Goal: Book appointment/travel/reservation

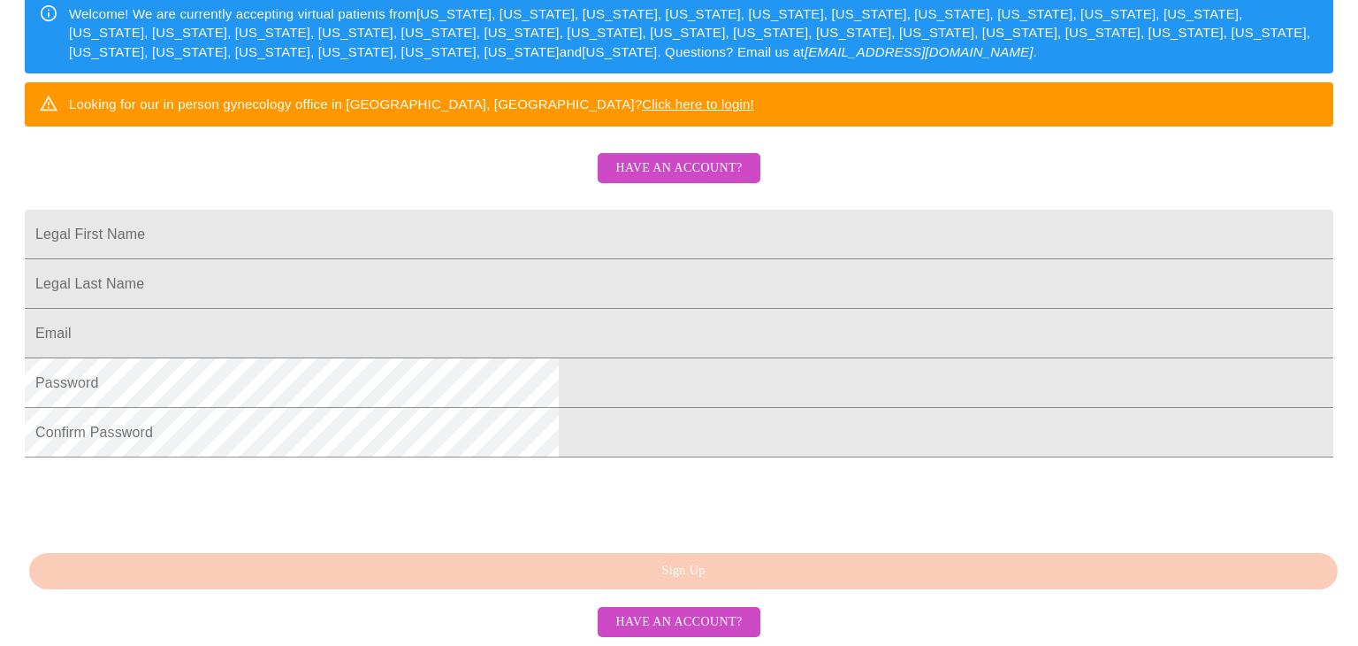
scroll to position [305, 0]
click at [484, 259] on input "Legal First Name" at bounding box center [679, 235] width 1309 height 50
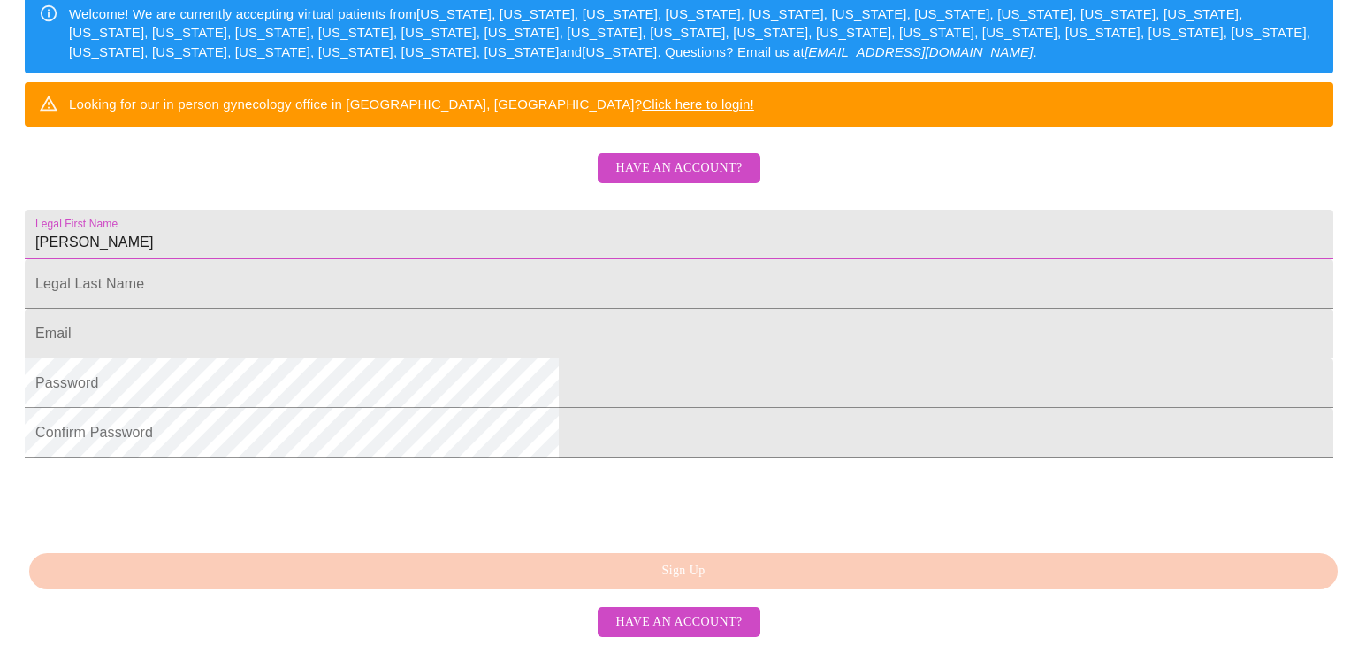
type input "[PERSON_NAME]"
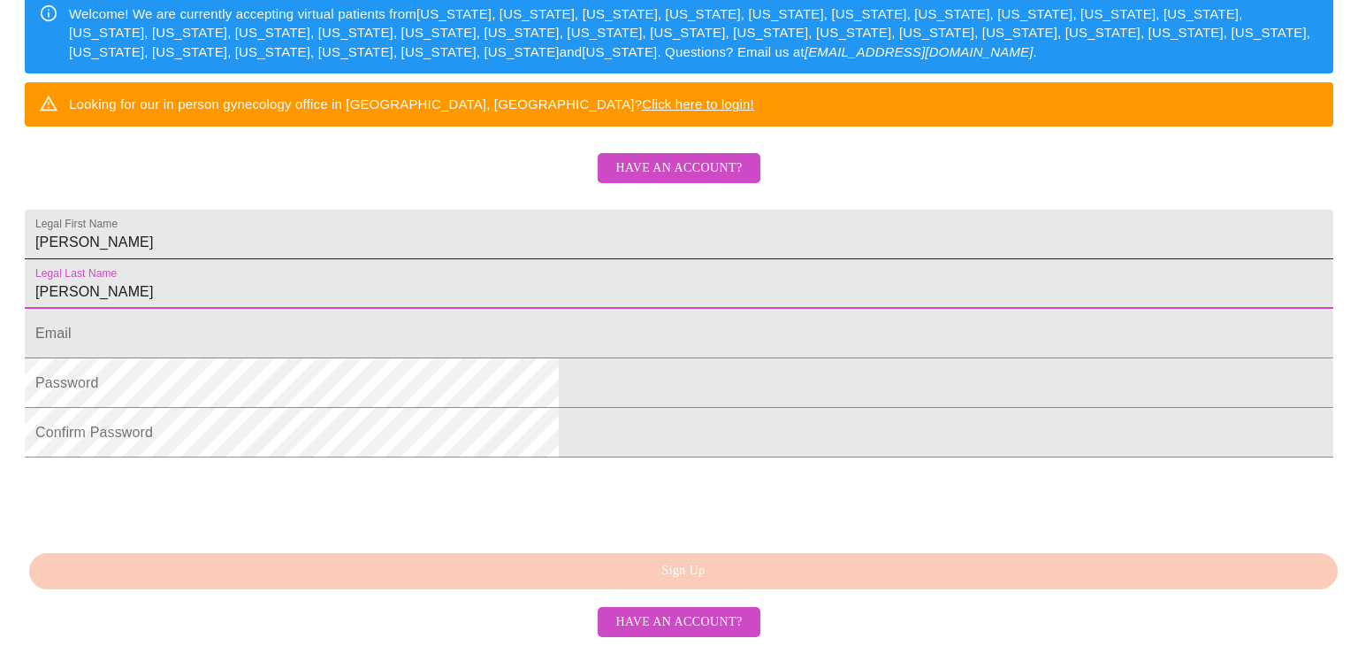
type input "[PERSON_NAME]"
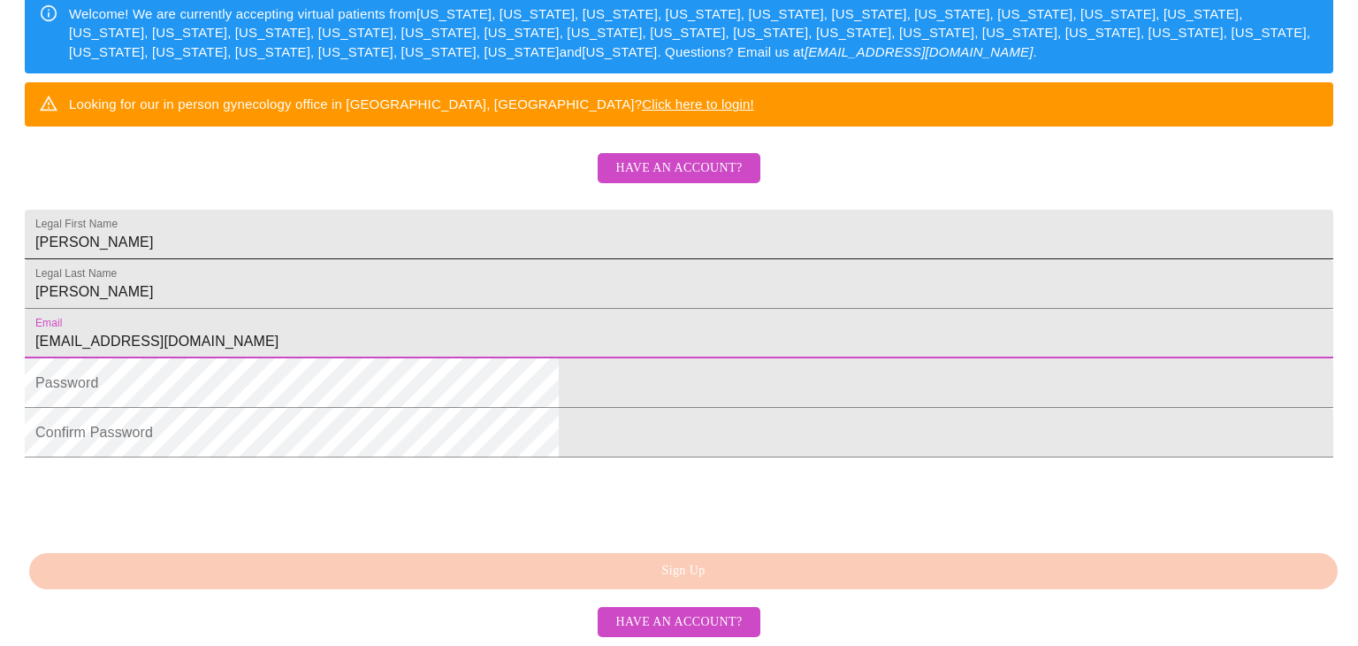
type input "[EMAIL_ADDRESS][DOMAIN_NAME]"
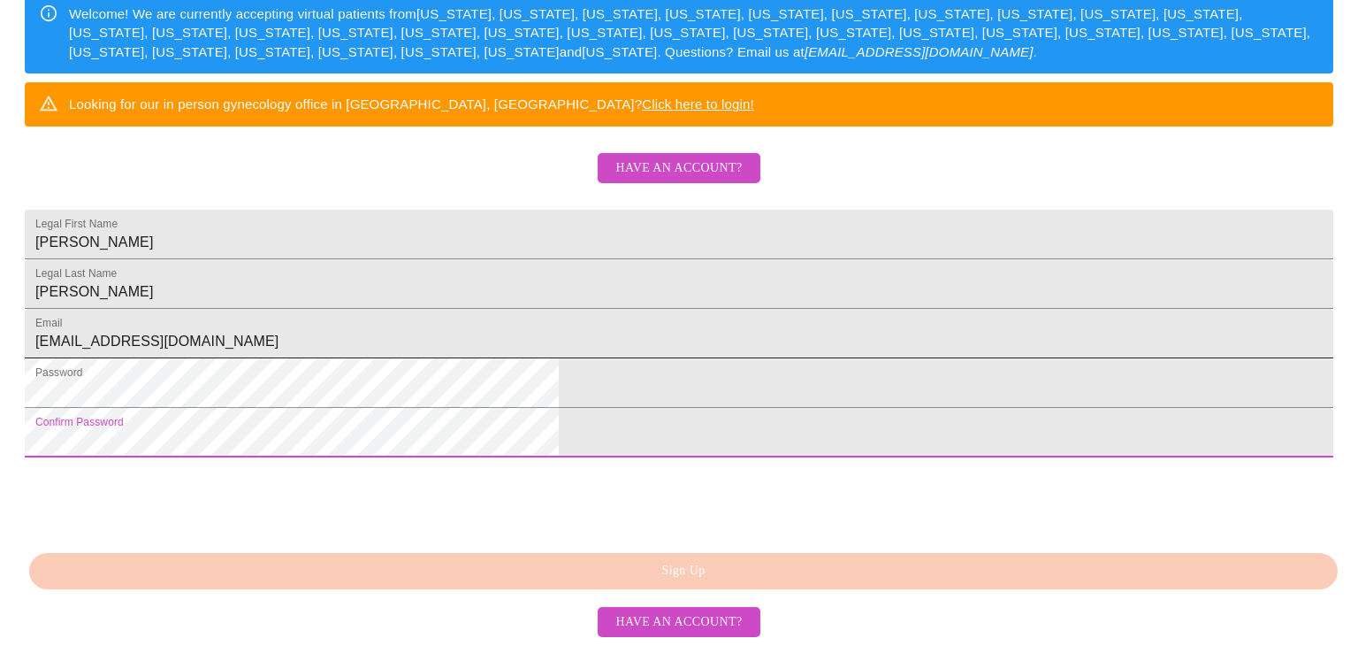
scroll to position [438, 0]
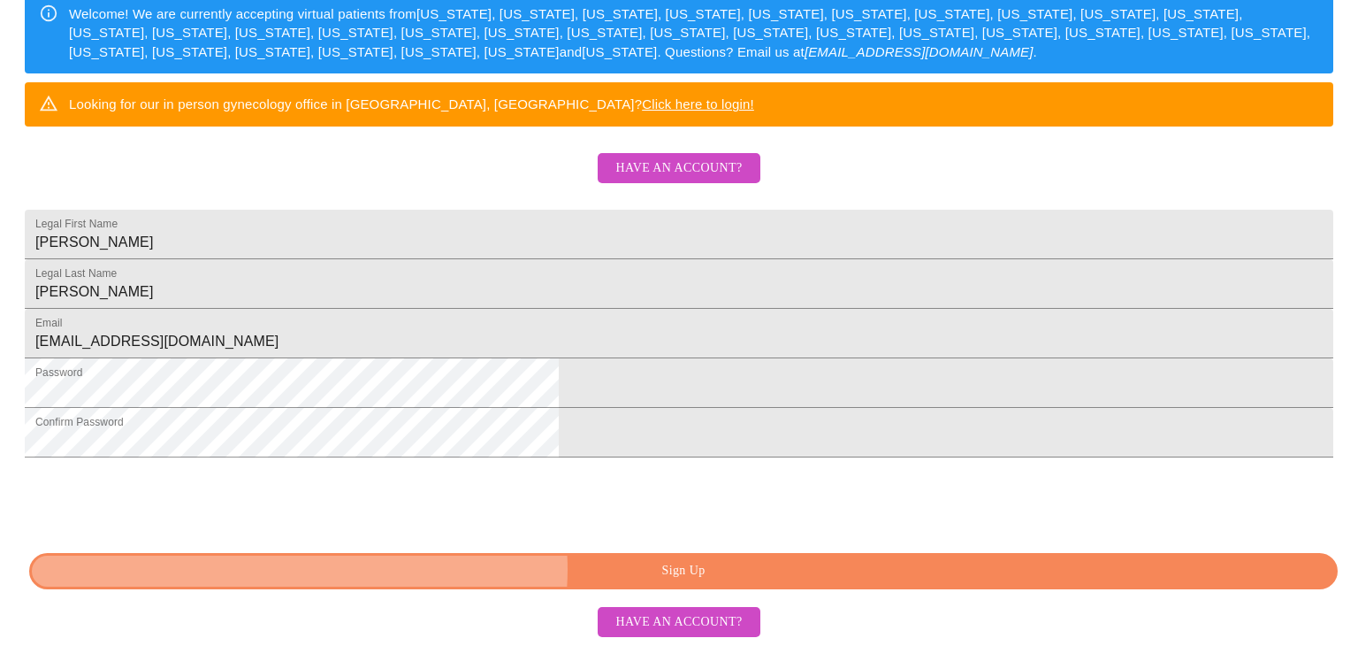
click at [686, 569] on span "Sign Up" at bounding box center [684, 571] width 1268 height 22
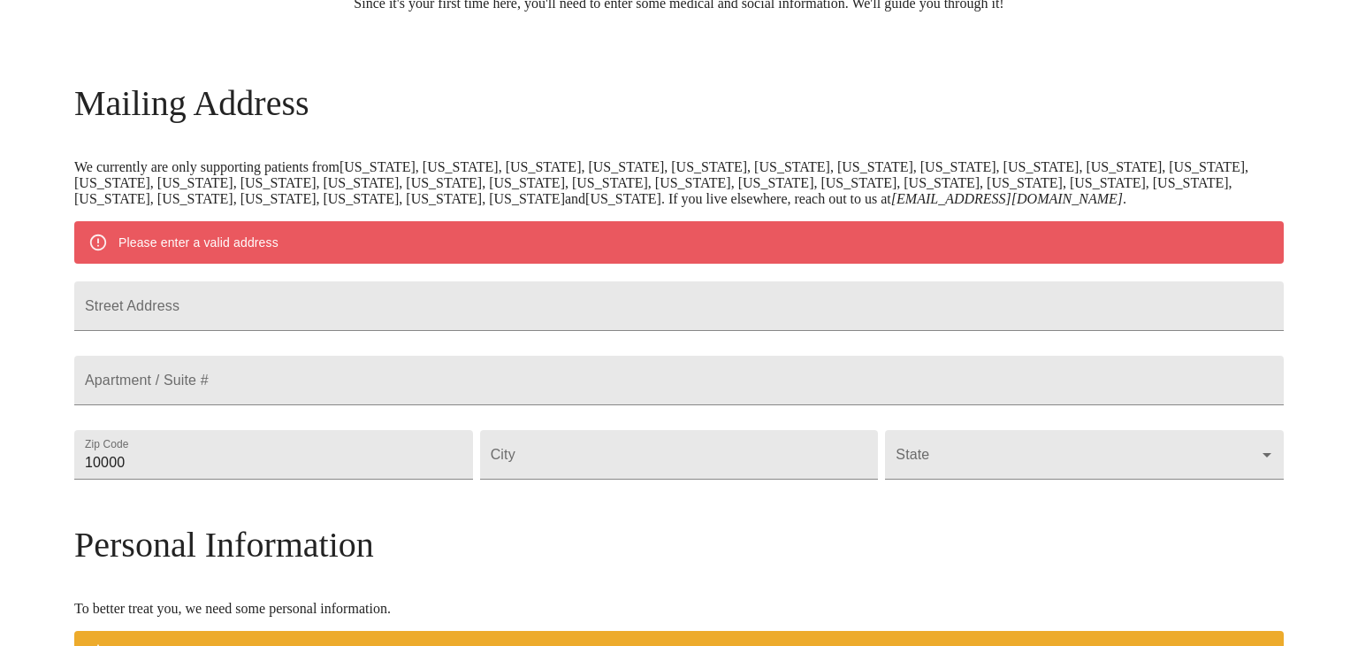
scroll to position [211, 0]
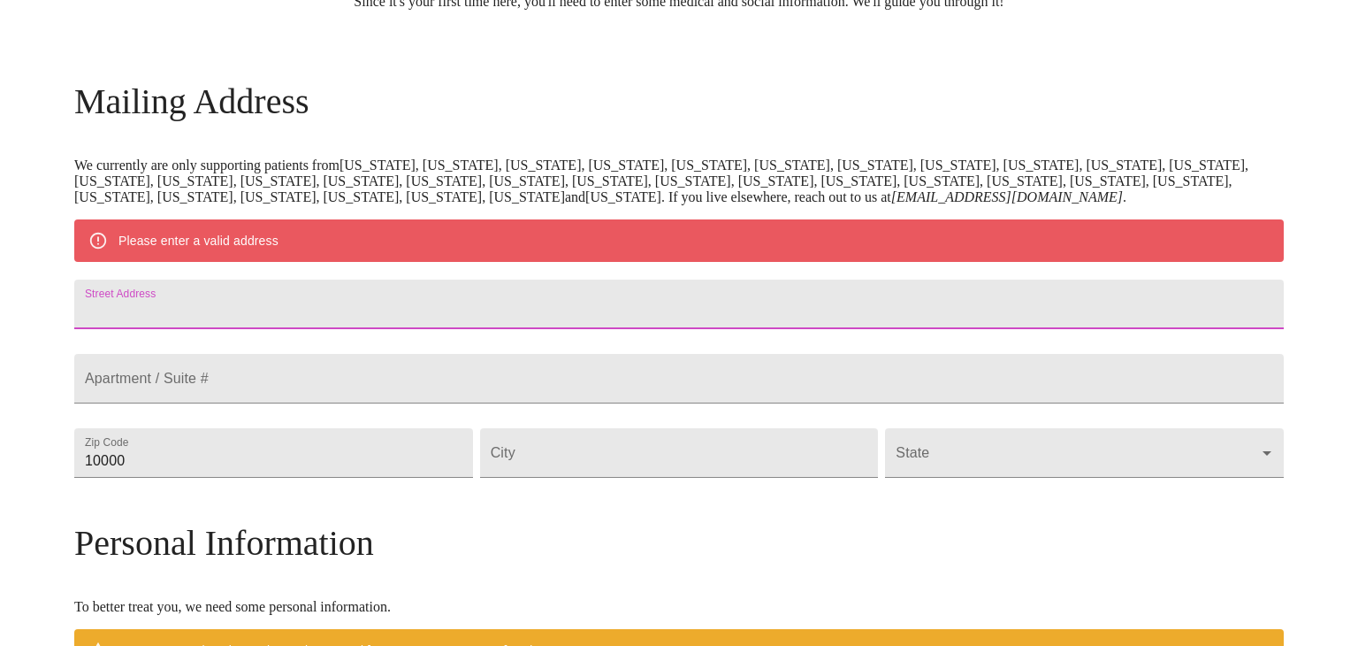
click at [312, 329] on input "Street Address" at bounding box center [679, 304] width 1210 height 50
type input "[STREET_ADDRESS][PERSON_NAME]"
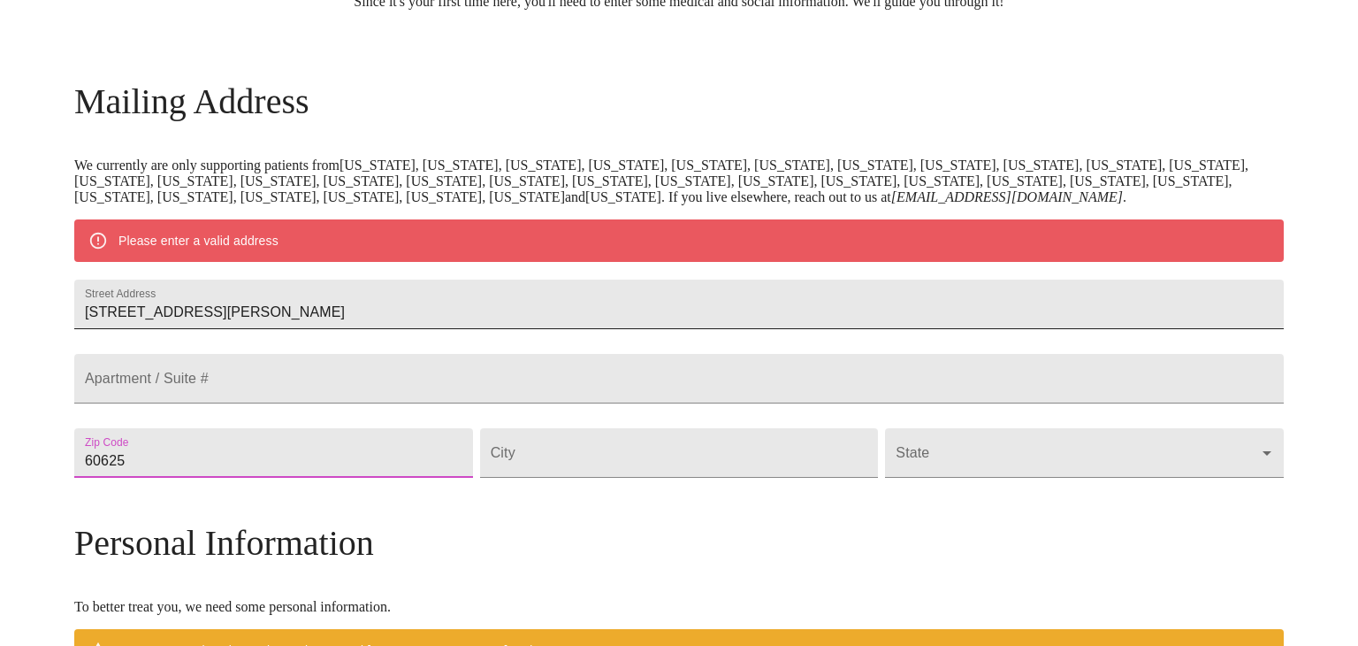
type input "60625"
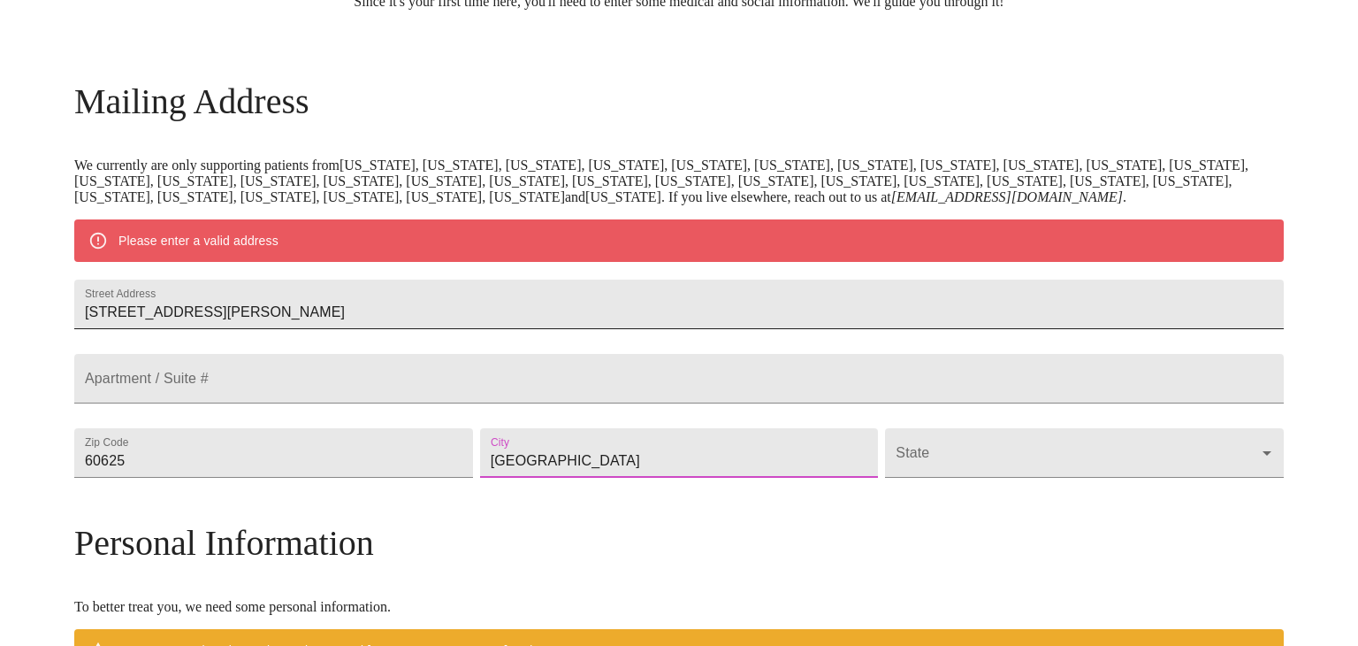
type input "[GEOGRAPHIC_DATA]"
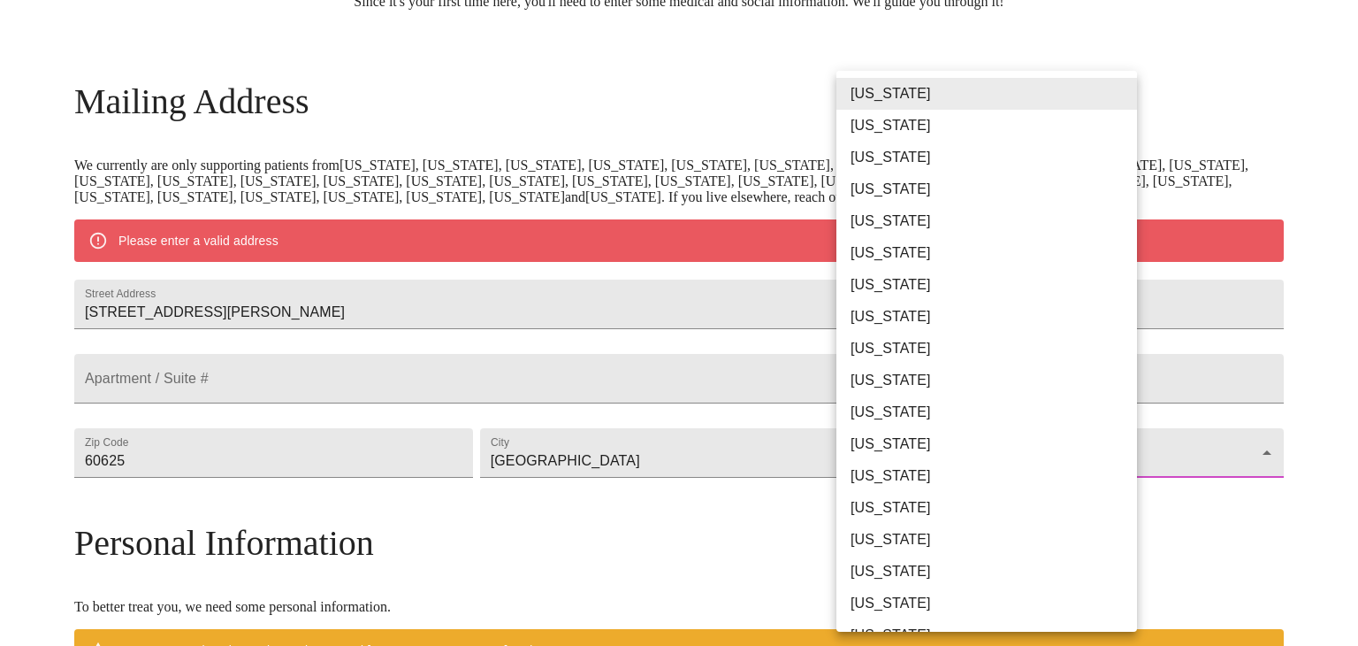
click at [1115, 516] on body "MyMenopauseRx Welcome to MyMenopauseRx Since it's your first time here, you'll …" at bounding box center [679, 485] width 1344 height 1379
click at [905, 479] on li "[US_STATE]" at bounding box center [987, 476] width 301 height 32
type input "[US_STATE]"
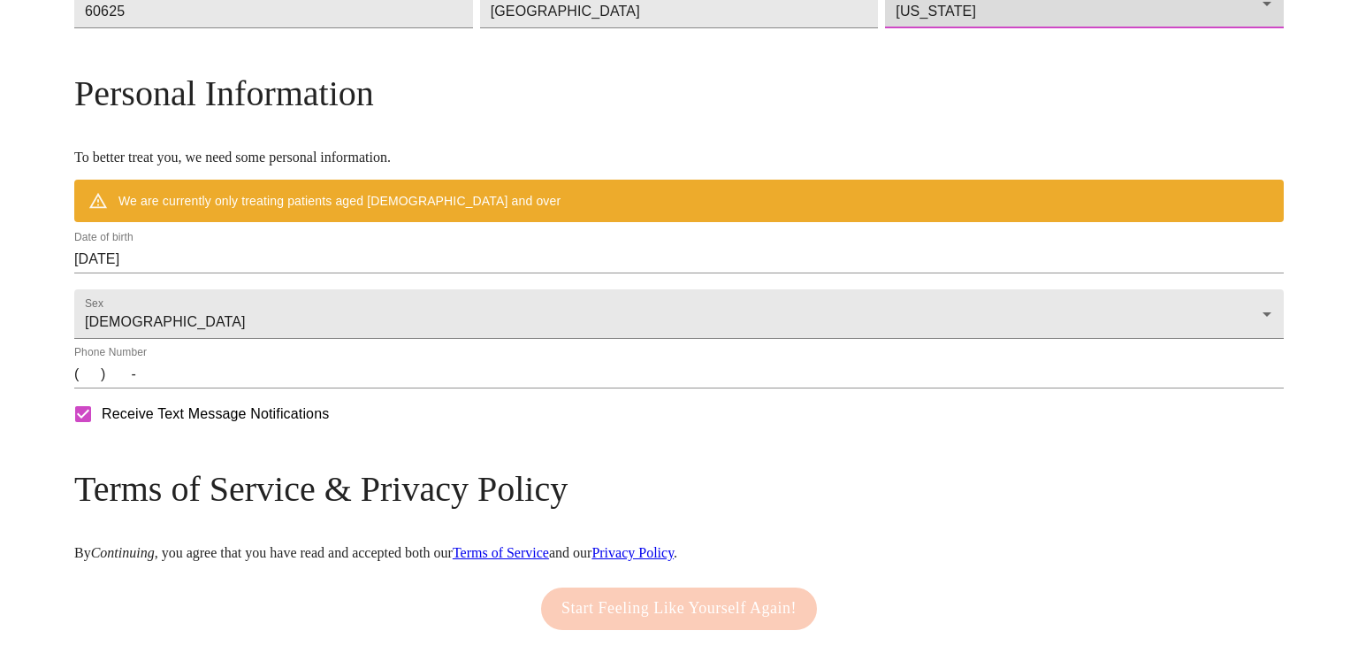
scroll to position [630, 0]
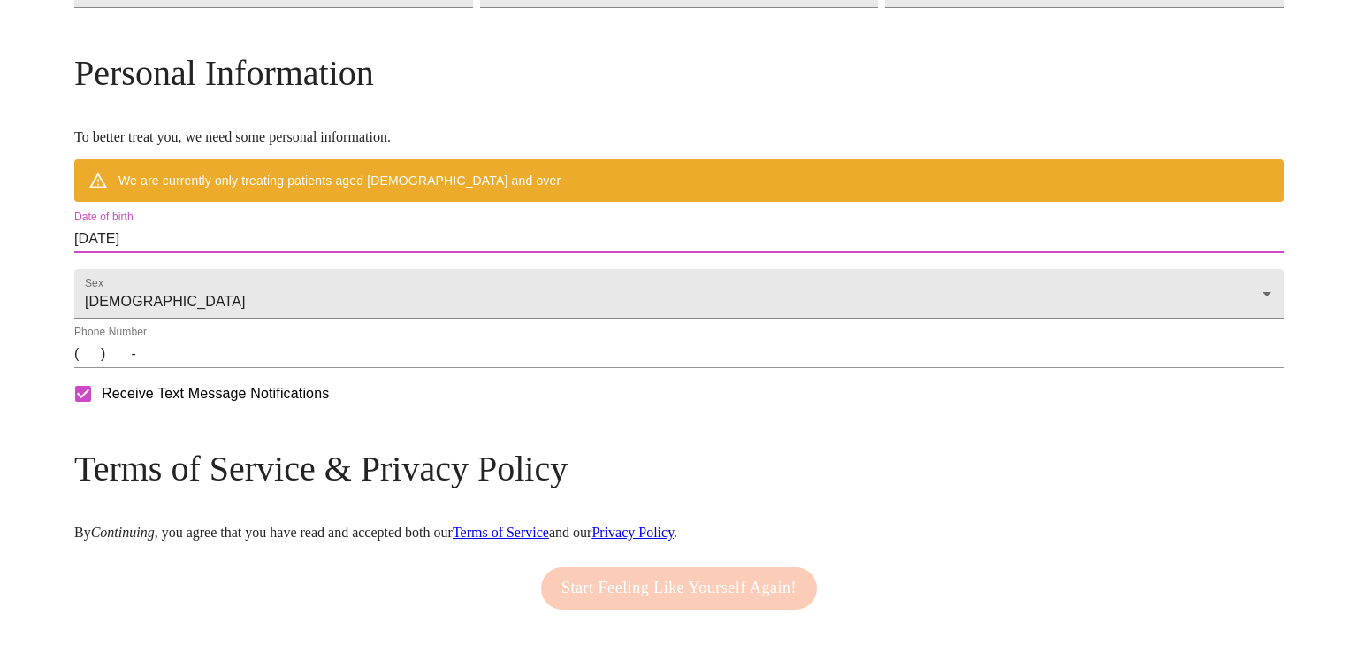
click at [309, 253] on input "[DATE]" at bounding box center [679, 239] width 1210 height 28
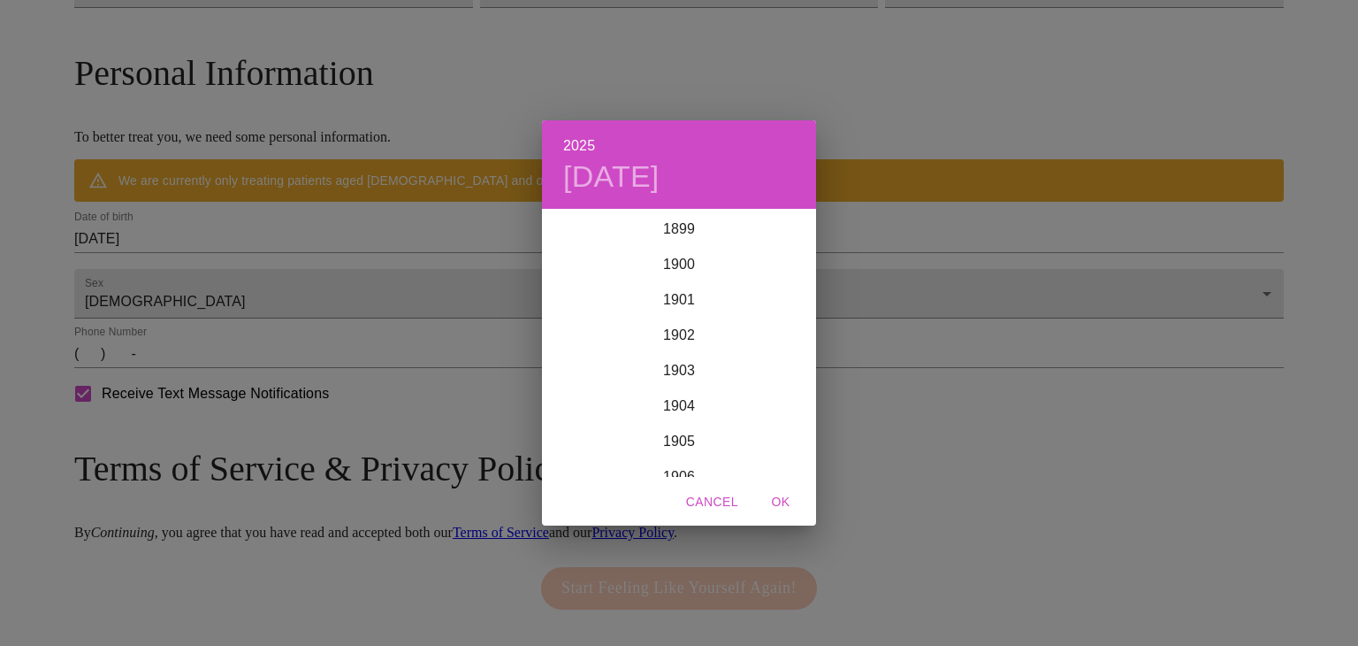
scroll to position [4351, 0]
click at [721, 499] on span "Cancel" at bounding box center [712, 502] width 52 height 22
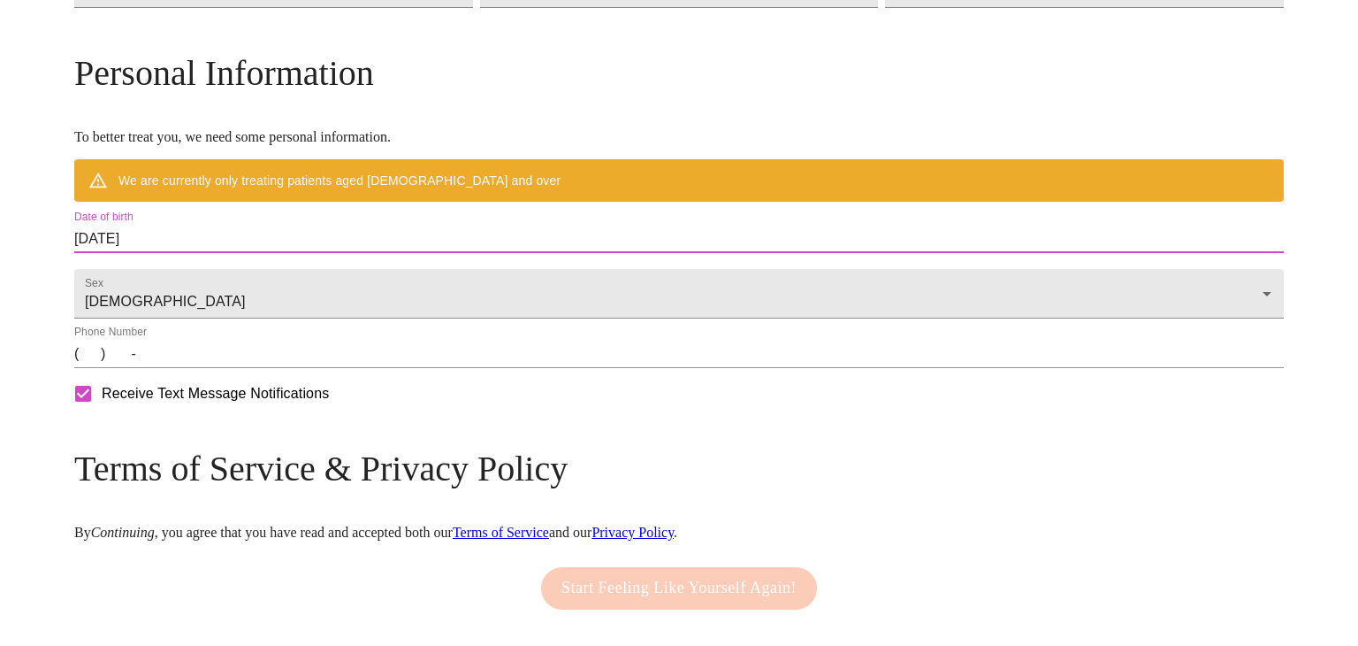
click at [297, 253] on input "[DATE]" at bounding box center [679, 239] width 1210 height 28
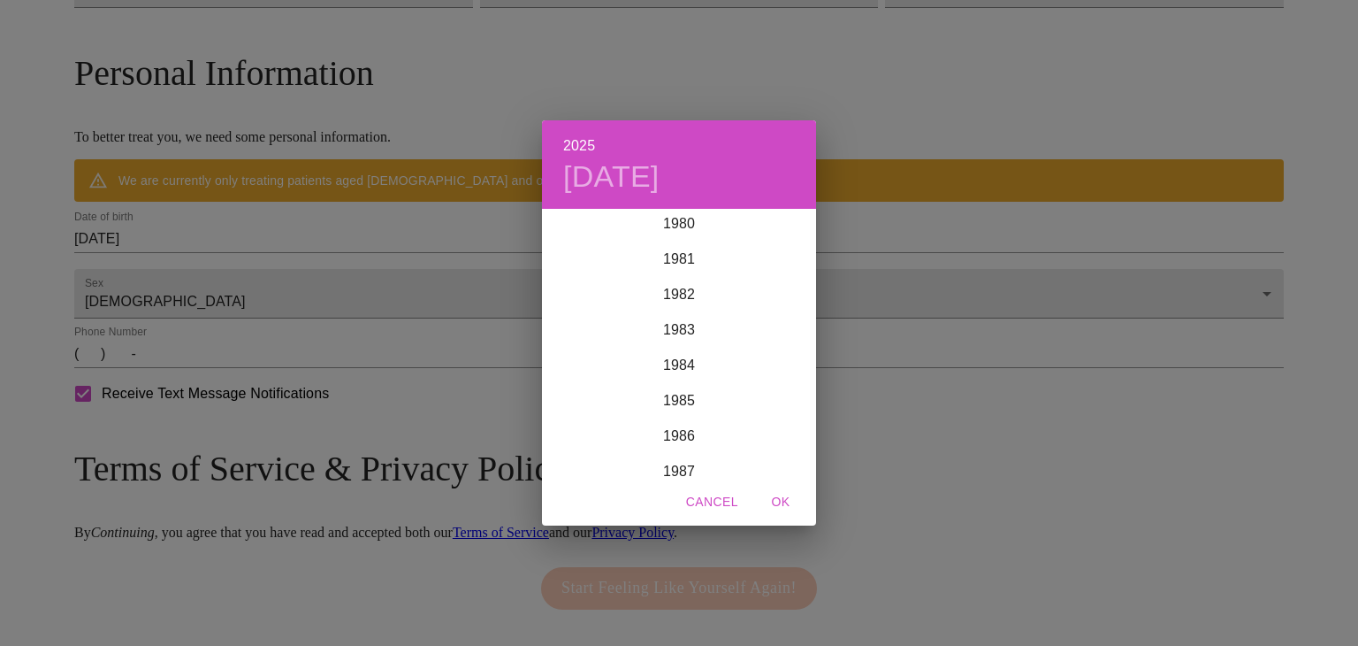
scroll to position [2866, 0]
click at [684, 331] on div "1983" at bounding box center [679, 335] width 274 height 35
click at [767, 242] on div "Mar" at bounding box center [770, 244] width 91 height 66
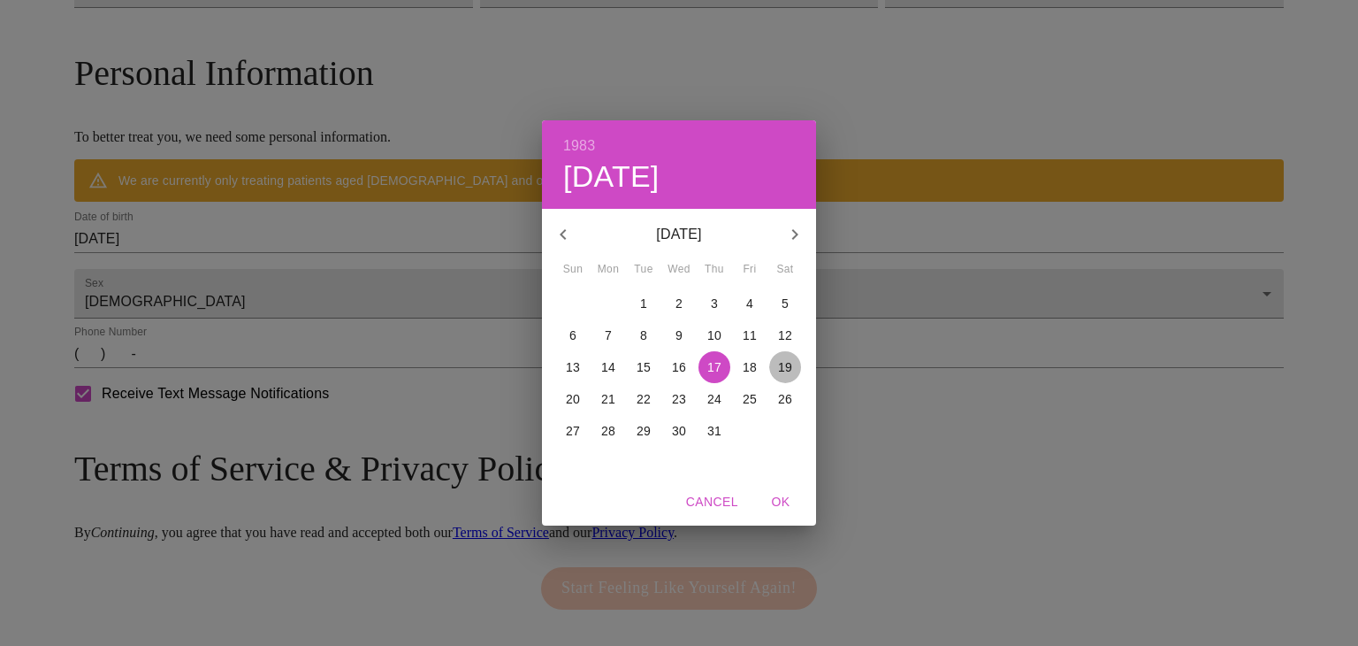
click at [781, 364] on p "19" at bounding box center [785, 367] width 14 height 18
click at [783, 502] on span "OK" at bounding box center [781, 502] width 42 height 22
type input "[DATE]"
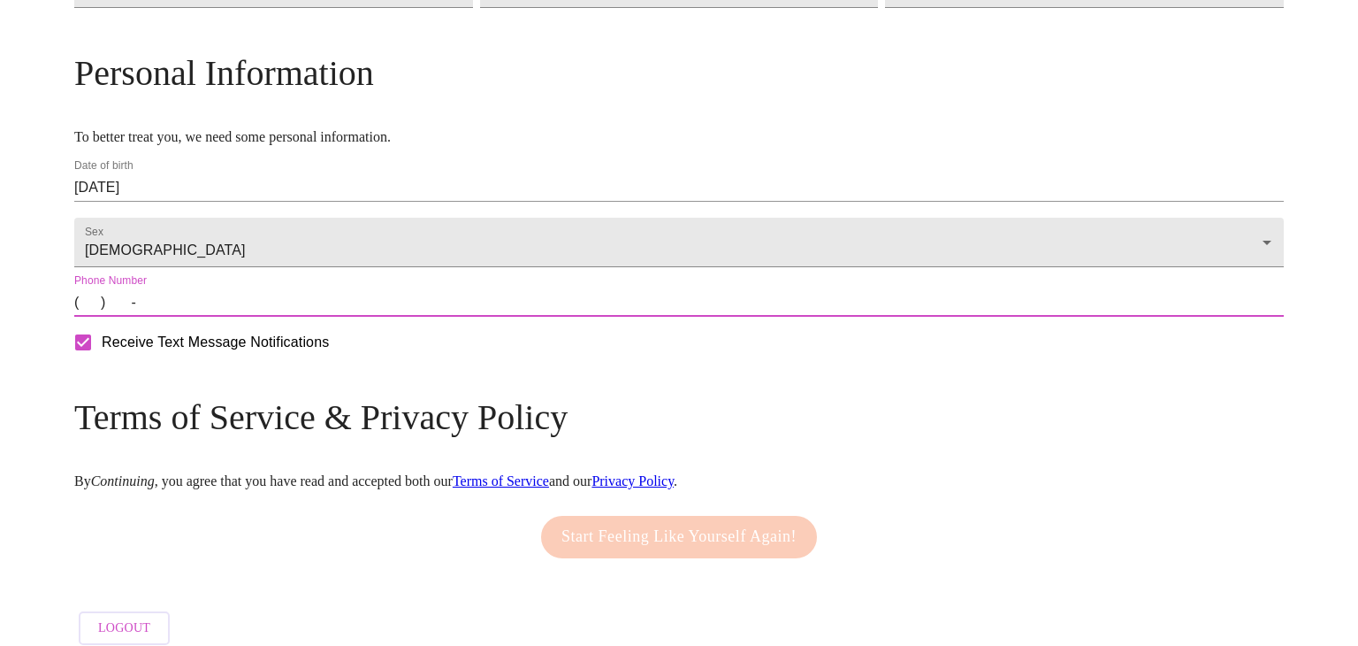
click at [235, 317] on input "(   )    -" at bounding box center [679, 302] width 1210 height 28
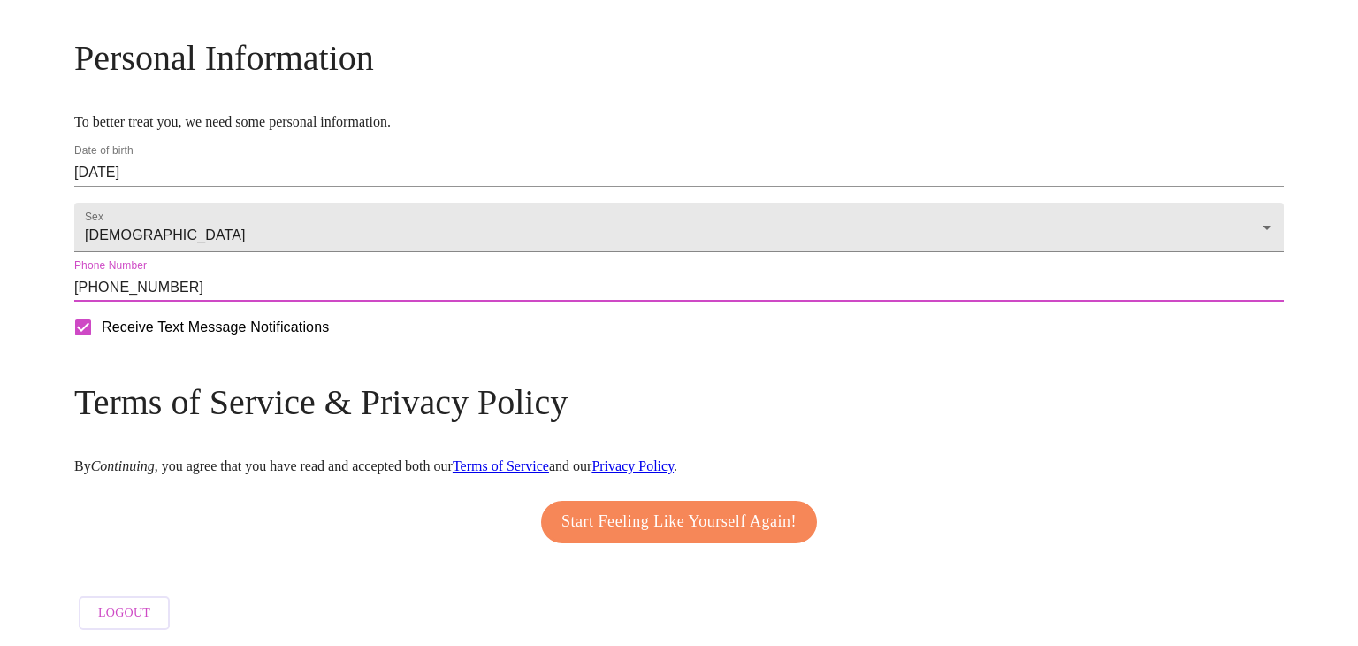
scroll to position [711, 0]
type input "[PHONE_NUMBER]"
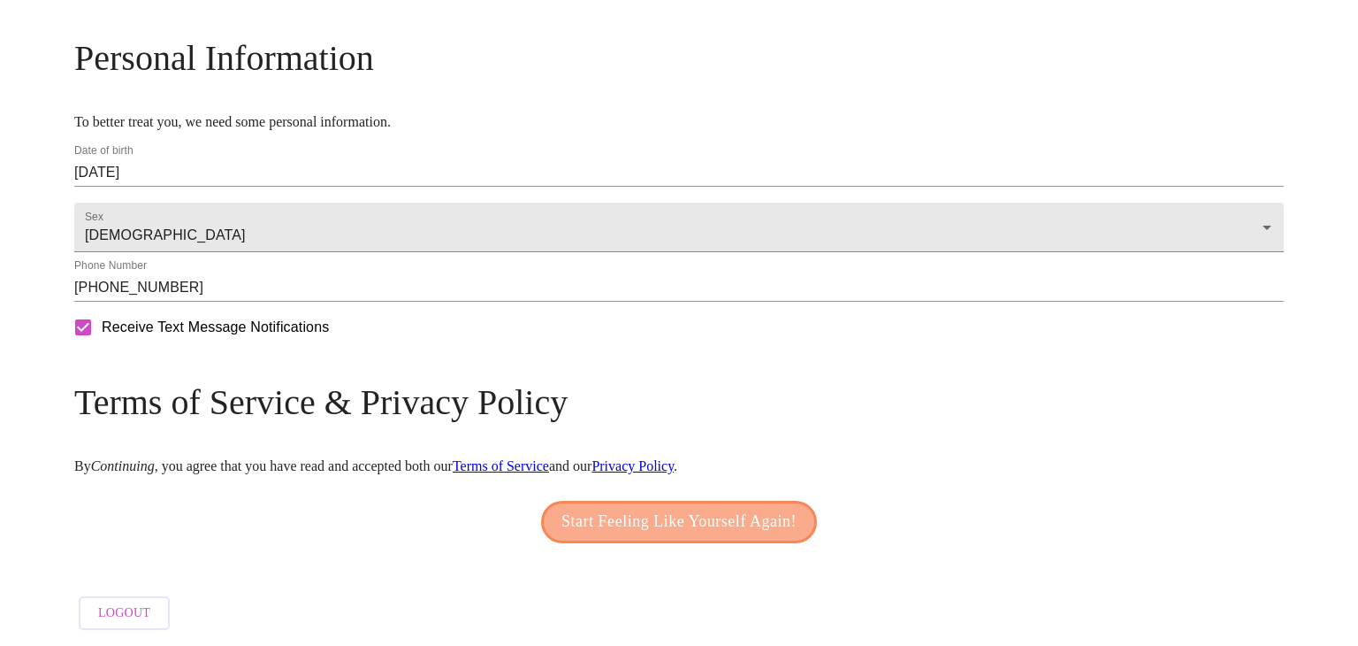
click at [652, 513] on span "Start Feeling Like Yourself Again!" at bounding box center [679, 522] width 235 height 28
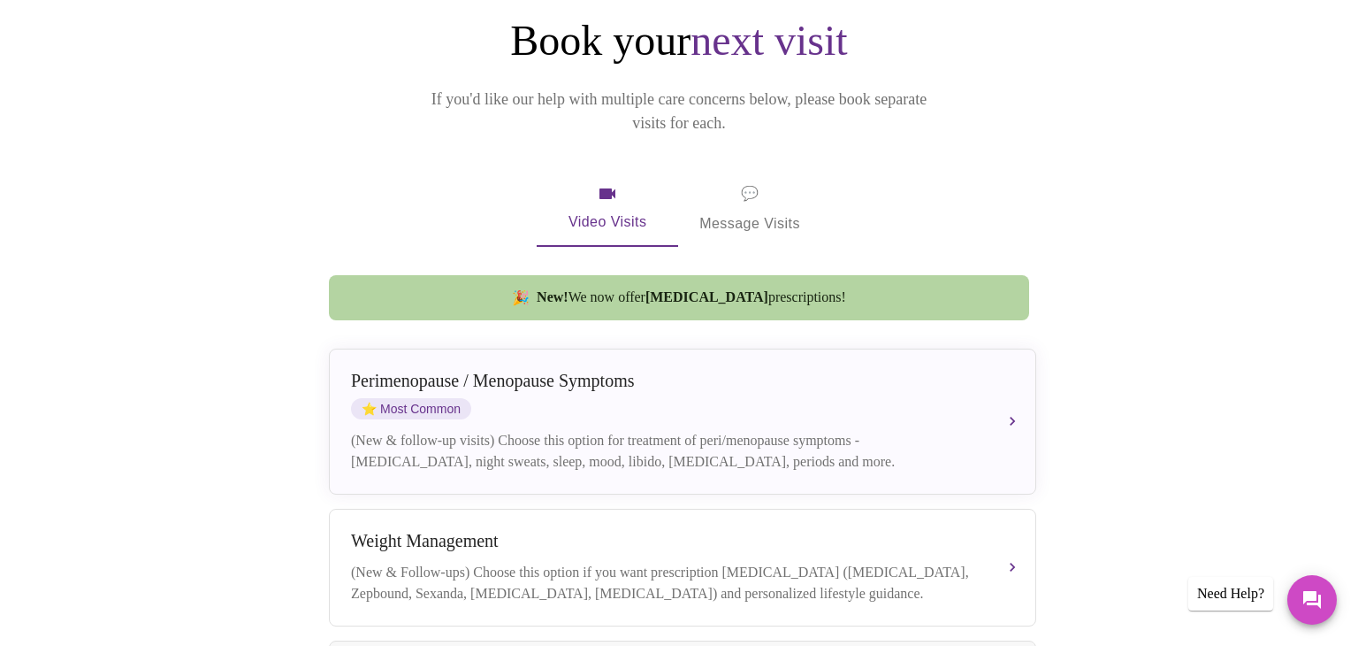
scroll to position [220, 0]
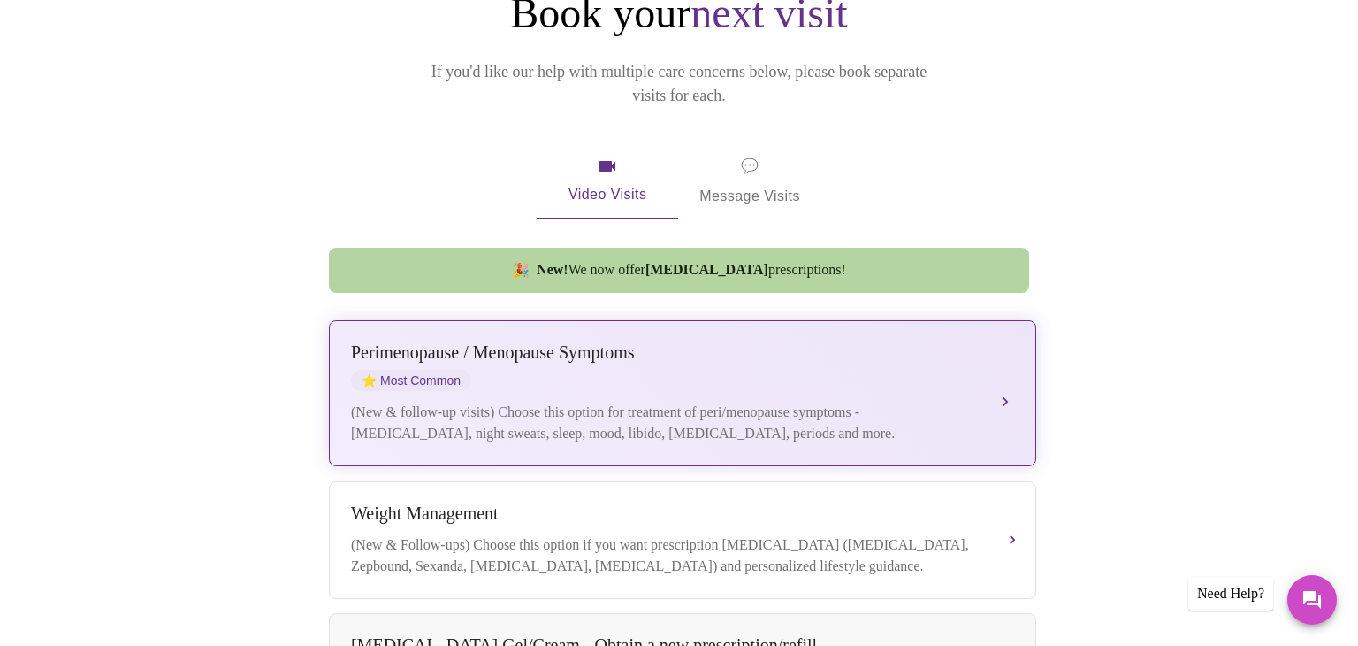
click at [499, 342] on div "Perimenopause / Menopause Symptoms" at bounding box center [665, 352] width 628 height 20
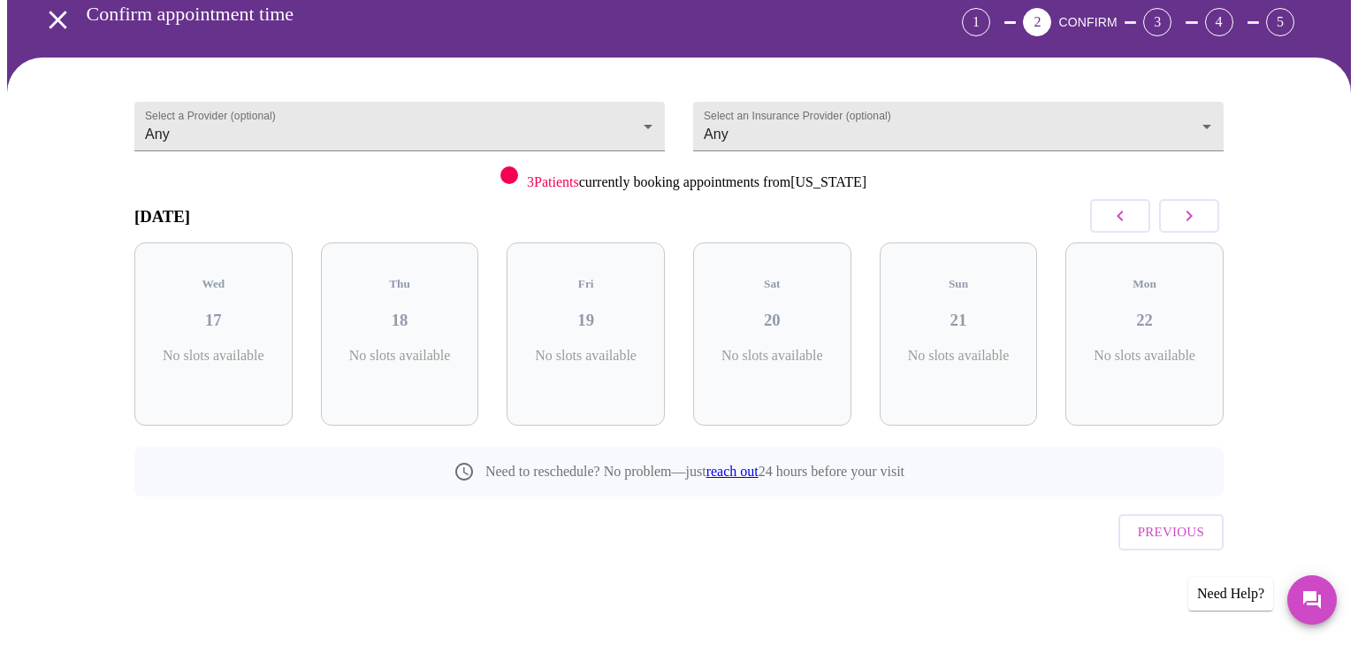
scroll to position [49, 0]
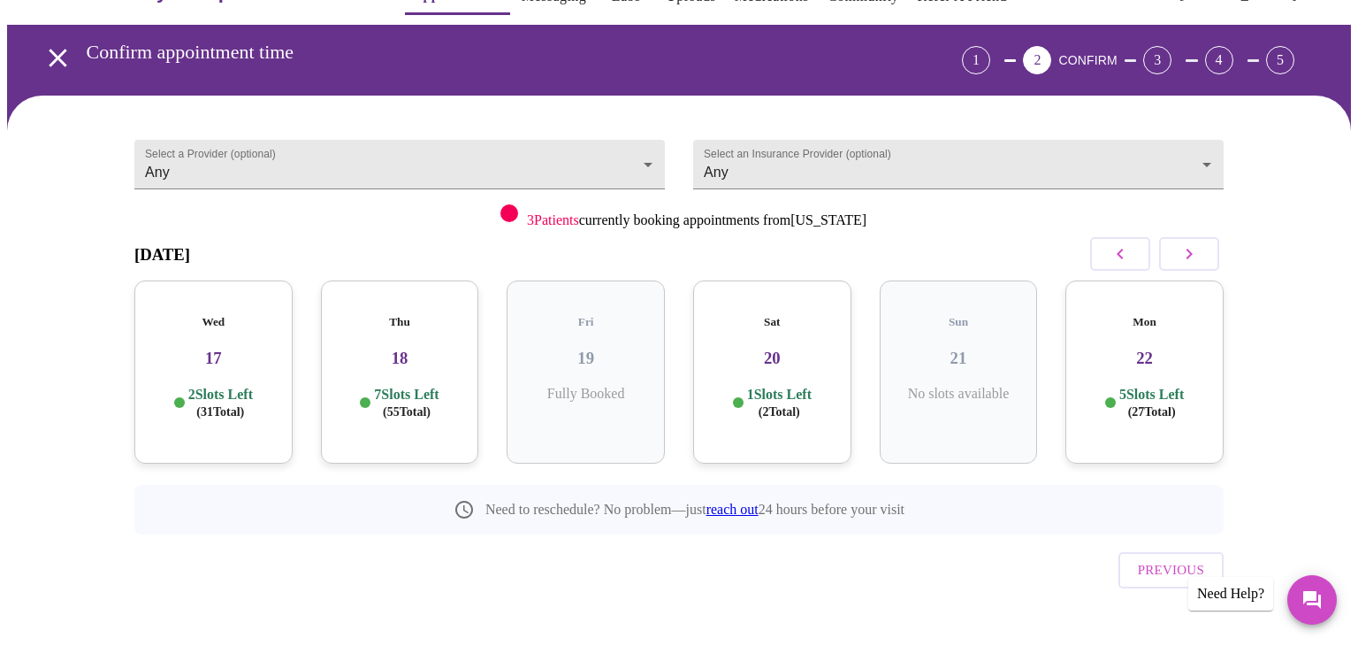
click at [1191, 253] on icon "button" at bounding box center [1190, 254] width 6 height 11
click at [412, 348] on h3 "23" at bounding box center [400, 357] width 130 height 19
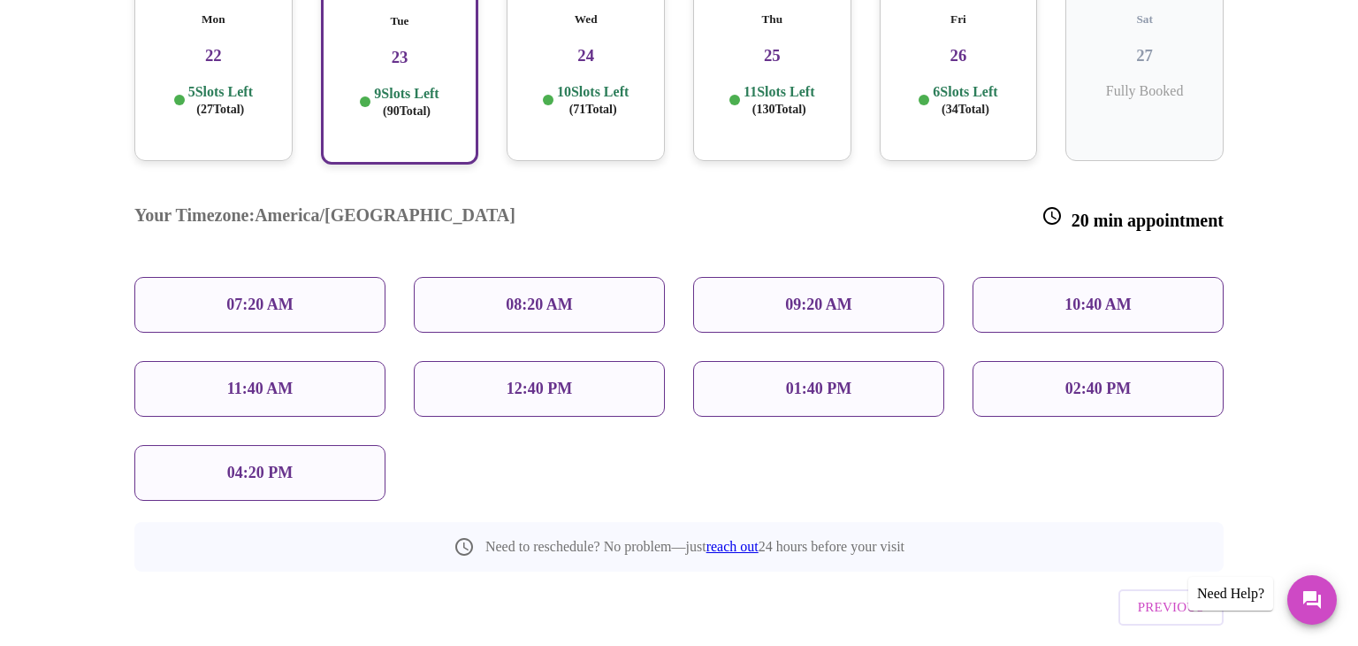
scroll to position [350, 0]
click at [264, 464] on p "04:20 PM" at bounding box center [259, 473] width 65 height 19
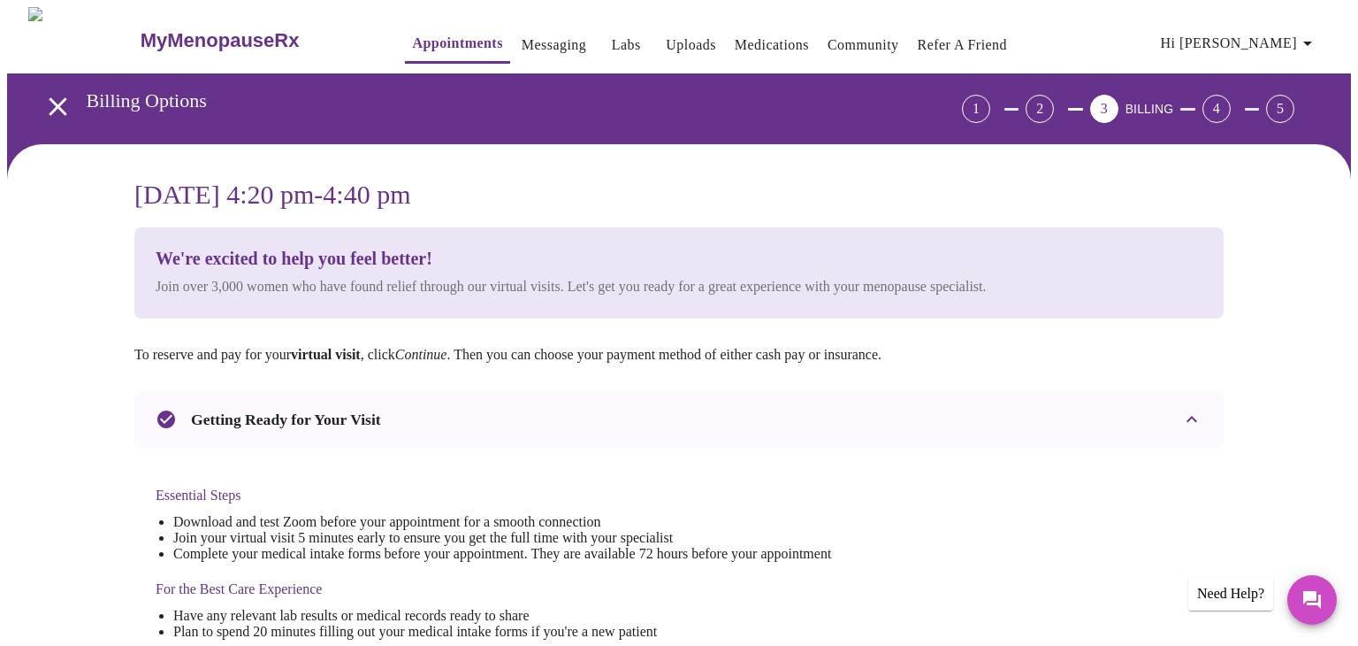
scroll to position [0, 0]
click at [1300, 33] on span "Hi [PERSON_NAME]" at bounding box center [1239, 43] width 157 height 25
click at [1270, 199] on div at bounding box center [679, 323] width 1358 height 646
click at [522, 39] on link "Messaging" at bounding box center [554, 45] width 65 height 25
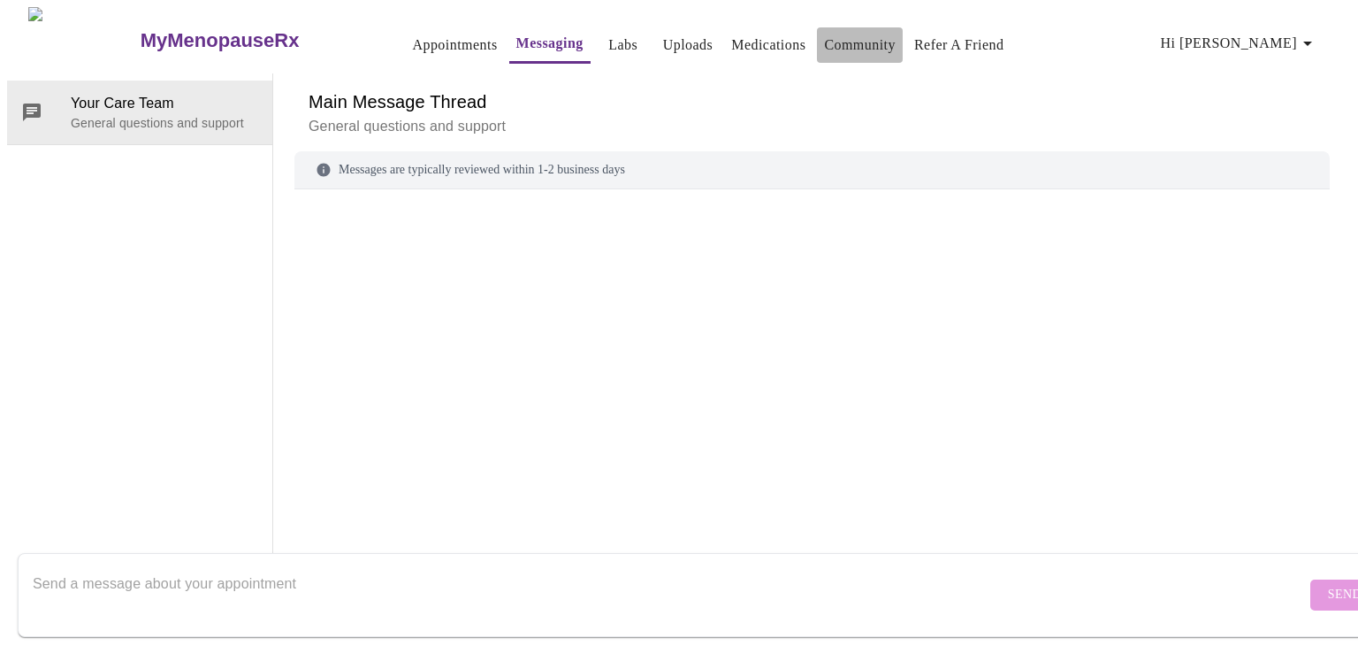
click at [861, 36] on link "Community" at bounding box center [860, 45] width 72 height 25
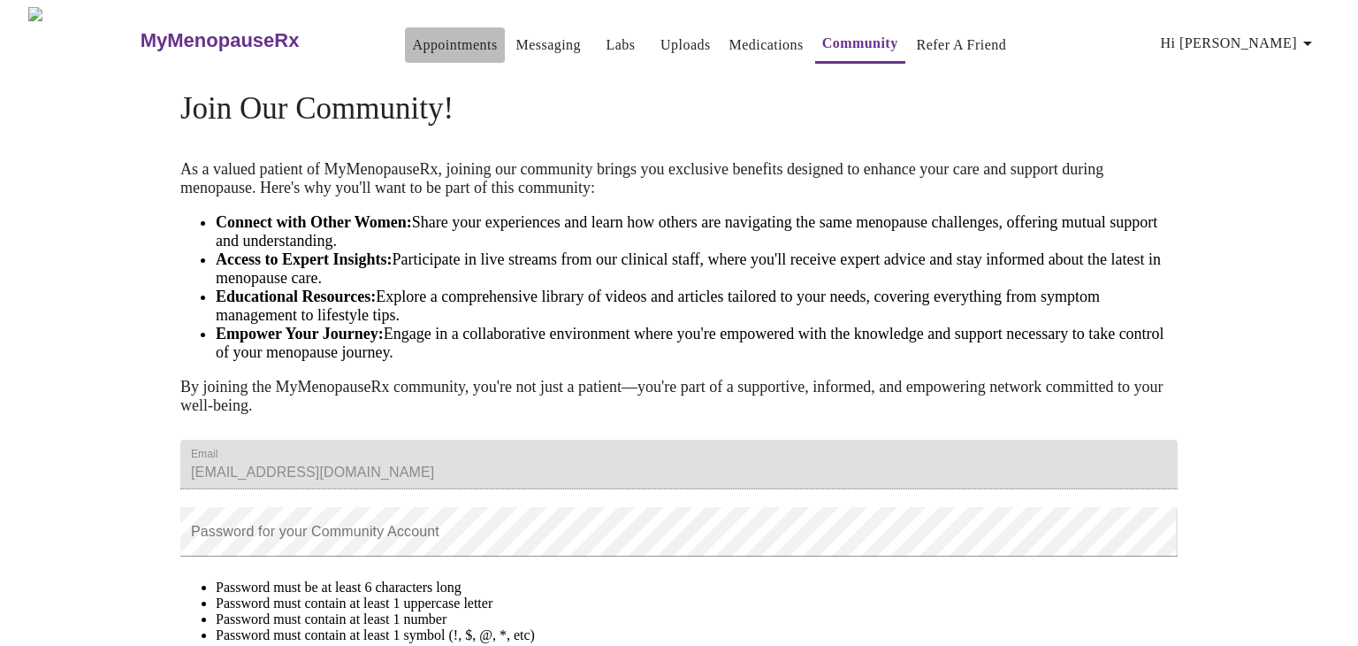
click at [412, 35] on link "Appointments" at bounding box center [454, 45] width 85 height 25
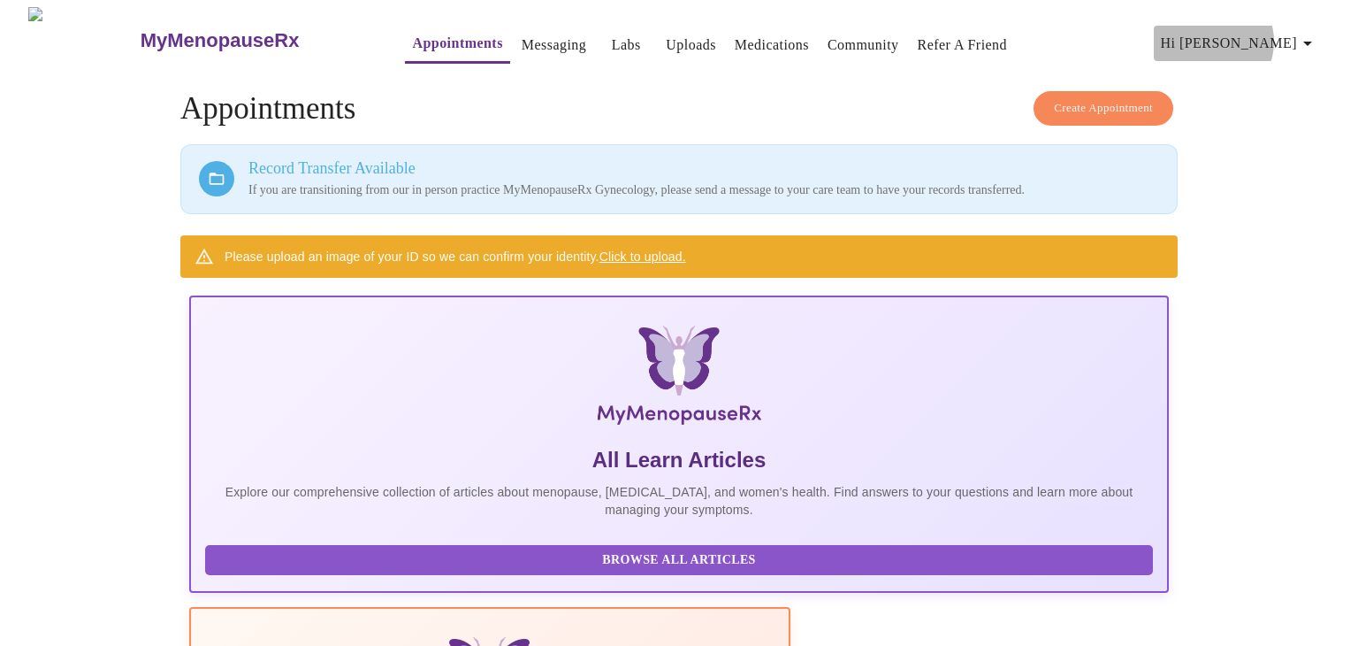
click at [1292, 34] on span "Hi [PERSON_NAME]" at bounding box center [1239, 43] width 157 height 25
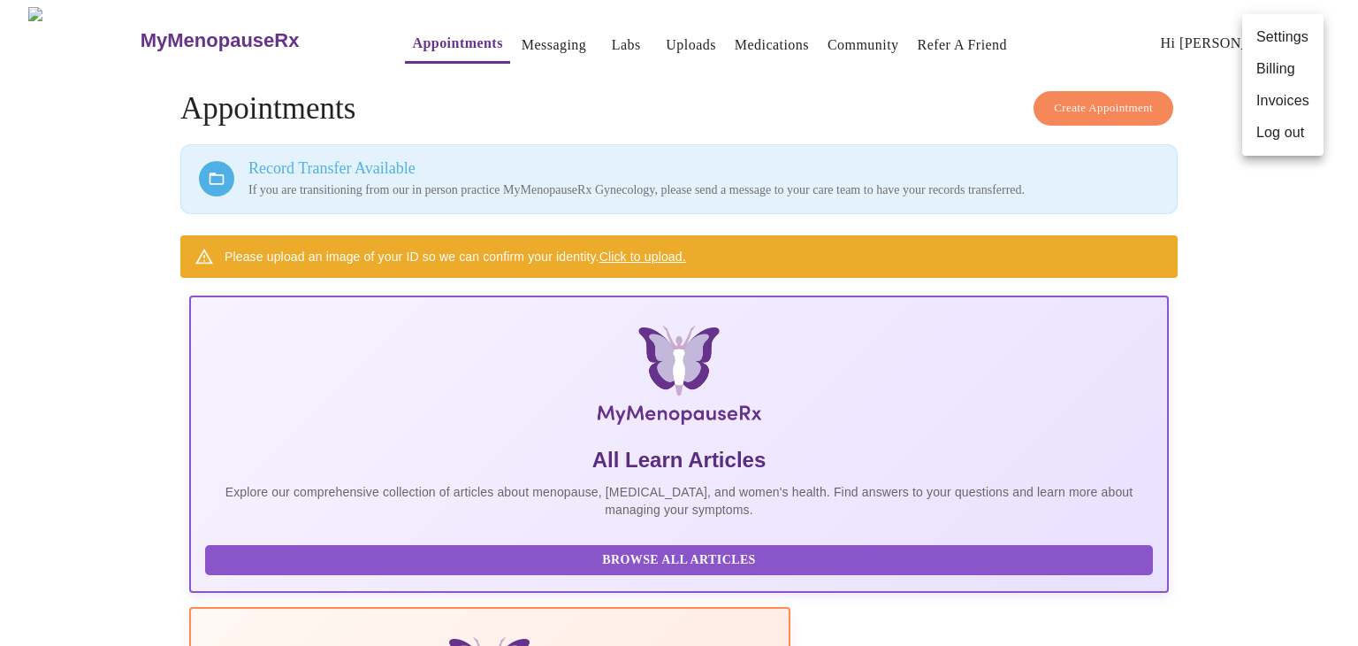
click at [962, 79] on div at bounding box center [679, 323] width 1358 height 646
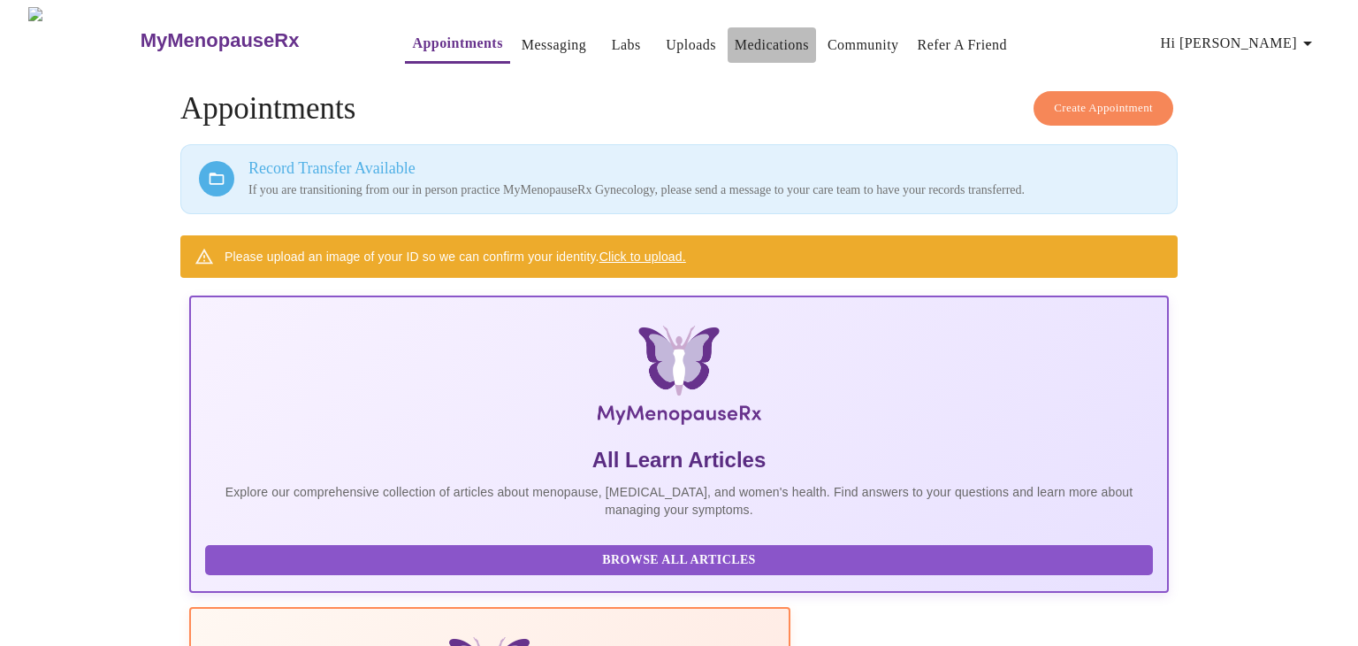
click at [741, 39] on link "Medications" at bounding box center [772, 45] width 74 height 25
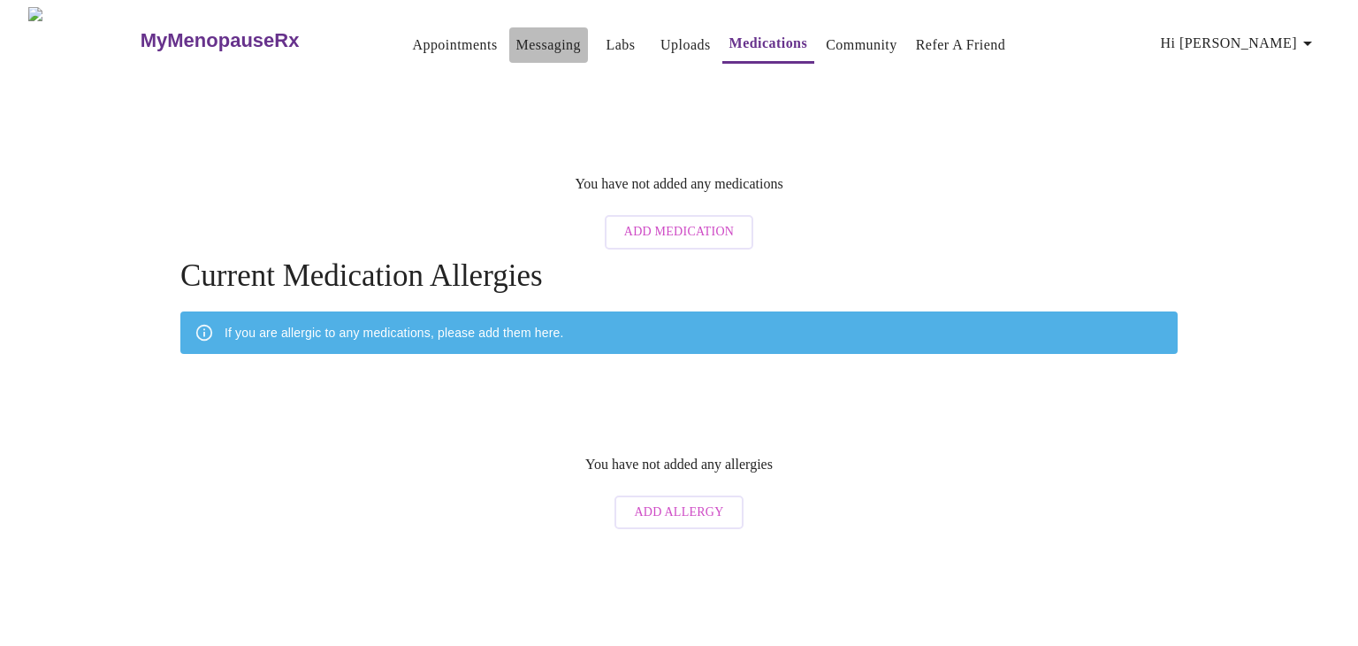
click at [526, 39] on link "Messaging" at bounding box center [549, 45] width 65 height 25
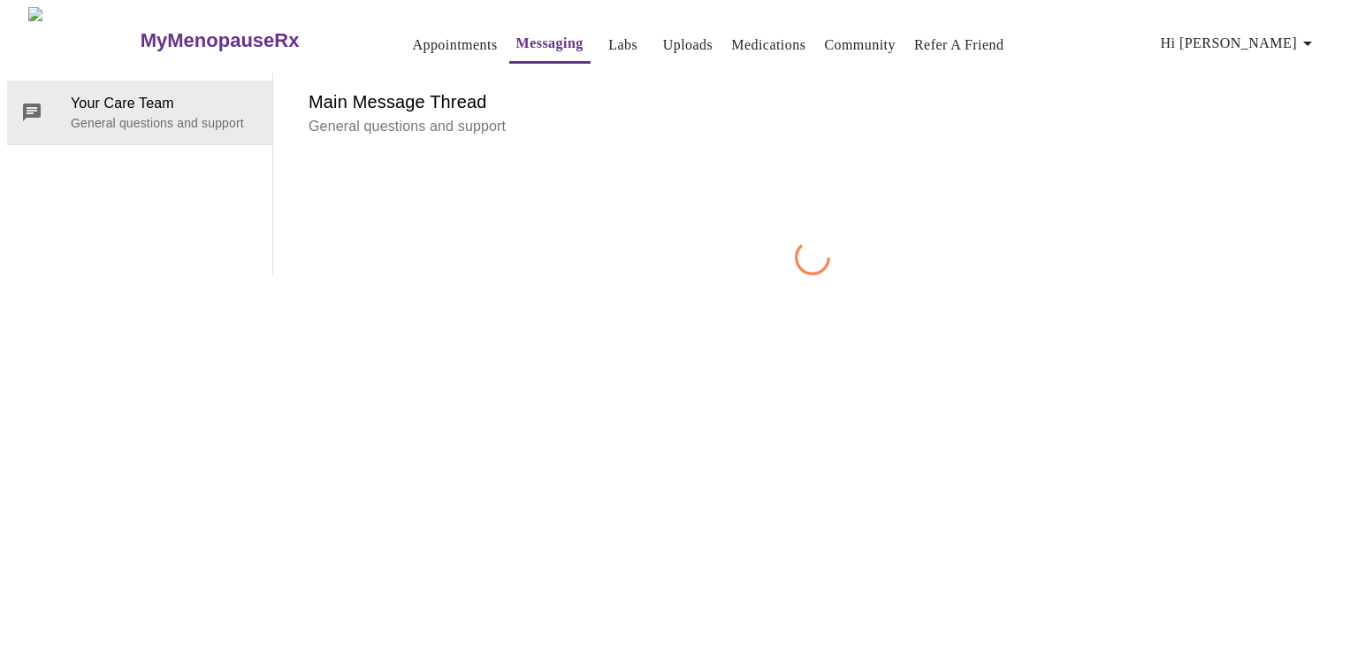
scroll to position [66, 0]
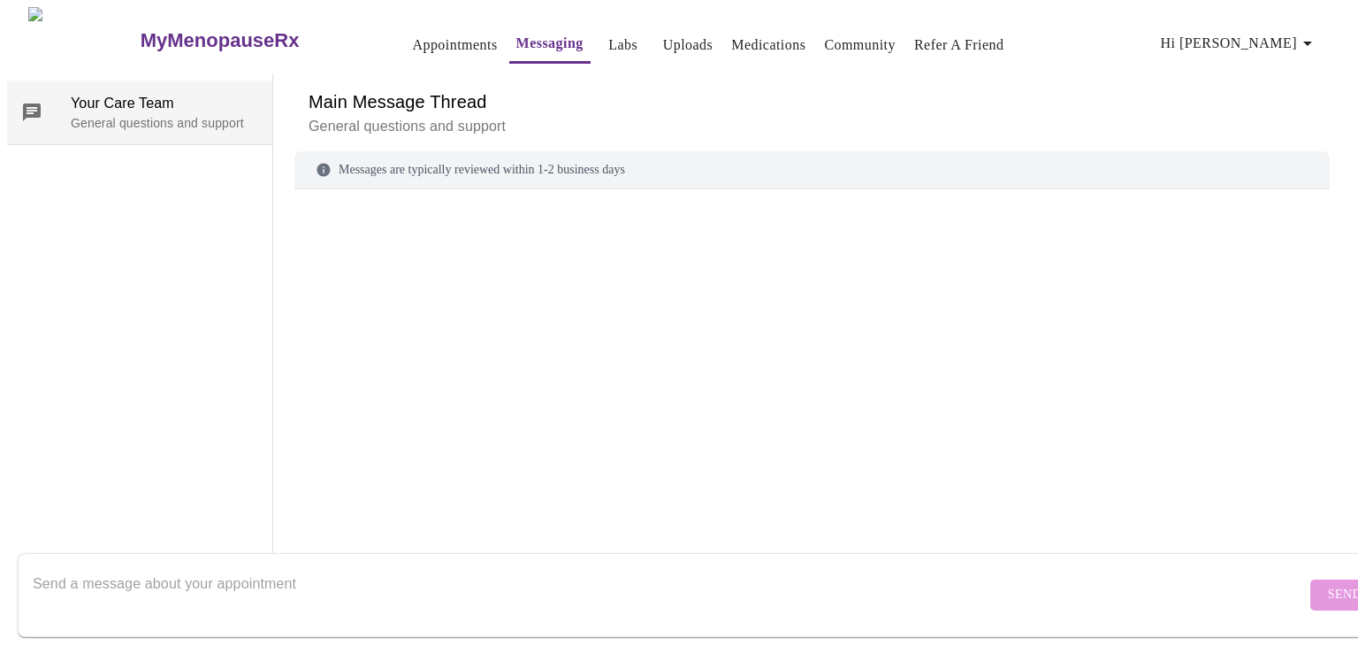
click at [117, 93] on span "Your Care Team" at bounding box center [165, 103] width 188 height 21
click at [207, 571] on textarea "Send a message about your appointment" at bounding box center [670, 594] width 1274 height 57
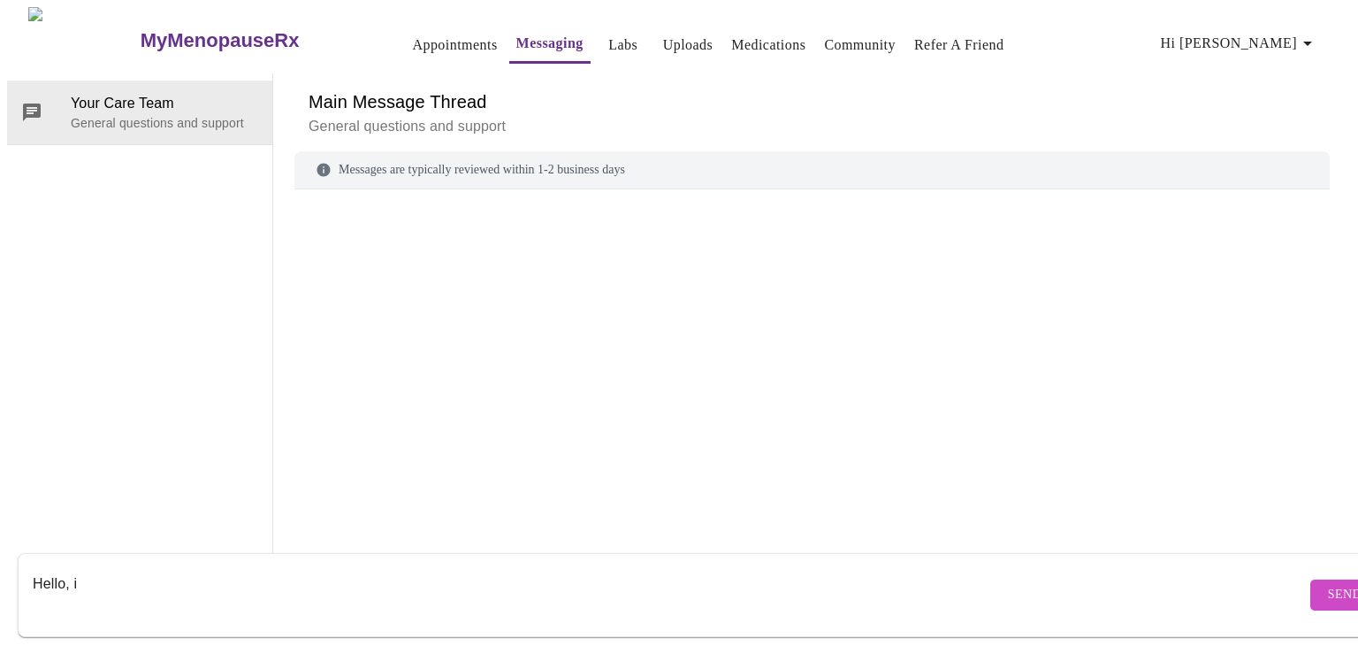
scroll to position [66, 0]
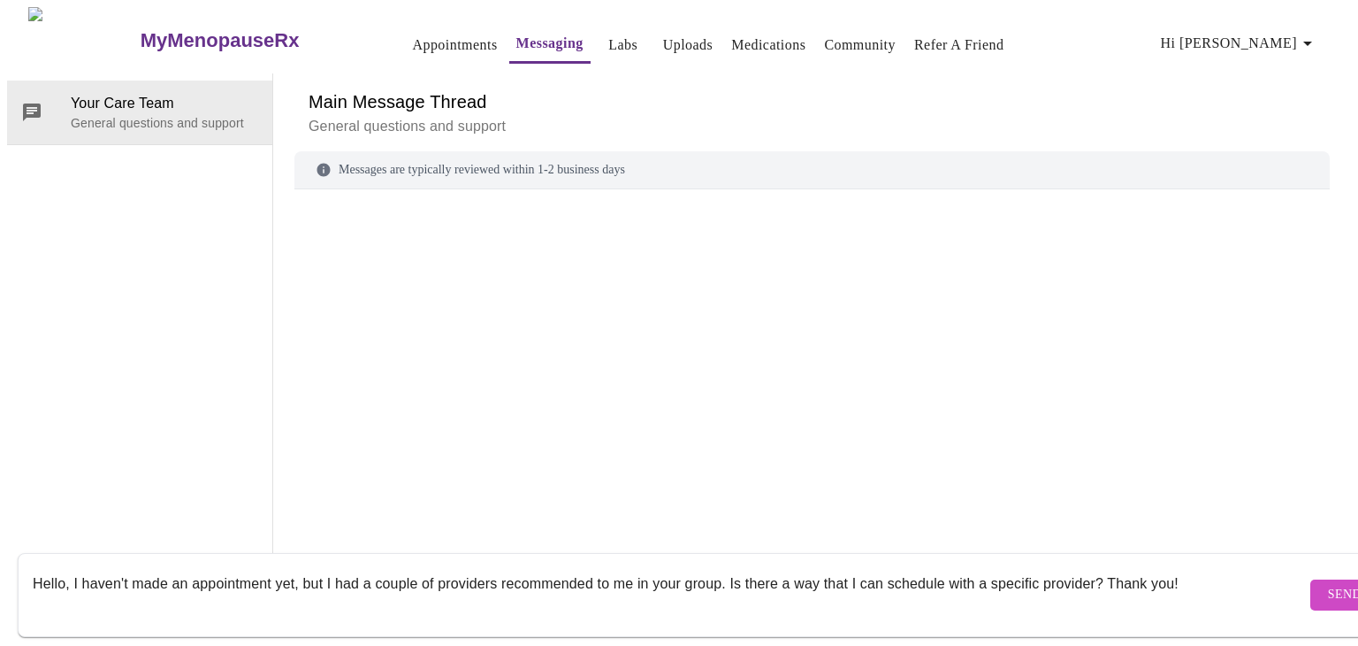
type textarea "Hello, I haven't made an appointment yet, but I had a couple of providers recom…"
click at [1328, 584] on span "Send" at bounding box center [1345, 595] width 34 height 22
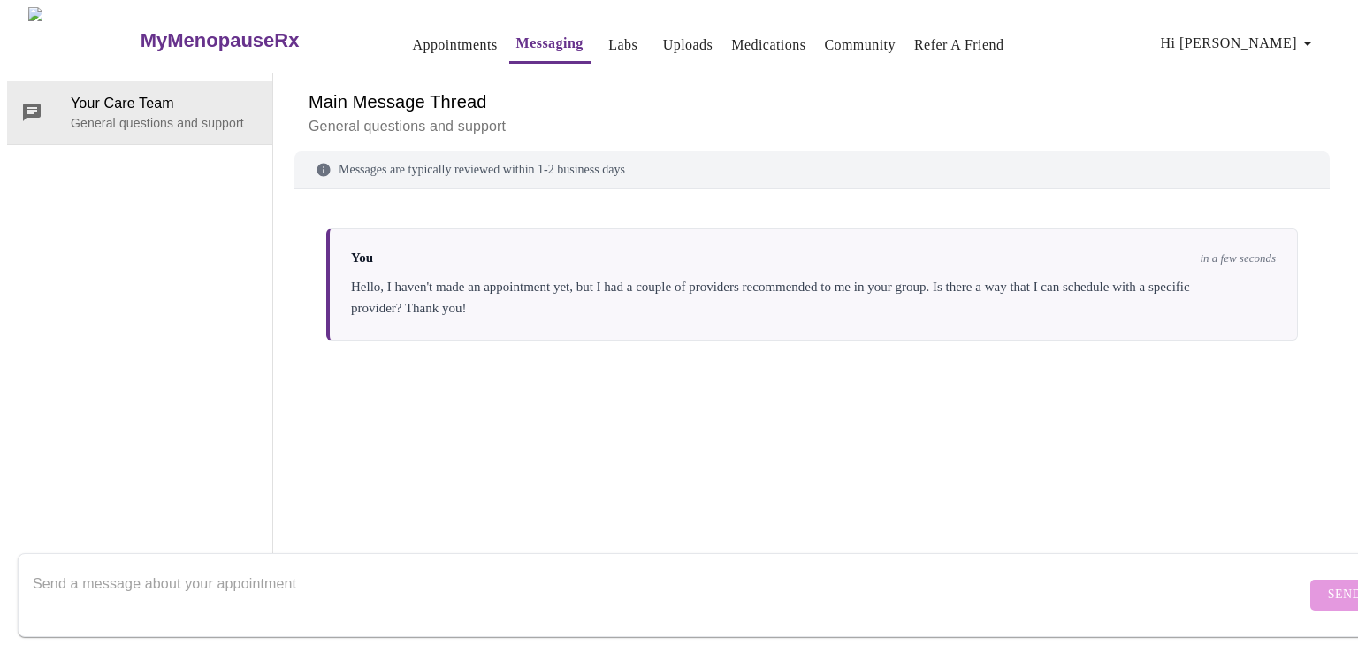
scroll to position [0, 0]
click at [412, 34] on link "Appointments" at bounding box center [454, 45] width 85 height 25
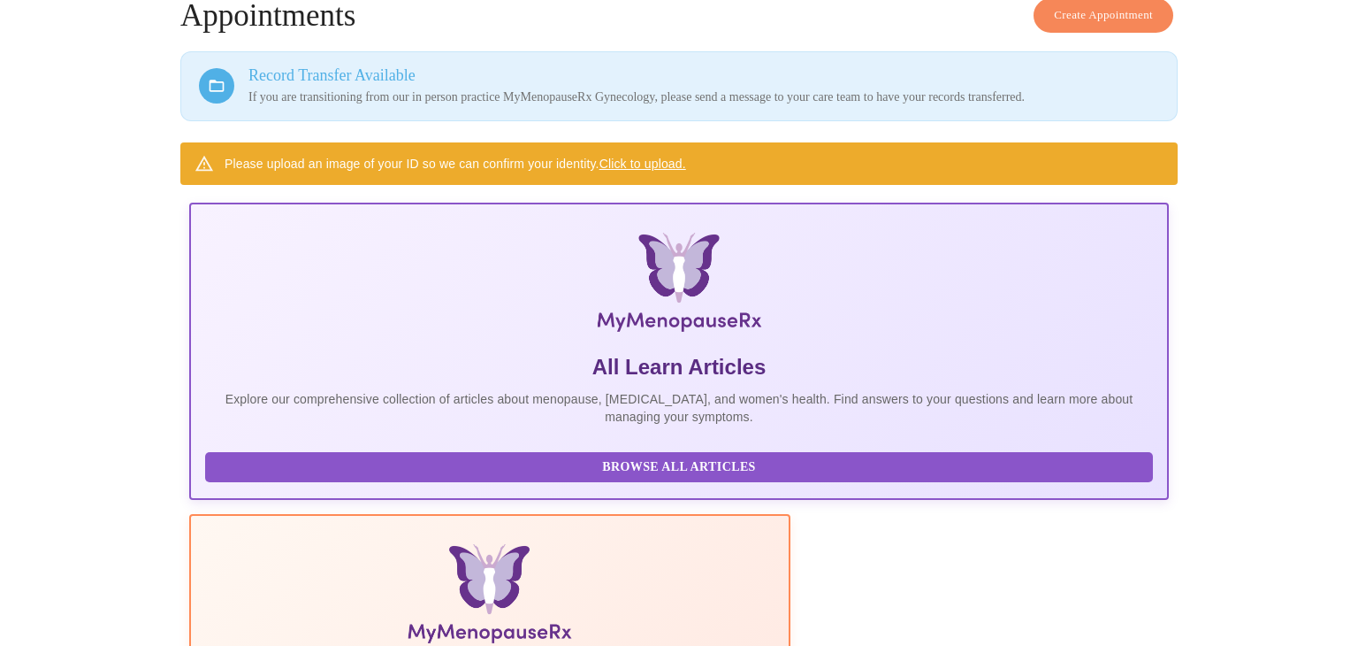
scroll to position [161, 0]
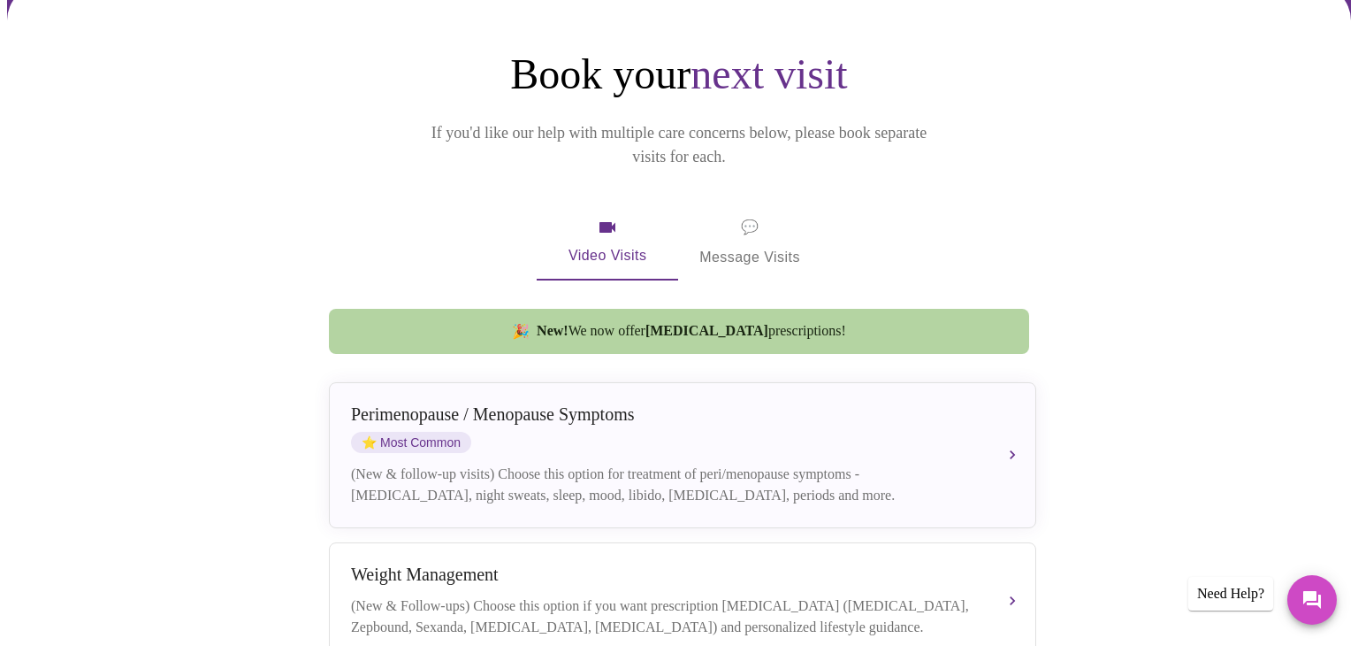
scroll to position [155, 0]
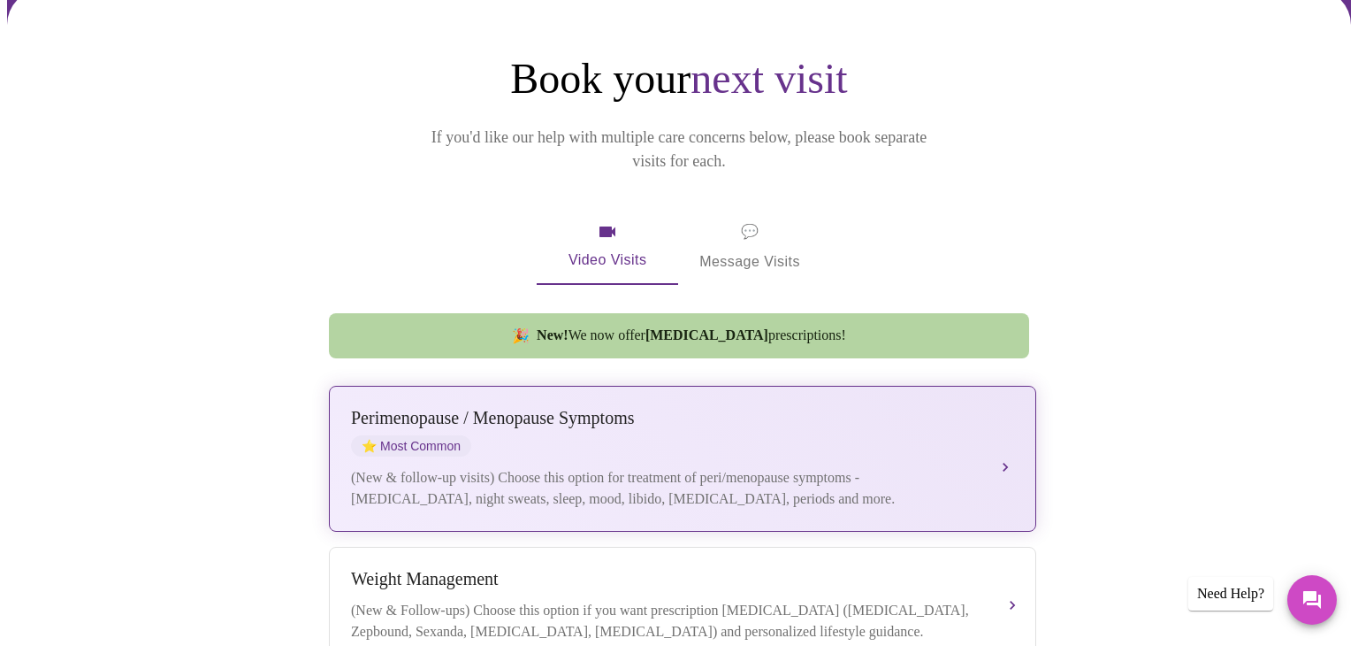
click at [561, 408] on div "Perimenopause / Menopause Symptoms" at bounding box center [665, 418] width 628 height 20
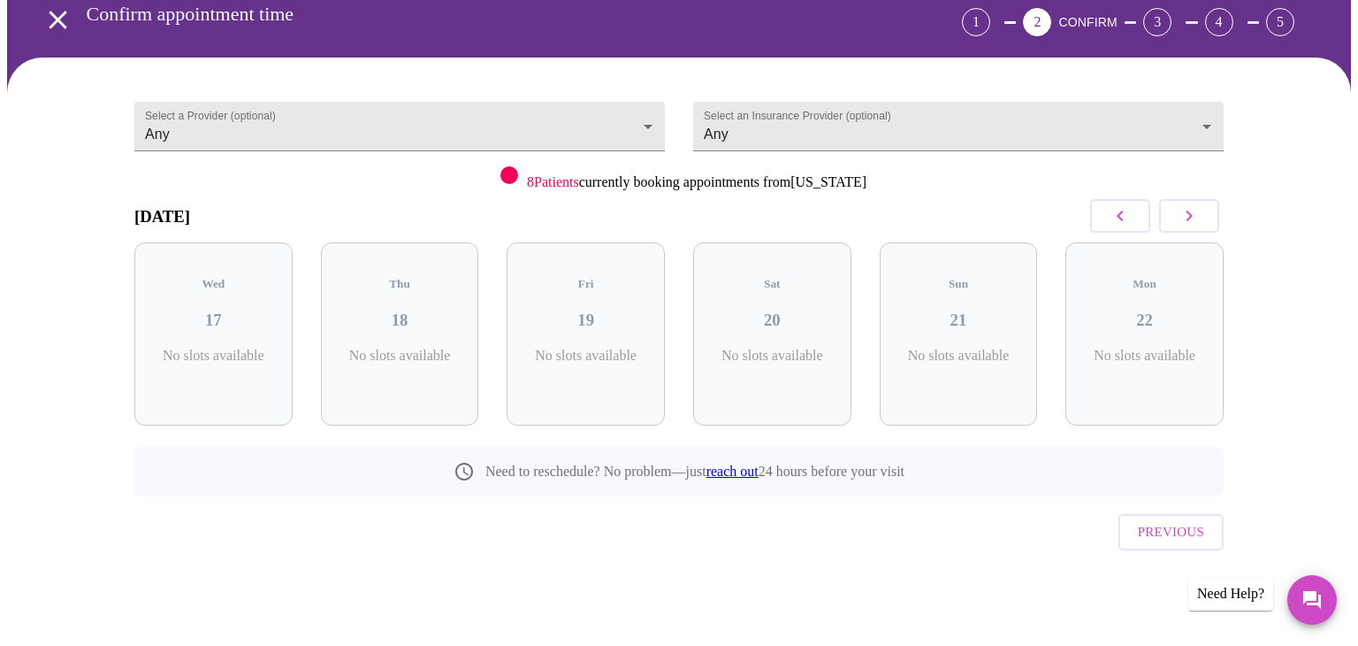
scroll to position [49, 0]
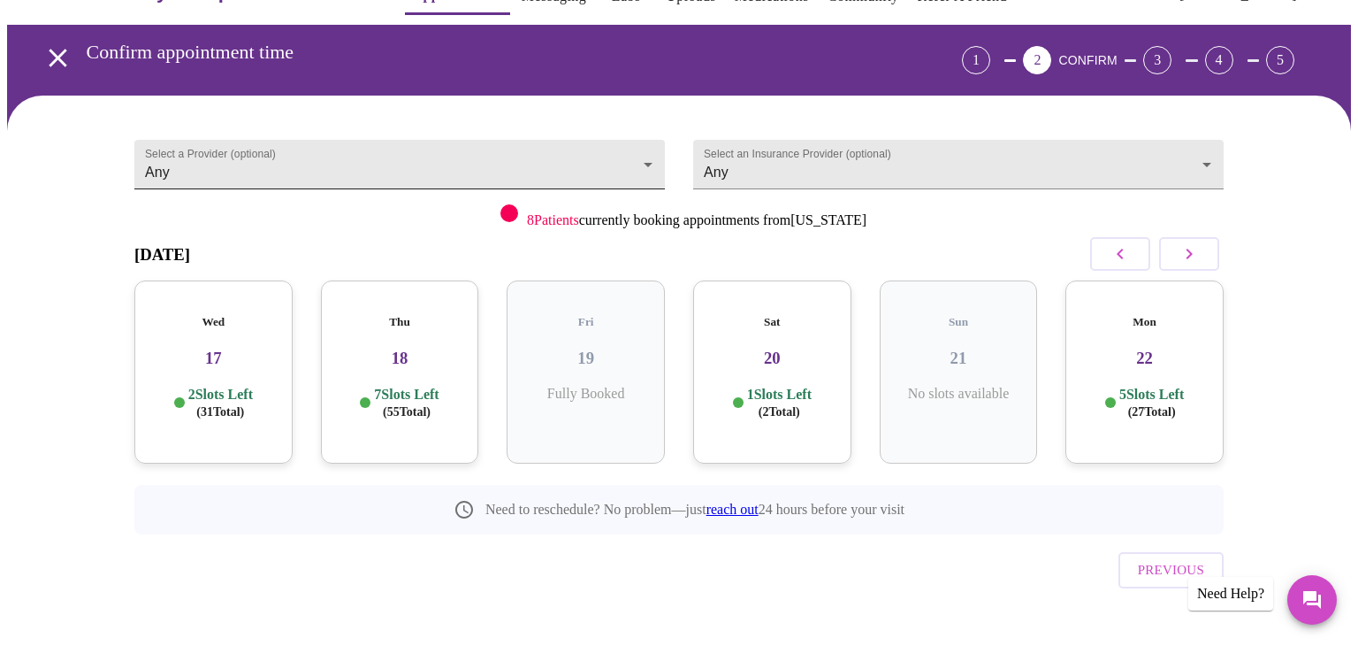
click at [650, 149] on body "MyMenopauseRx Appointments Messaging Labs Uploads Medications Community Refer a…" at bounding box center [679, 317] width 1344 height 718
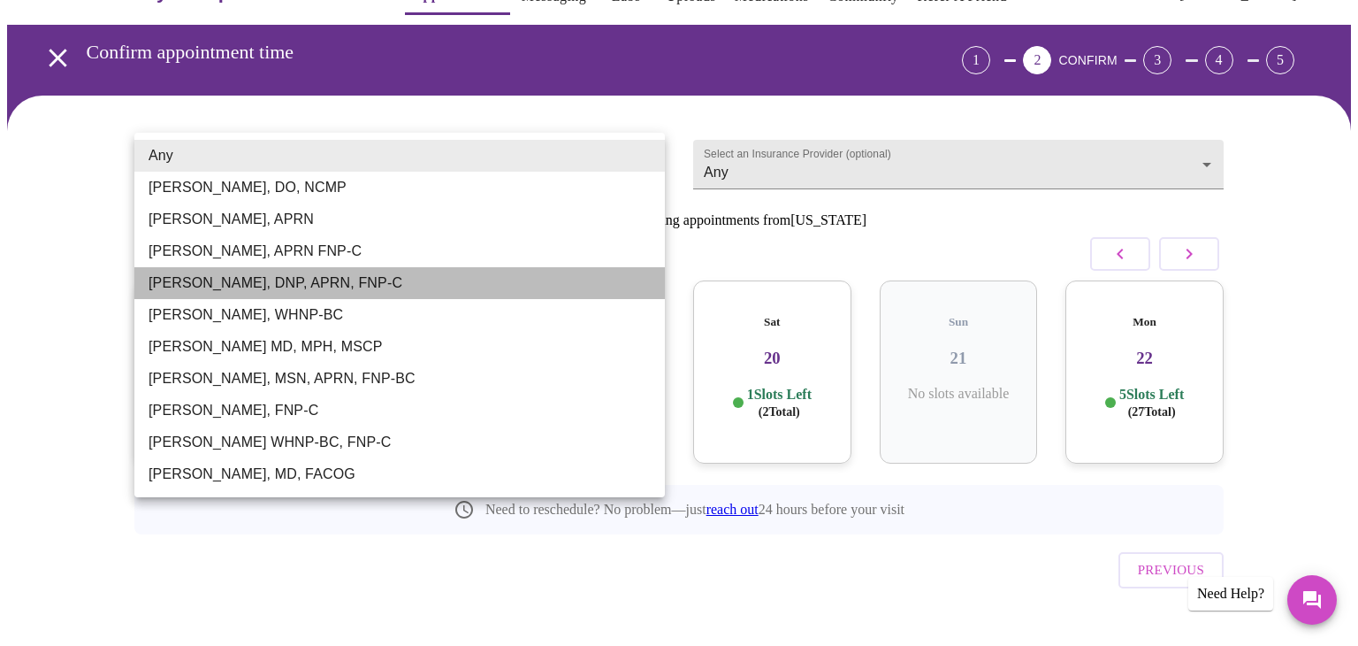
click at [379, 283] on li "[PERSON_NAME], DNP, APRN, FNP-C" at bounding box center [399, 283] width 531 height 32
type input "[PERSON_NAME], DNP, APRN, FNP-C"
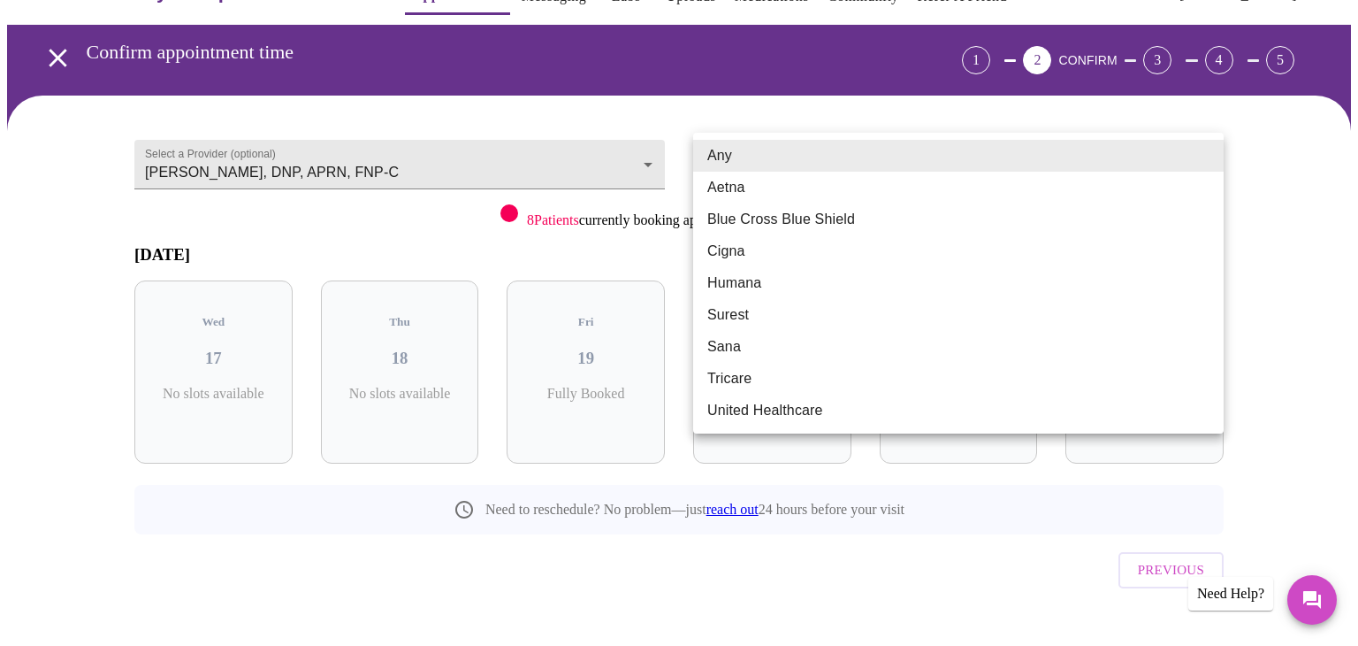
click at [1205, 157] on body "MyMenopauseRx Appointments Messaging Labs Uploads Medications Community Refer a…" at bounding box center [679, 317] width 1344 height 718
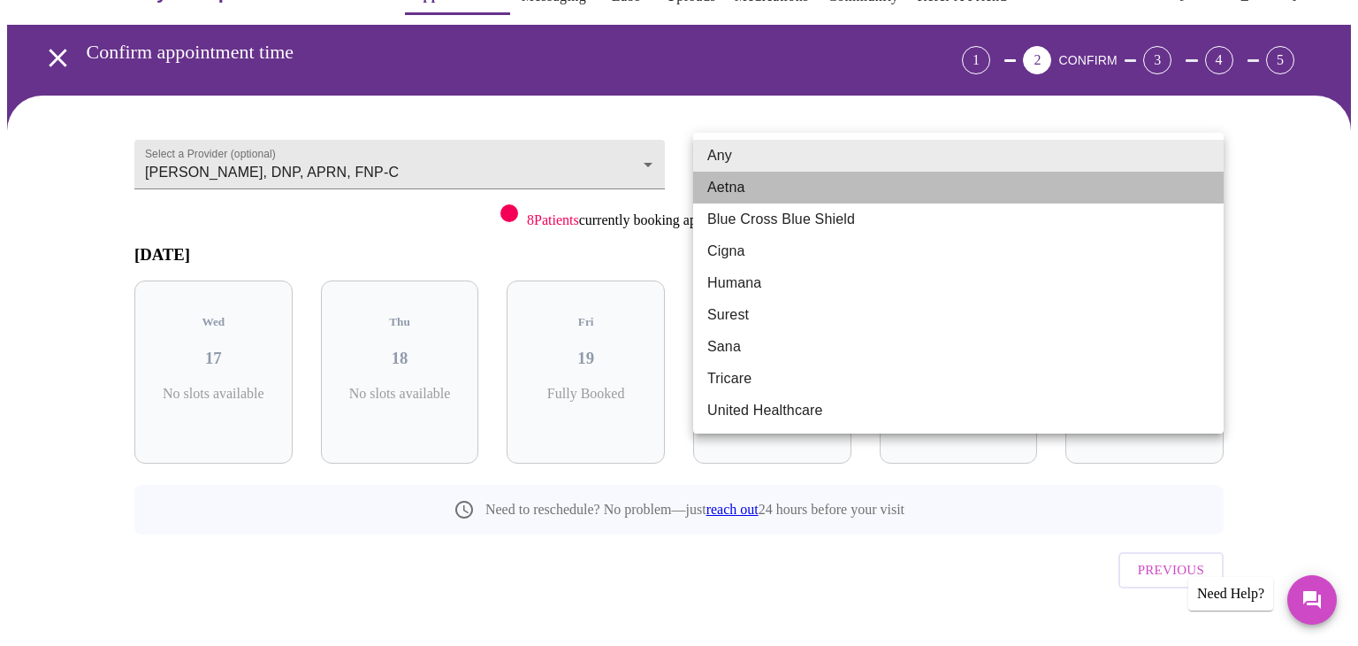
click at [1085, 191] on li "Aetna" at bounding box center [958, 188] width 531 height 32
type input "Aetna"
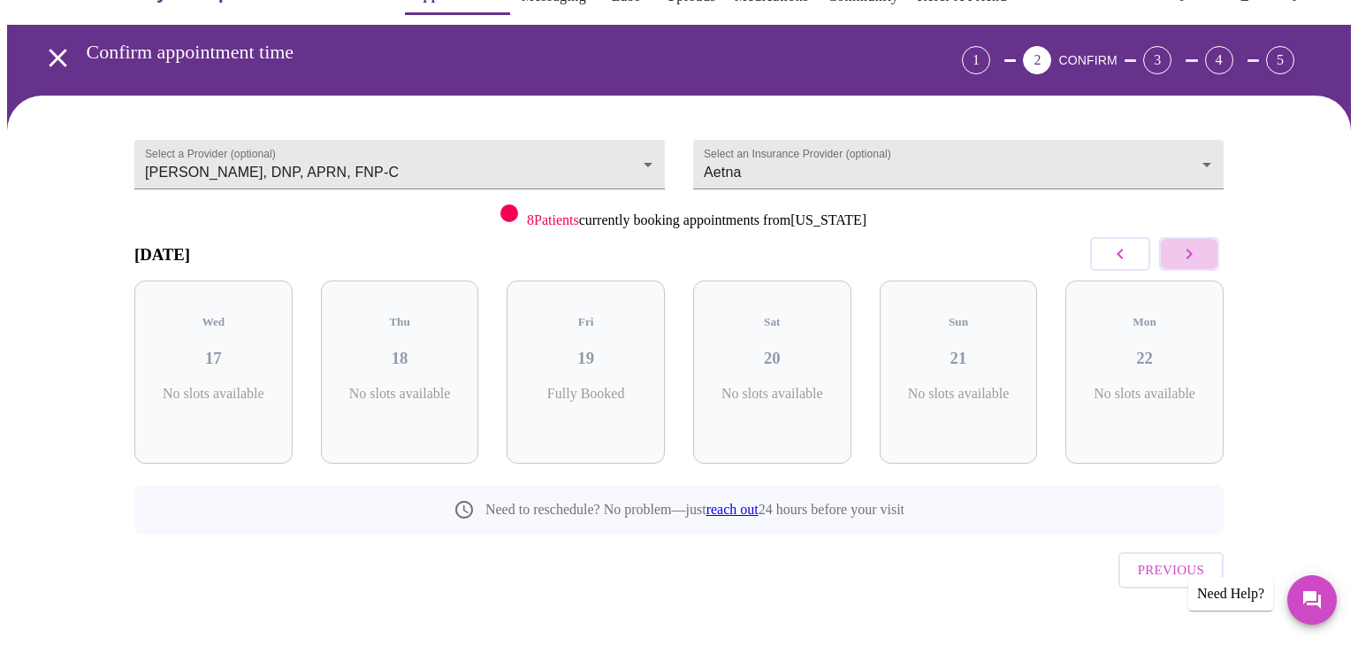
click at [1189, 252] on icon "button" at bounding box center [1189, 253] width 21 height 21
click at [607, 353] on div "Wed 24 4 Slots Left ( 4 Total)" at bounding box center [586, 371] width 158 height 183
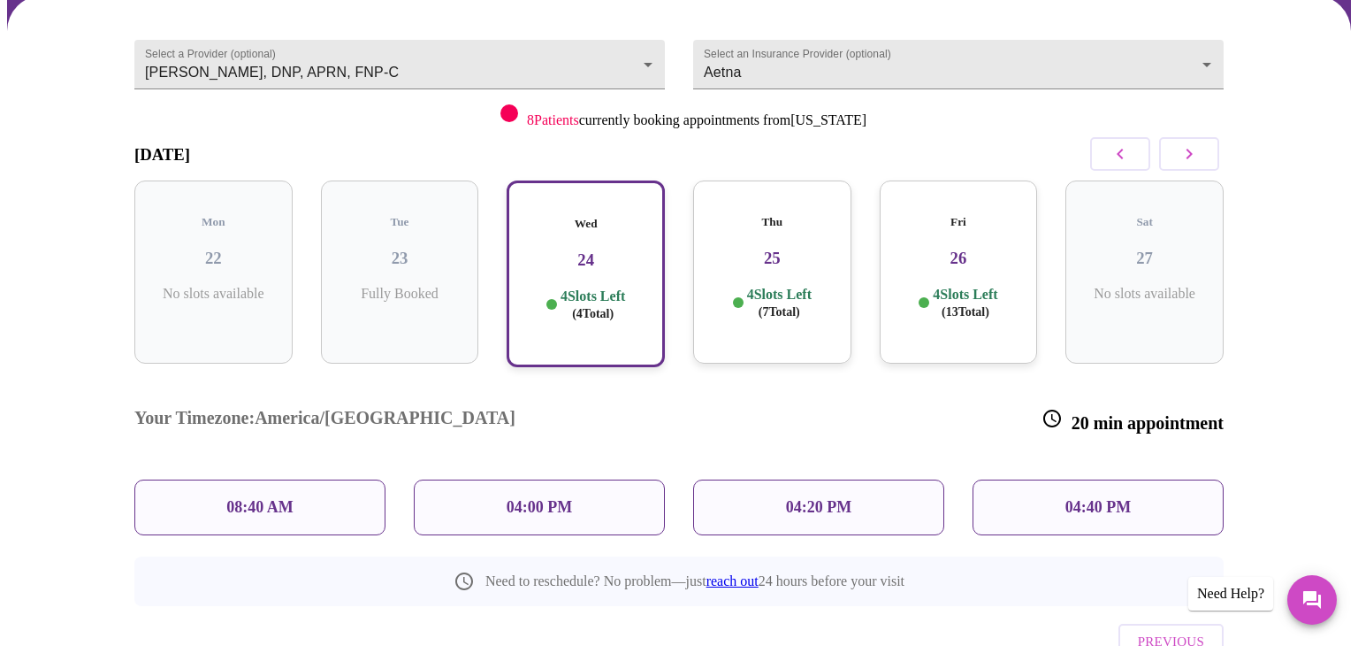
scroll to position [153, 0]
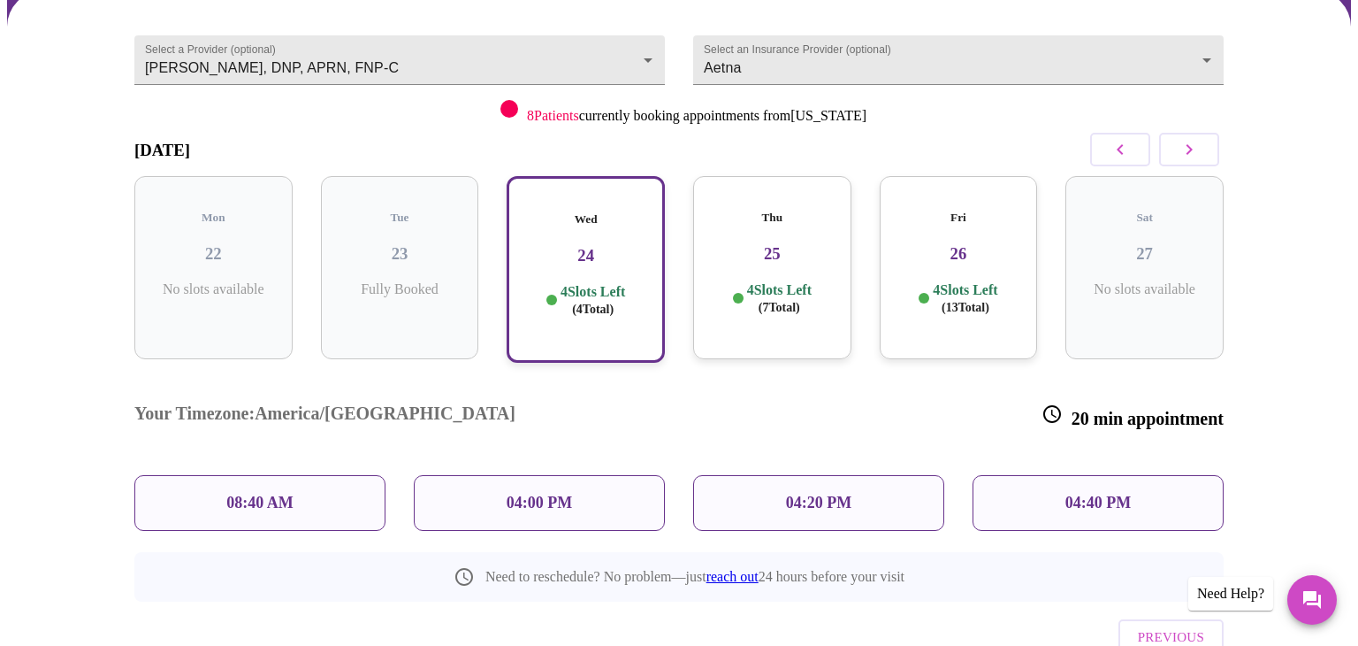
click at [256, 494] on p "08:40 AM" at bounding box center [259, 503] width 67 height 19
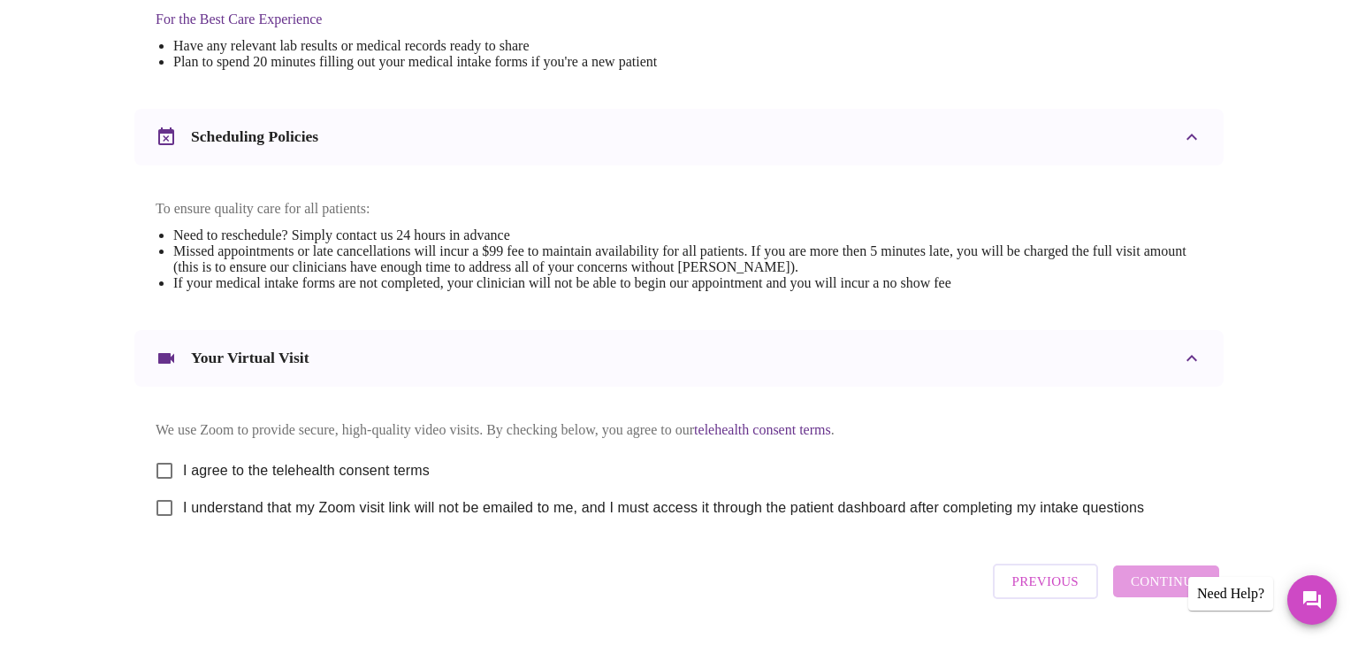
scroll to position [636, 0]
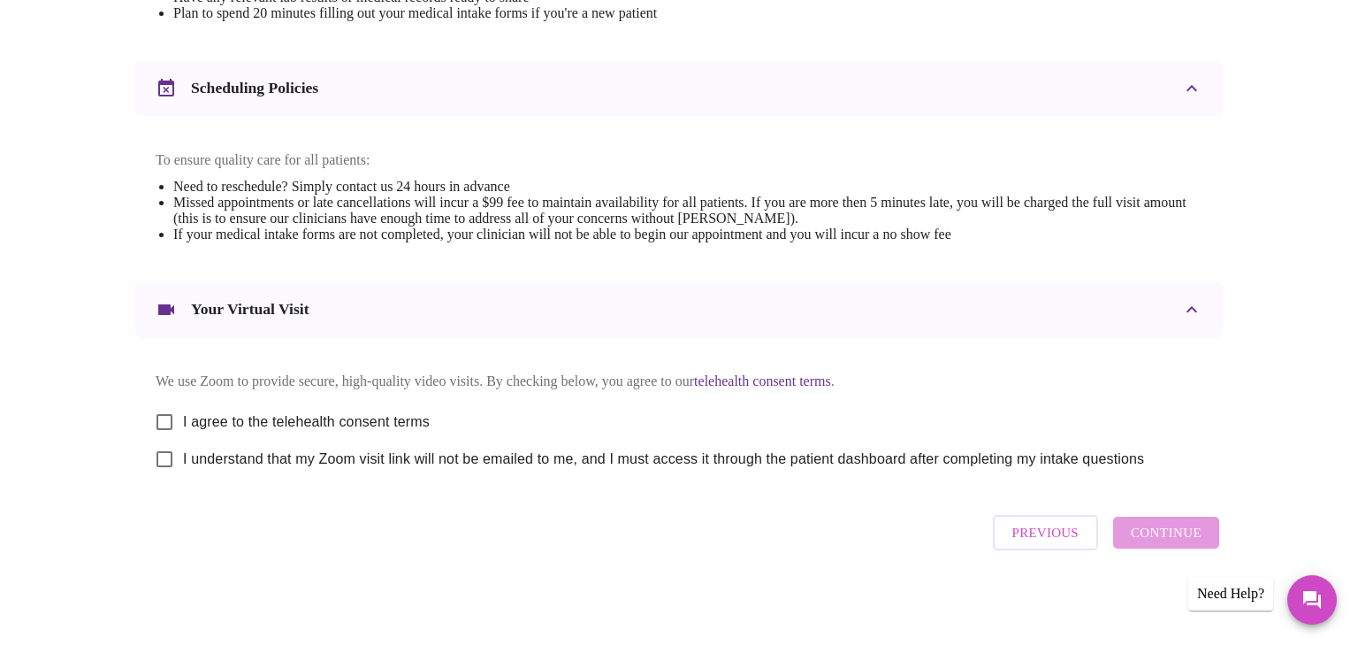
click at [165, 417] on input "I agree to the telehealth consent terms" at bounding box center [164, 421] width 37 height 37
checkbox input "true"
click at [165, 464] on input "I understand that my Zoom visit link will not be emailed to me, and I must acce…" at bounding box center [164, 458] width 37 height 37
checkbox input "true"
click at [1160, 542] on span "Continue" at bounding box center [1166, 532] width 71 height 23
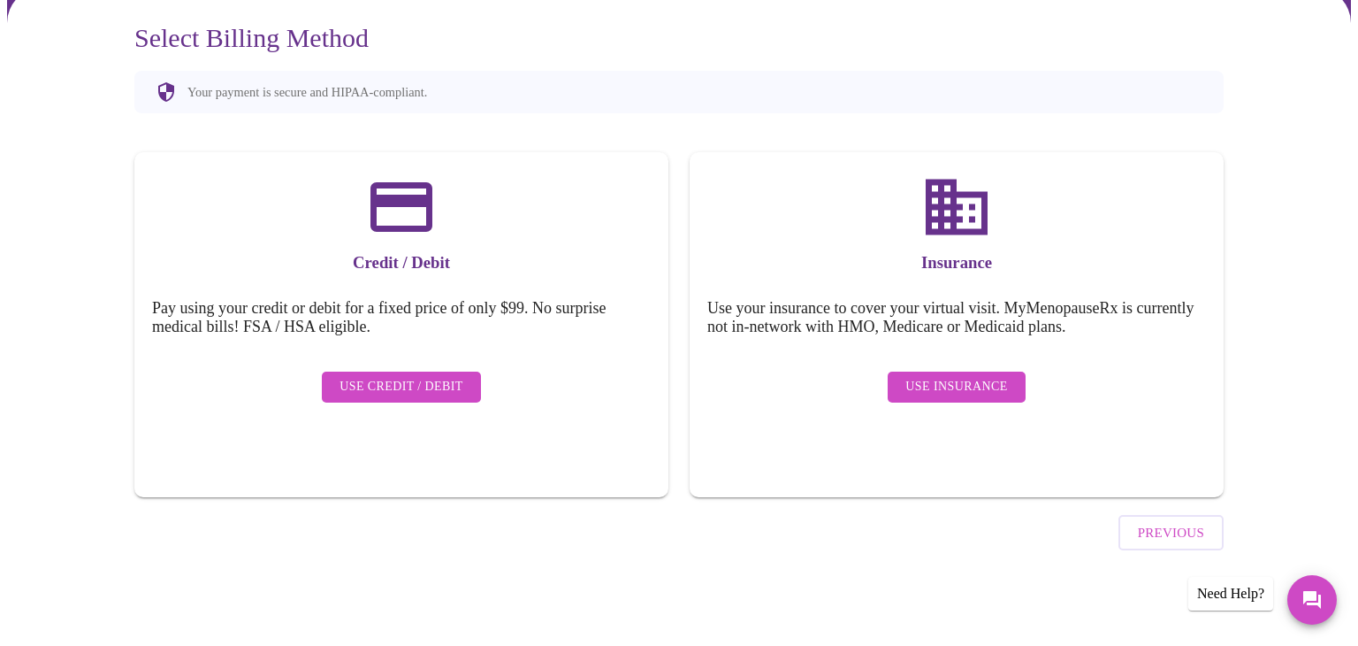
scroll to position [106, 0]
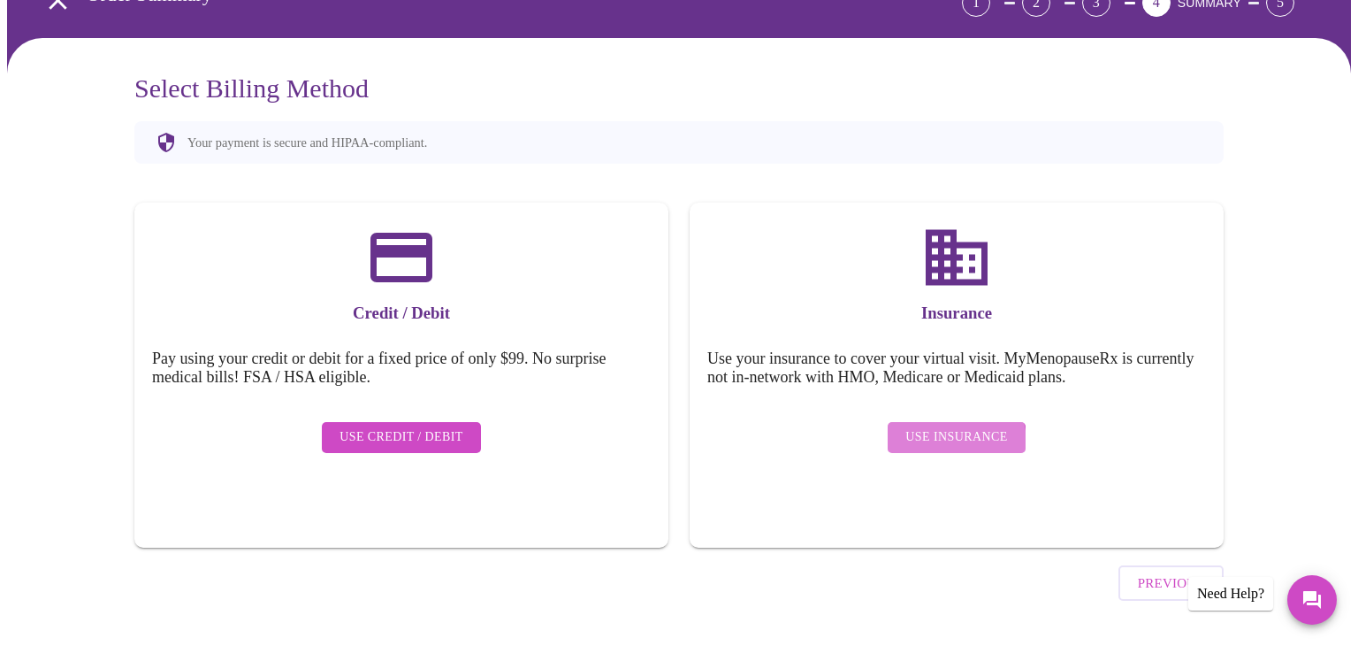
click at [958, 427] on span "Use Insurance" at bounding box center [957, 437] width 102 height 22
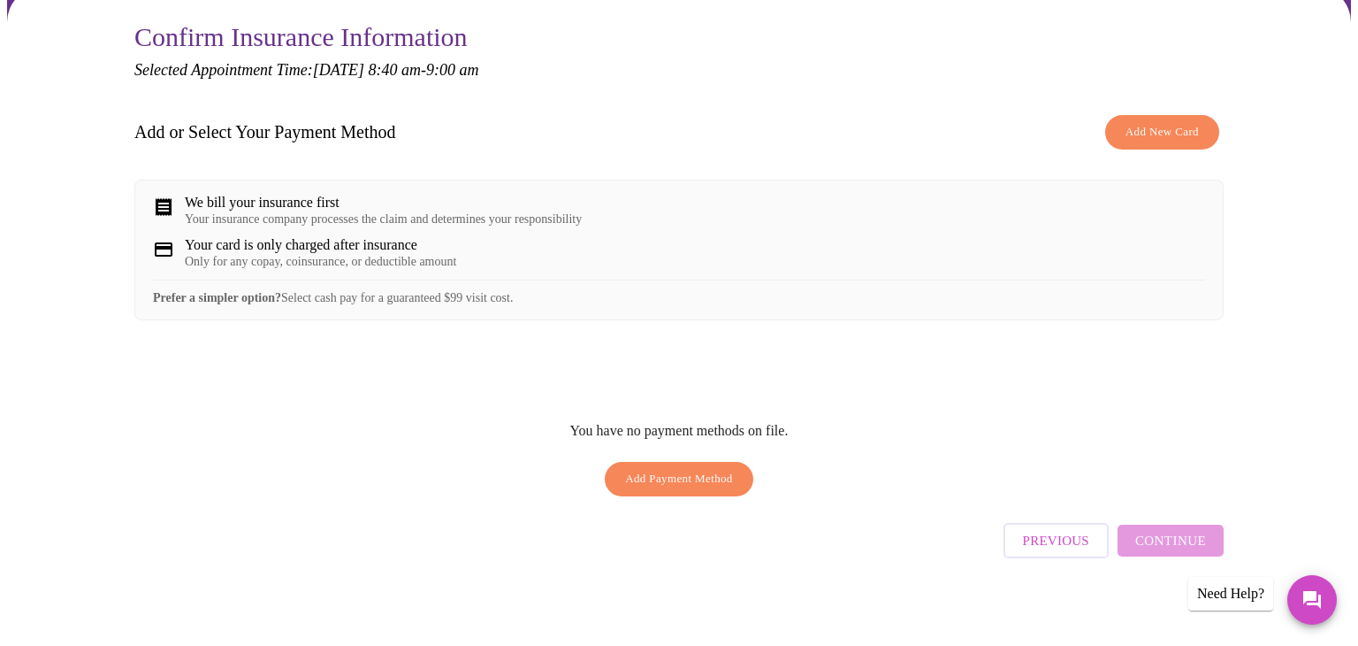
scroll to position [168, 0]
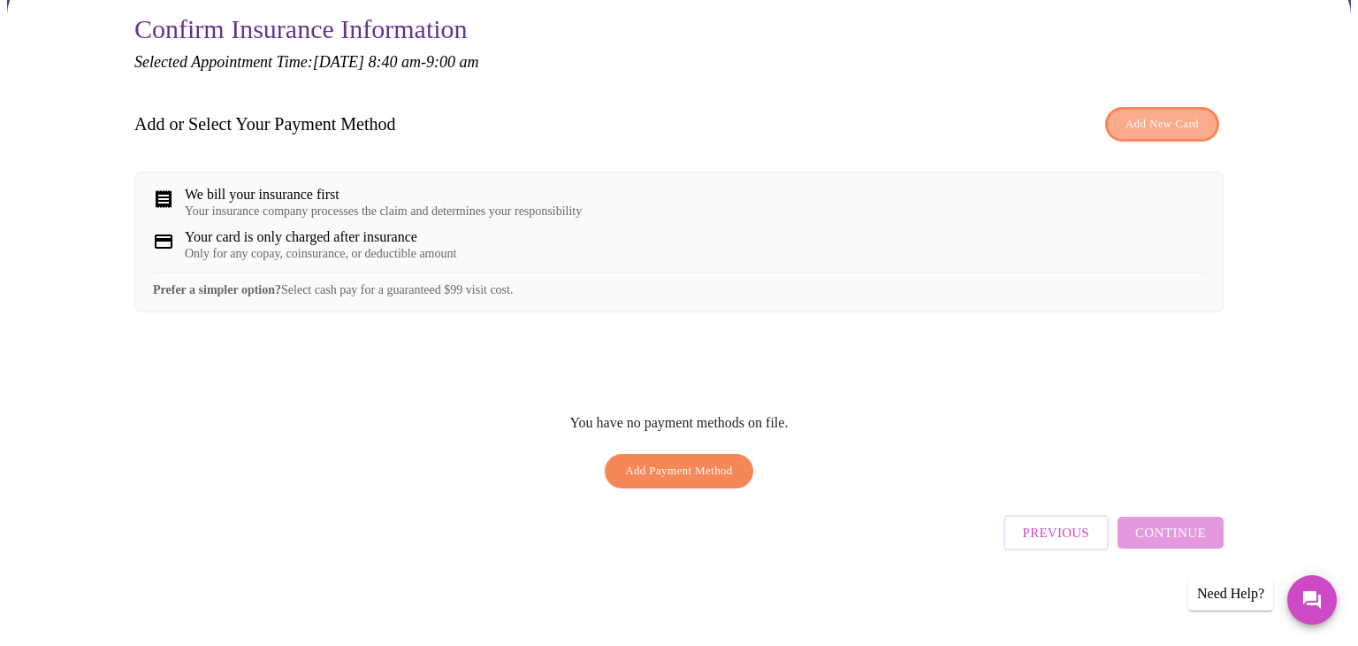
click at [1148, 117] on span "Add New Card" at bounding box center [1162, 124] width 73 height 20
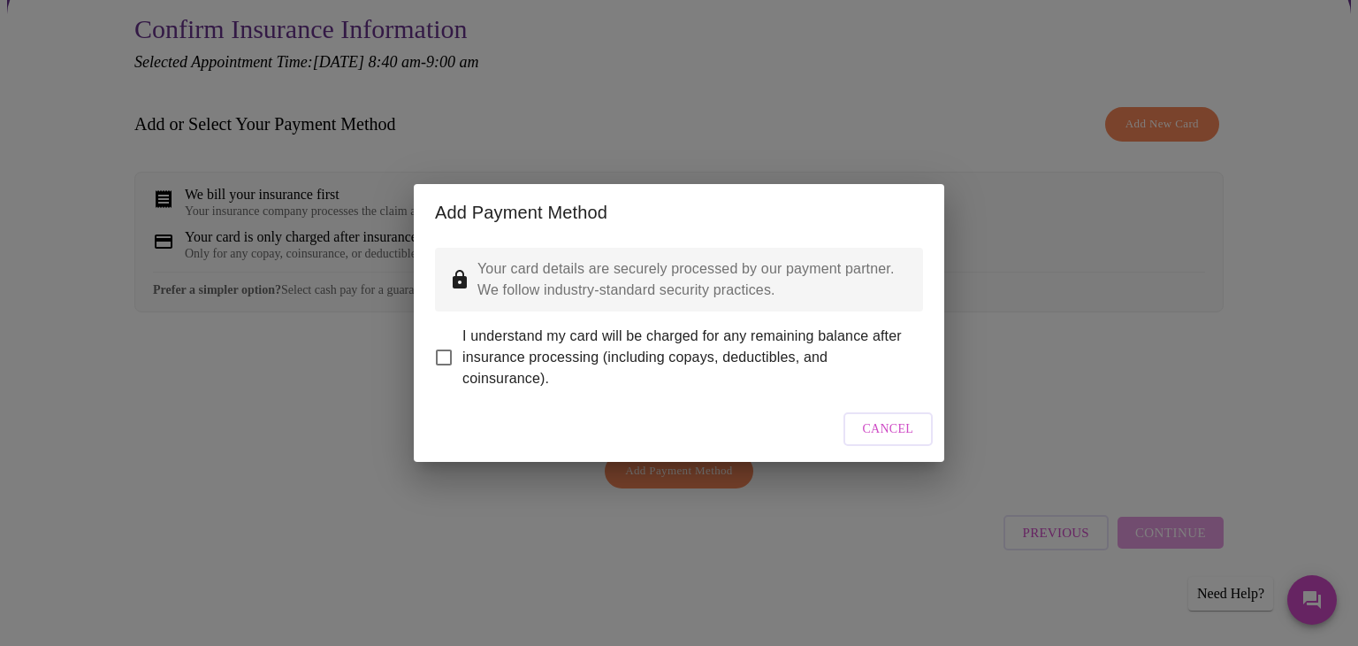
click at [876, 436] on span "Cancel" at bounding box center [888, 429] width 51 height 22
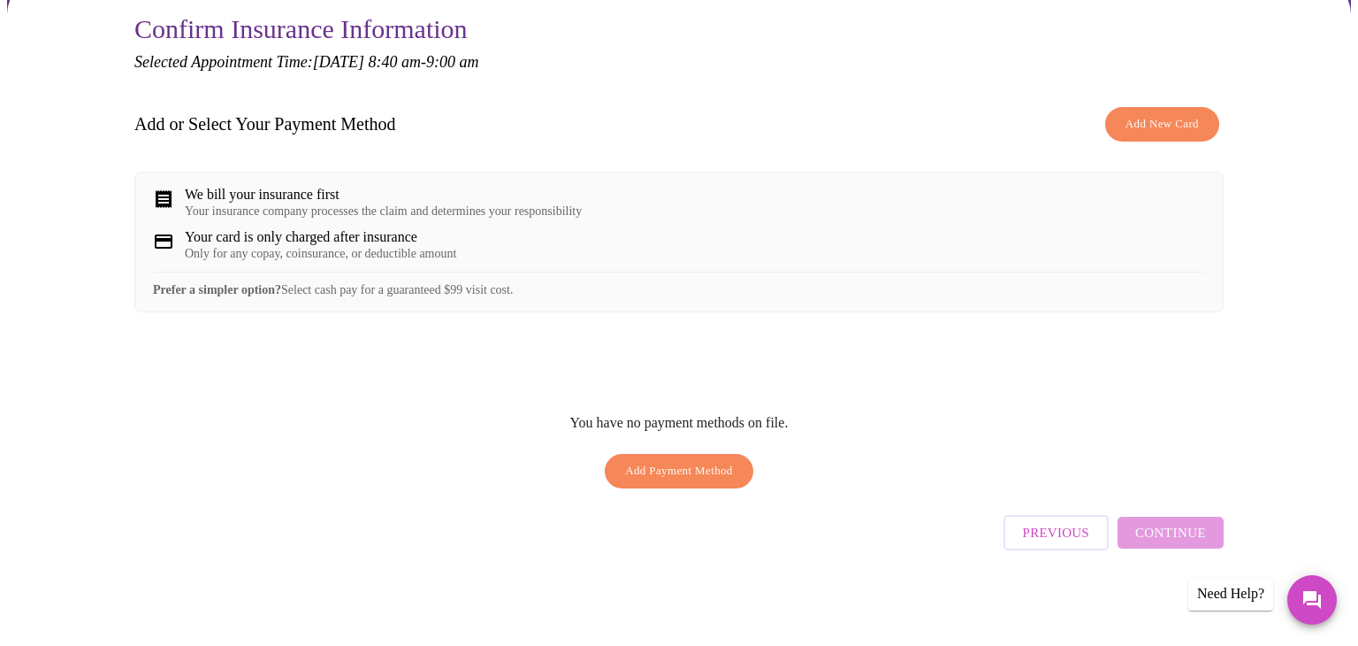
click at [705, 481] on span "Add Payment Method" at bounding box center [679, 471] width 108 height 20
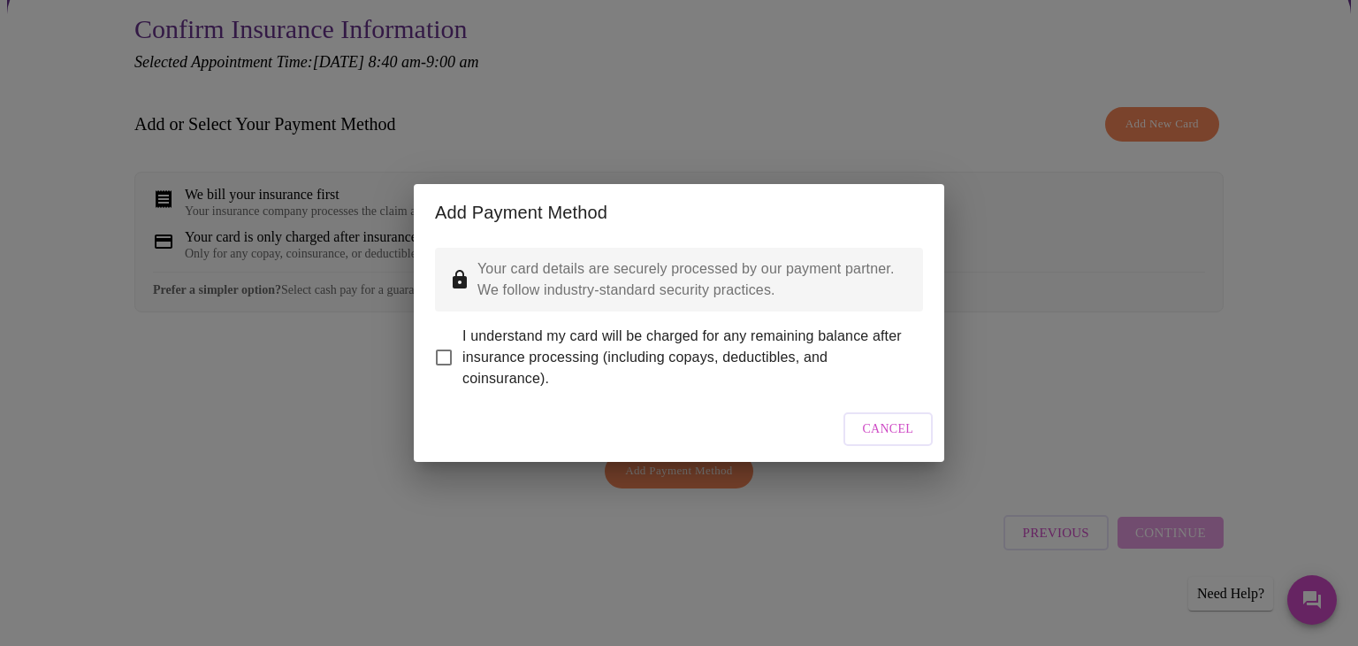
click at [443, 339] on input "I understand my card will be charged for any remaining balance after insurance …" at bounding box center [443, 357] width 37 height 37
checkbox input "true"
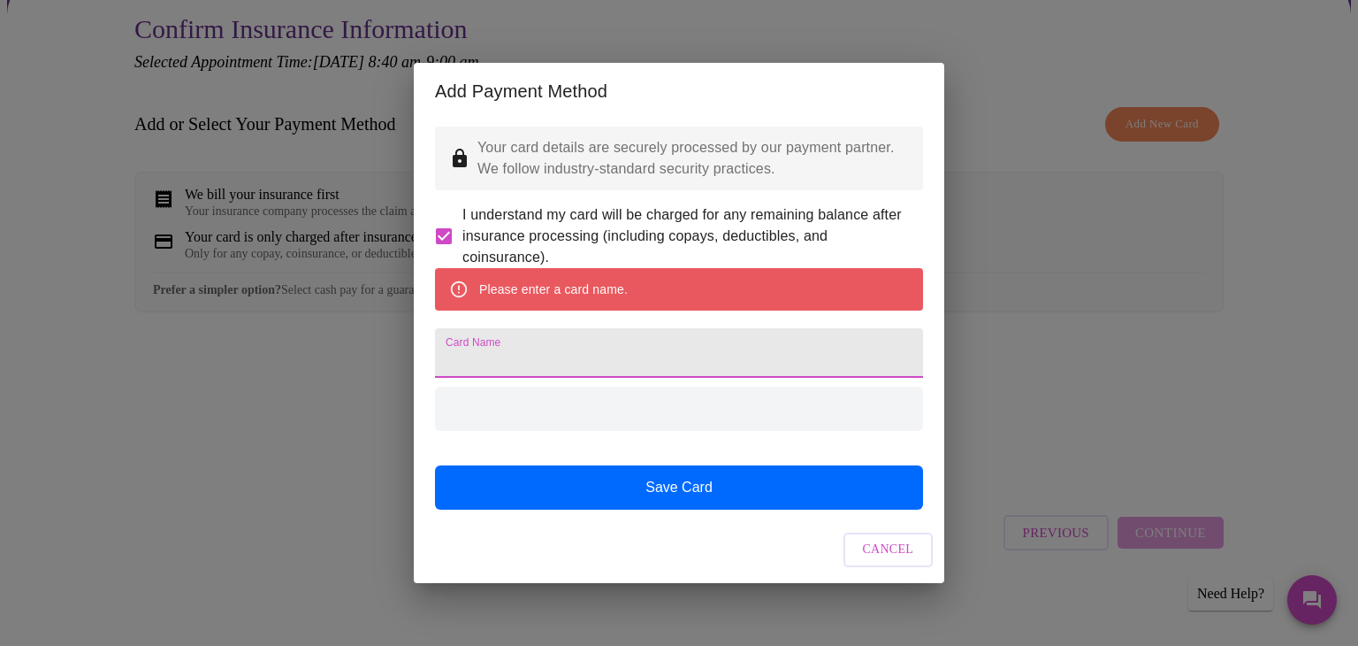
click at [568, 354] on input "Card Name" at bounding box center [679, 353] width 488 height 50
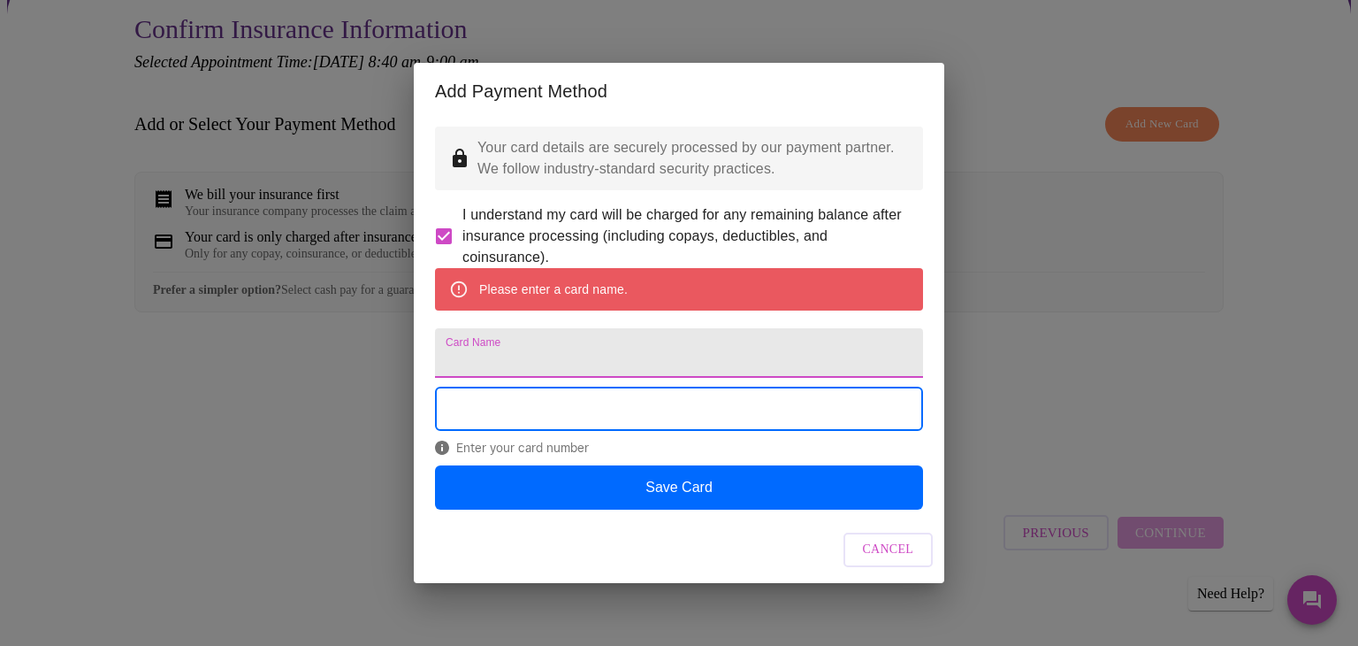
click at [566, 354] on input "Card Name" at bounding box center [679, 353] width 488 height 50
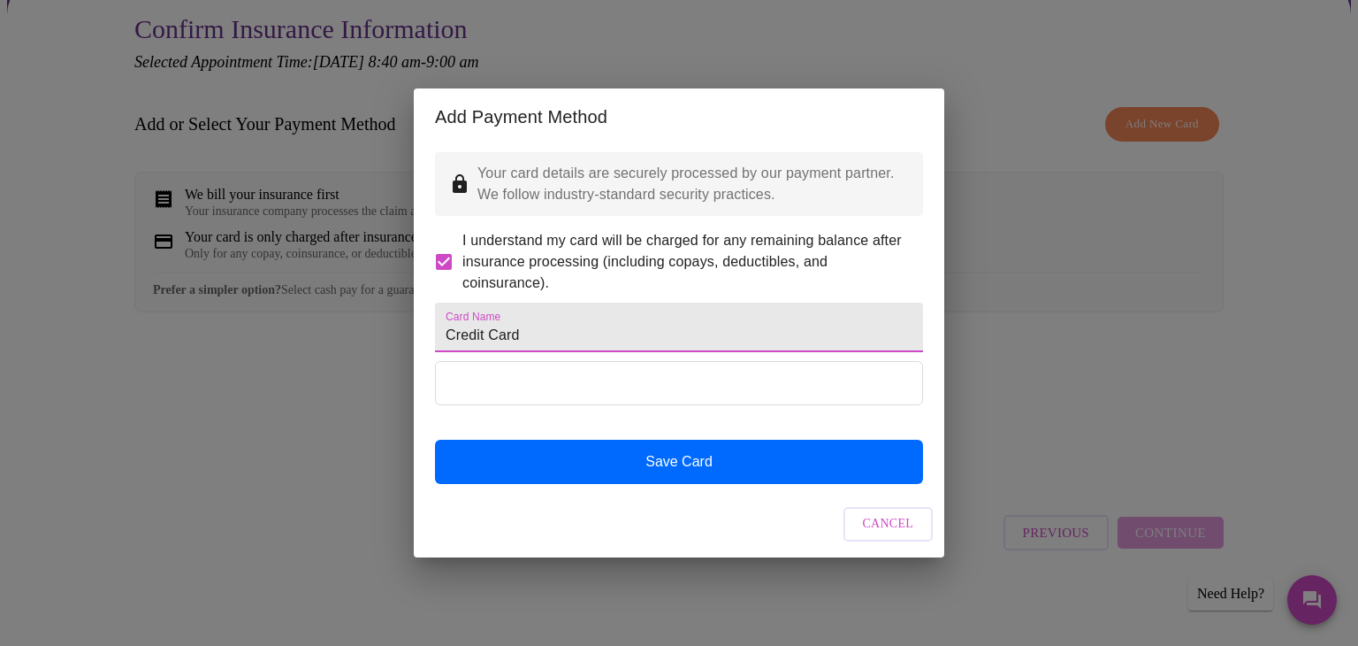
type input "Credit Card"
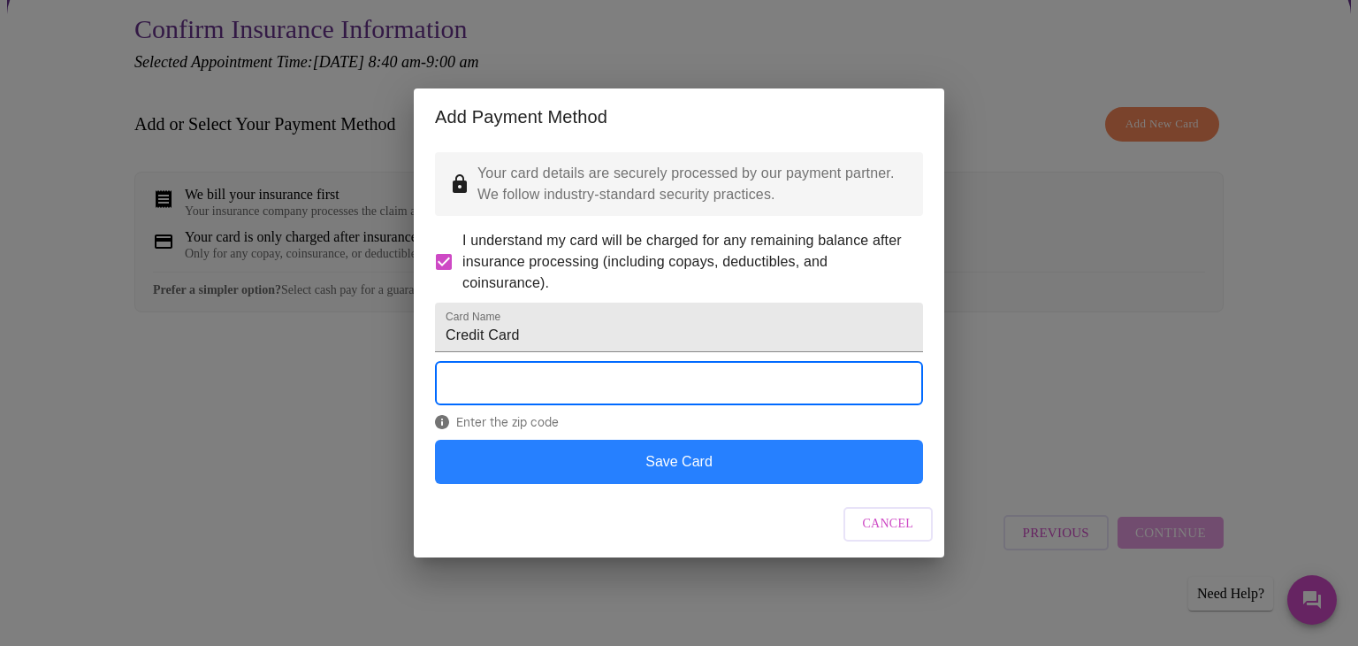
click at [685, 484] on button "Save Card" at bounding box center [679, 462] width 488 height 44
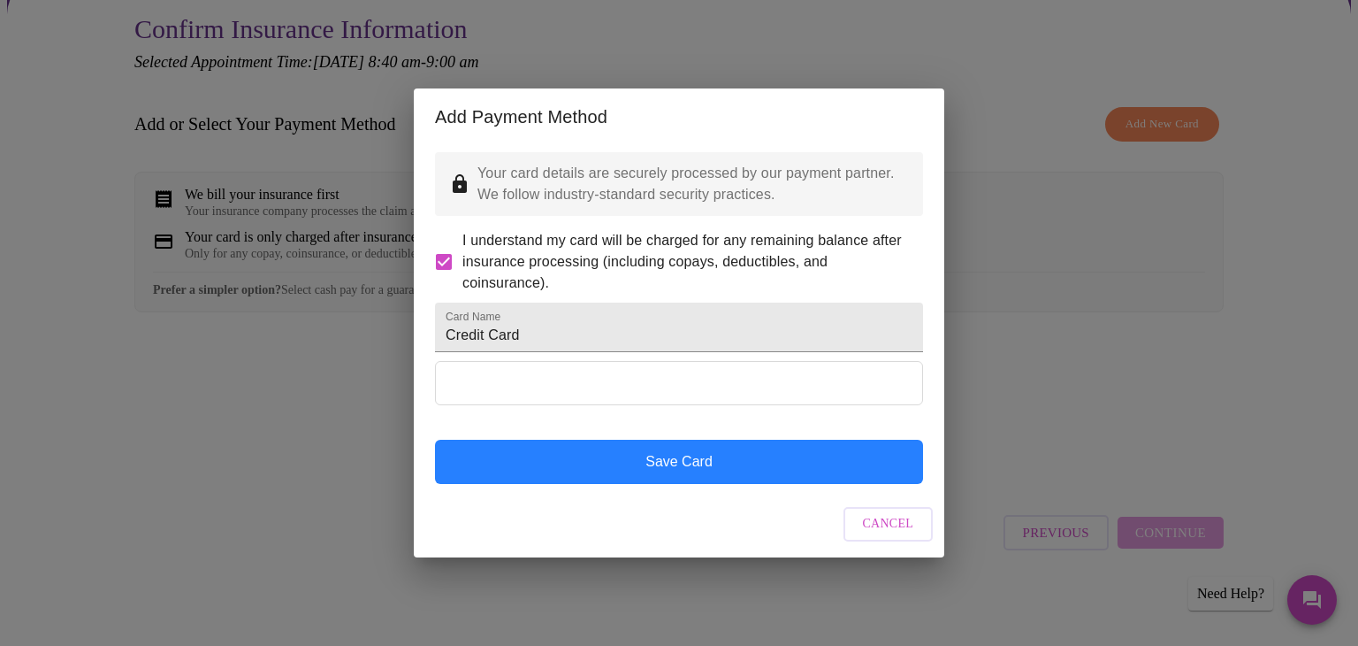
scroll to position [0, 0]
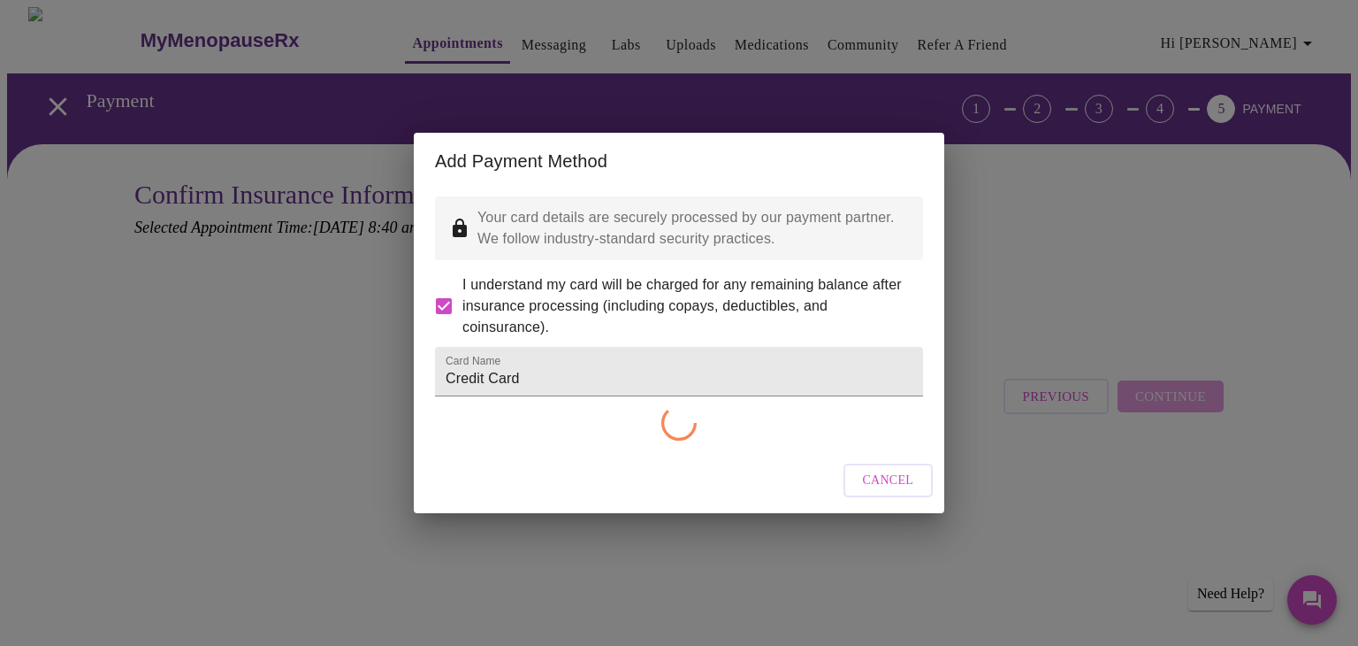
checkbox input "false"
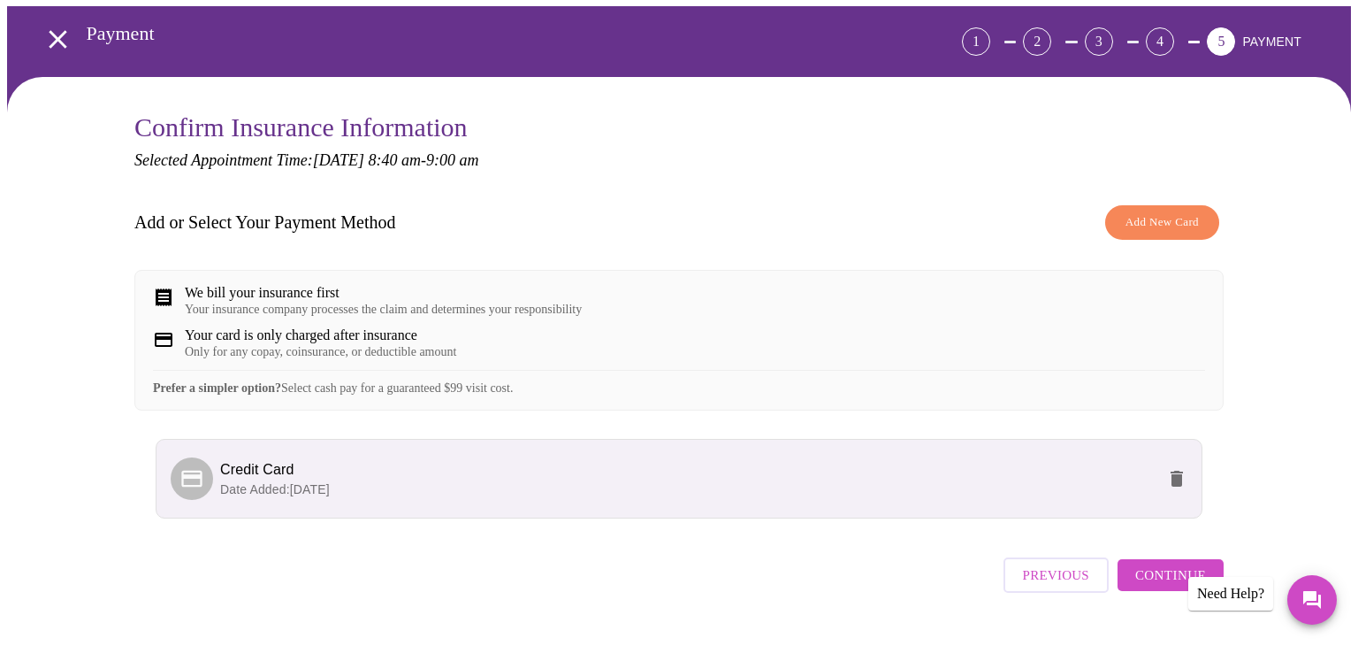
scroll to position [122, 0]
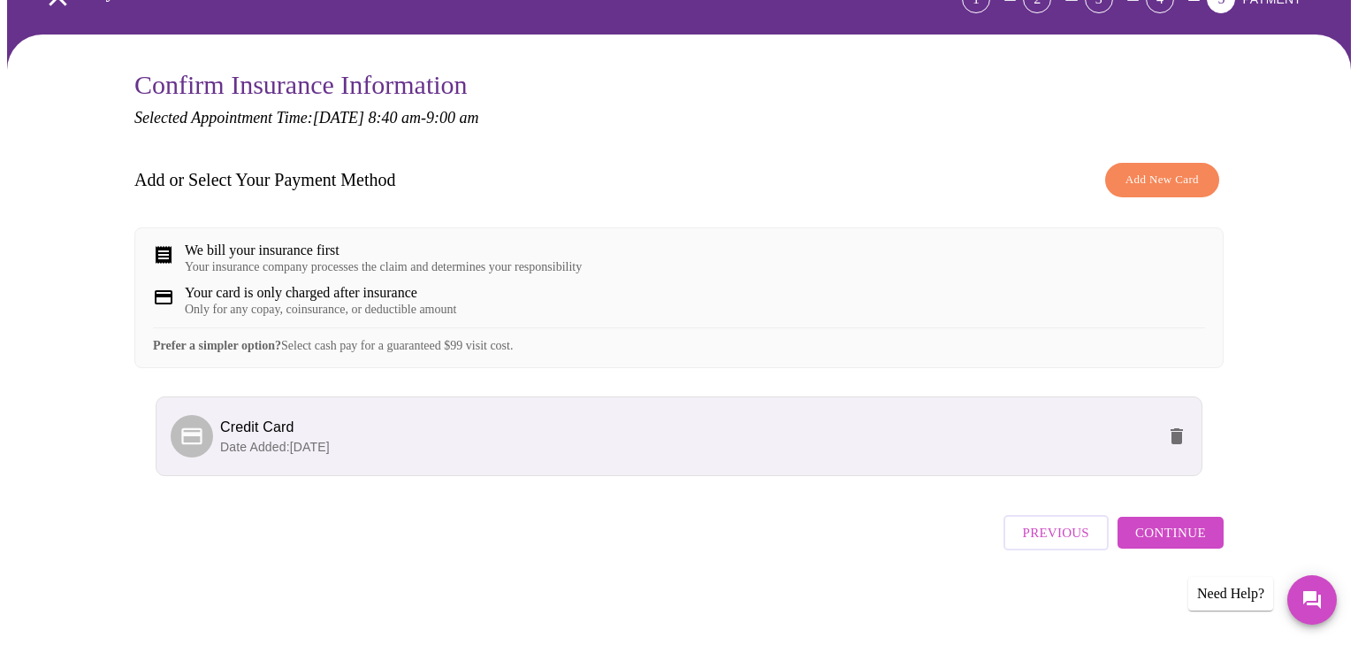
click at [1167, 542] on span "Continue" at bounding box center [1171, 532] width 71 height 23
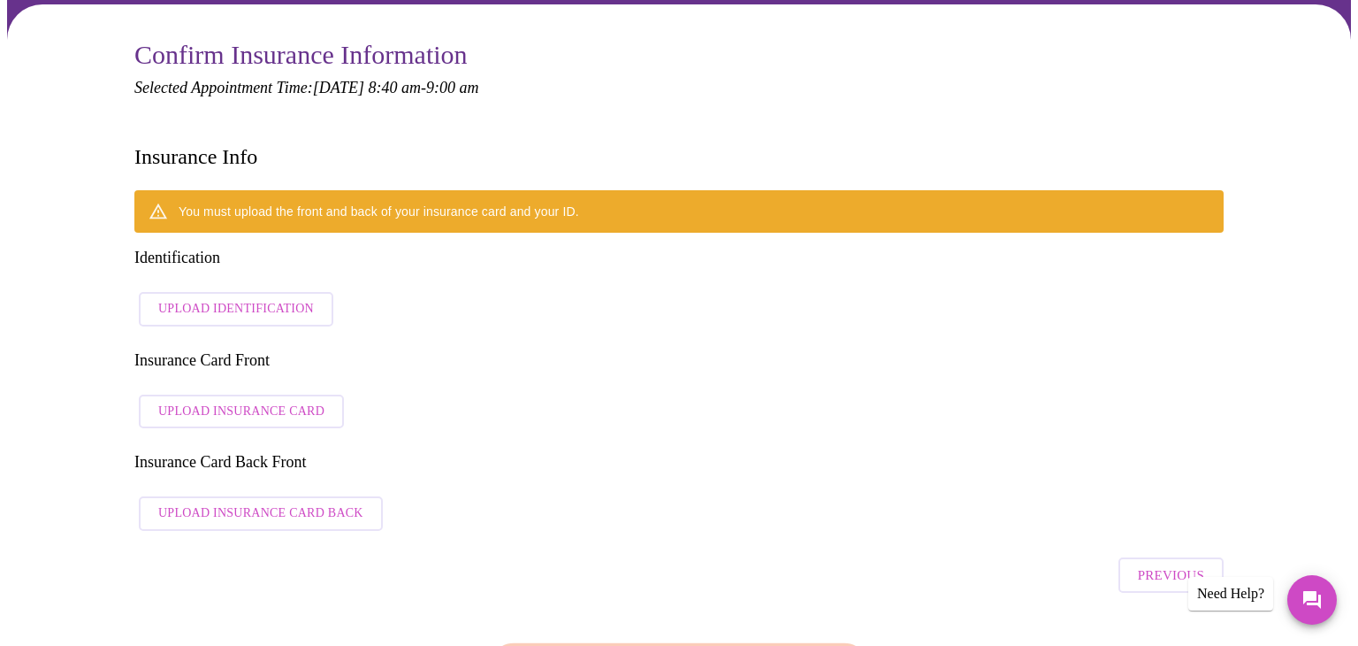
scroll to position [135, 0]
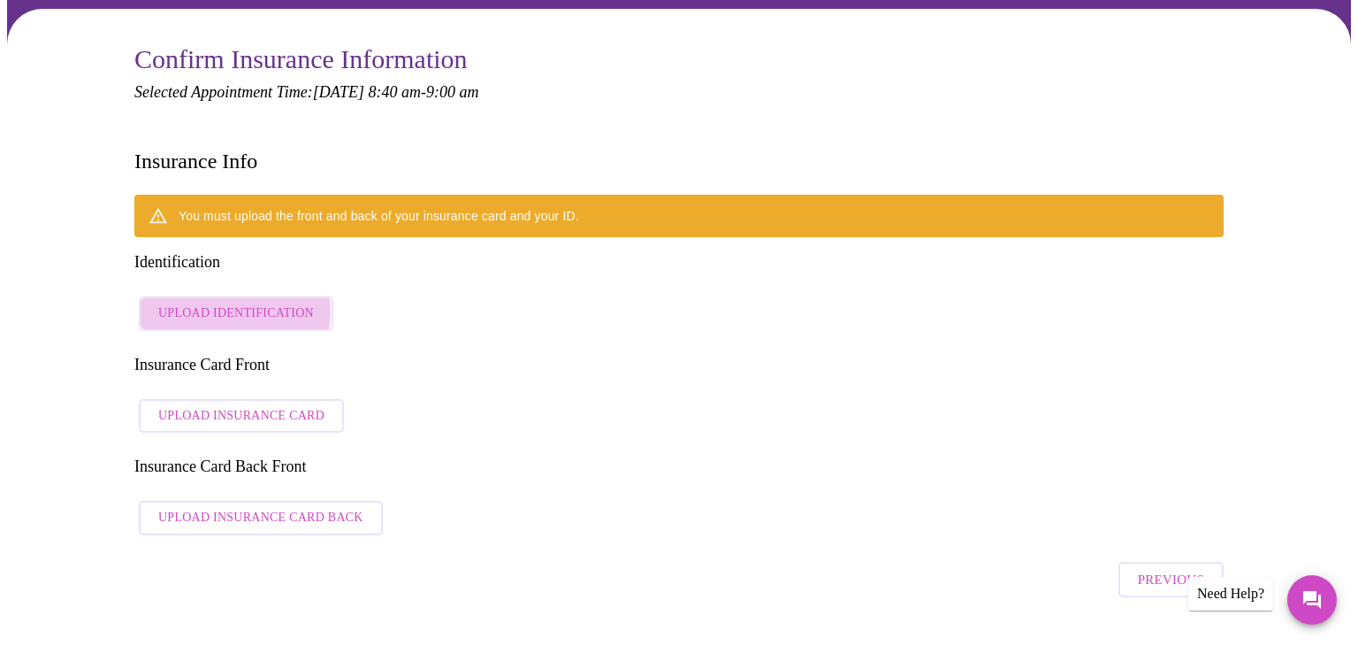
click at [234, 302] on span "Upload Identification" at bounding box center [236, 313] width 156 height 22
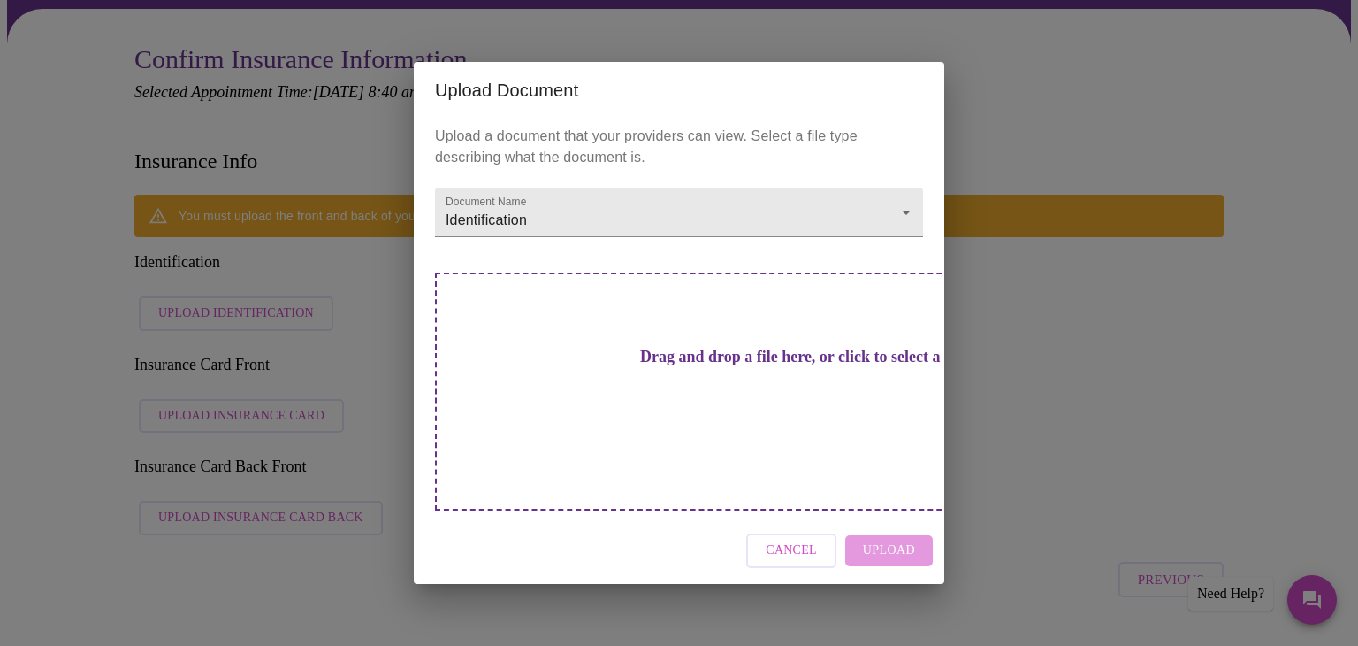
click at [780, 366] on h3 "Drag and drop a file here, or click to select a file" at bounding box center [803, 357] width 488 height 19
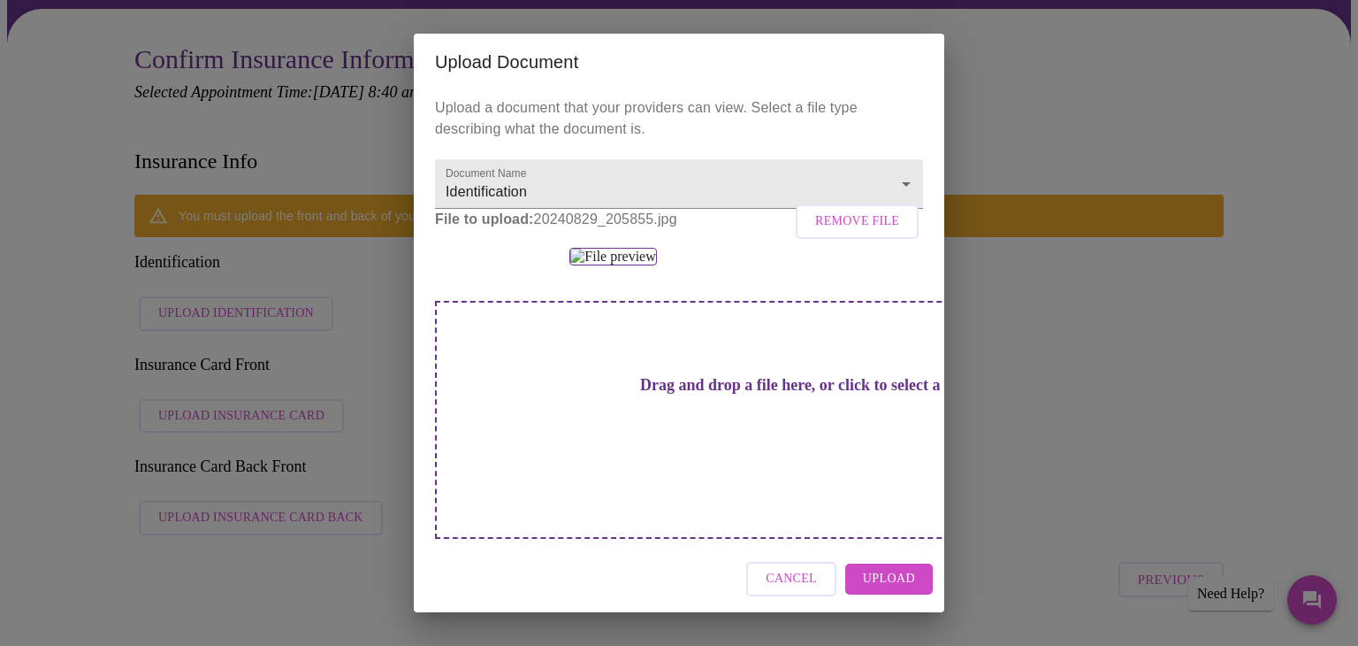
click at [861, 231] on span "Remove File" at bounding box center [857, 221] width 84 height 22
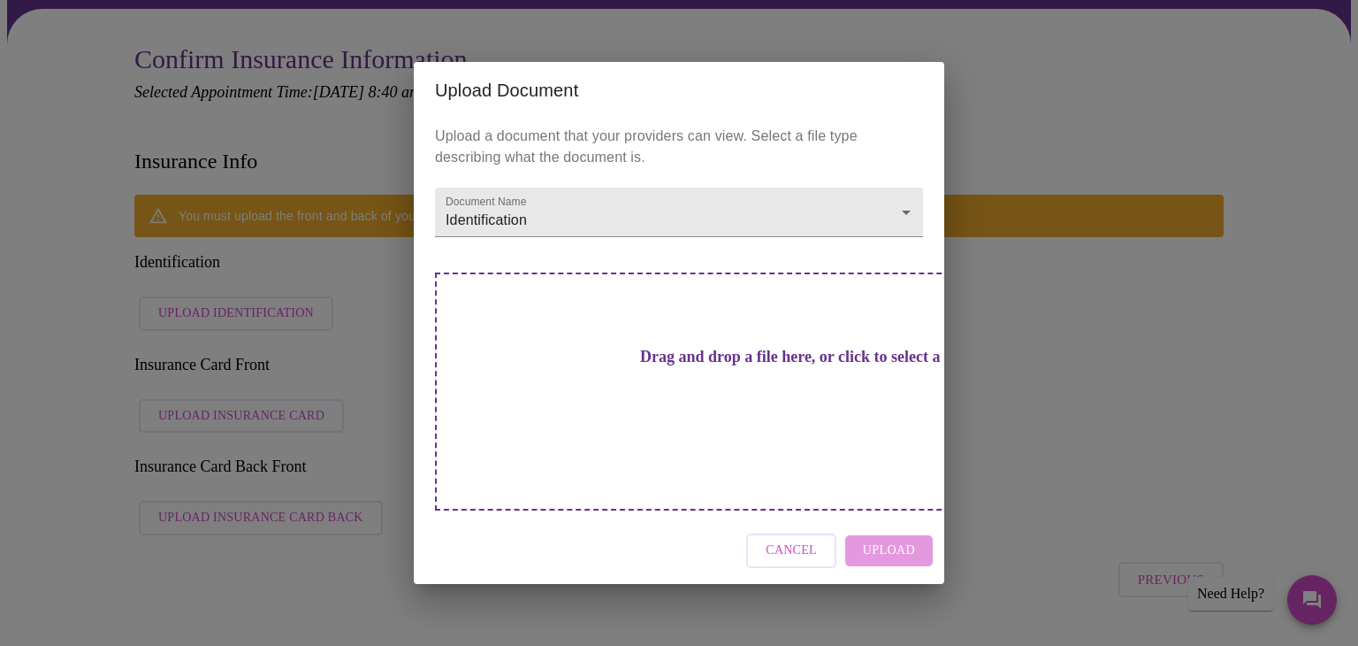
click at [783, 540] on span "Cancel" at bounding box center [791, 551] width 51 height 22
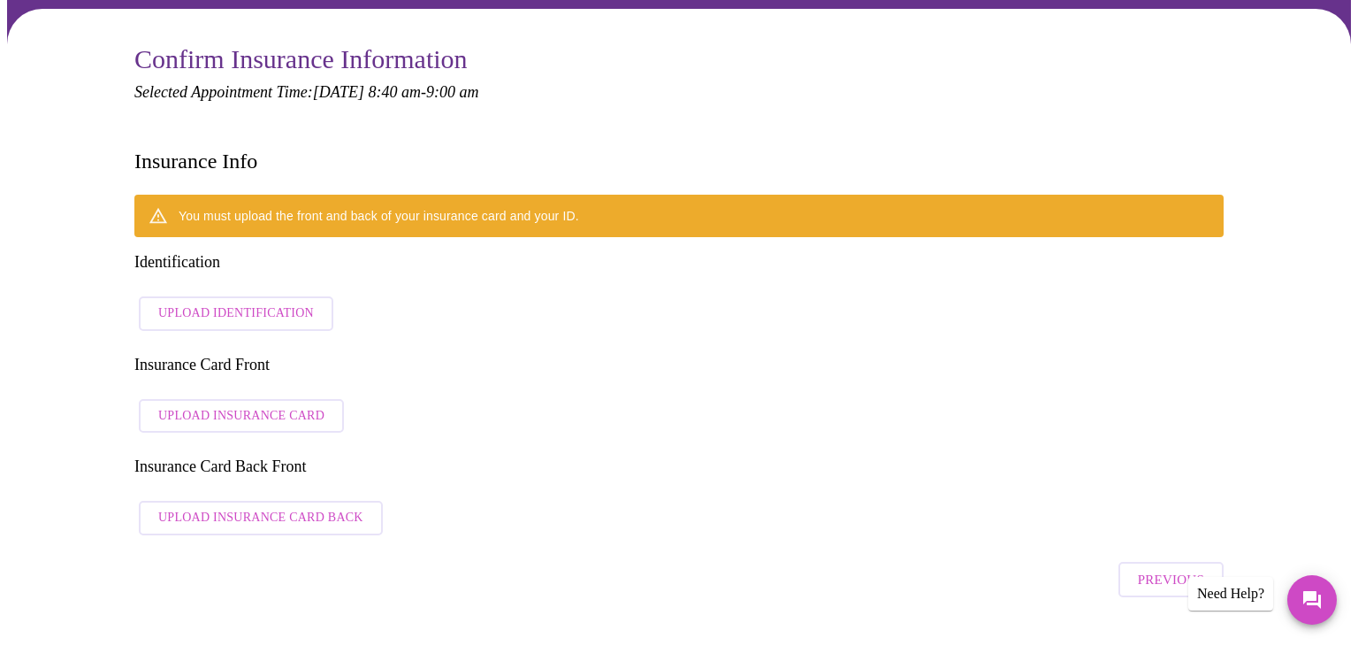
click at [242, 302] on span "Upload Identification" at bounding box center [236, 313] width 156 height 22
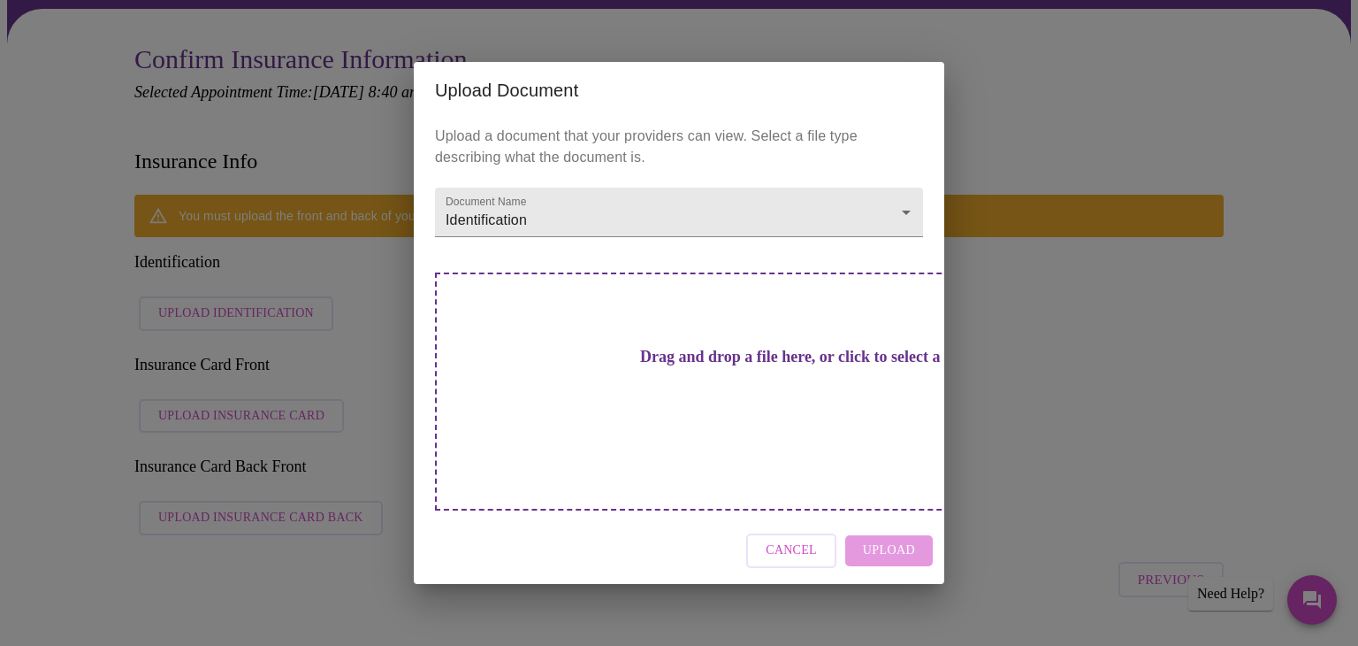
click at [691, 366] on h3 "Drag and drop a file here, or click to select a file" at bounding box center [803, 357] width 488 height 19
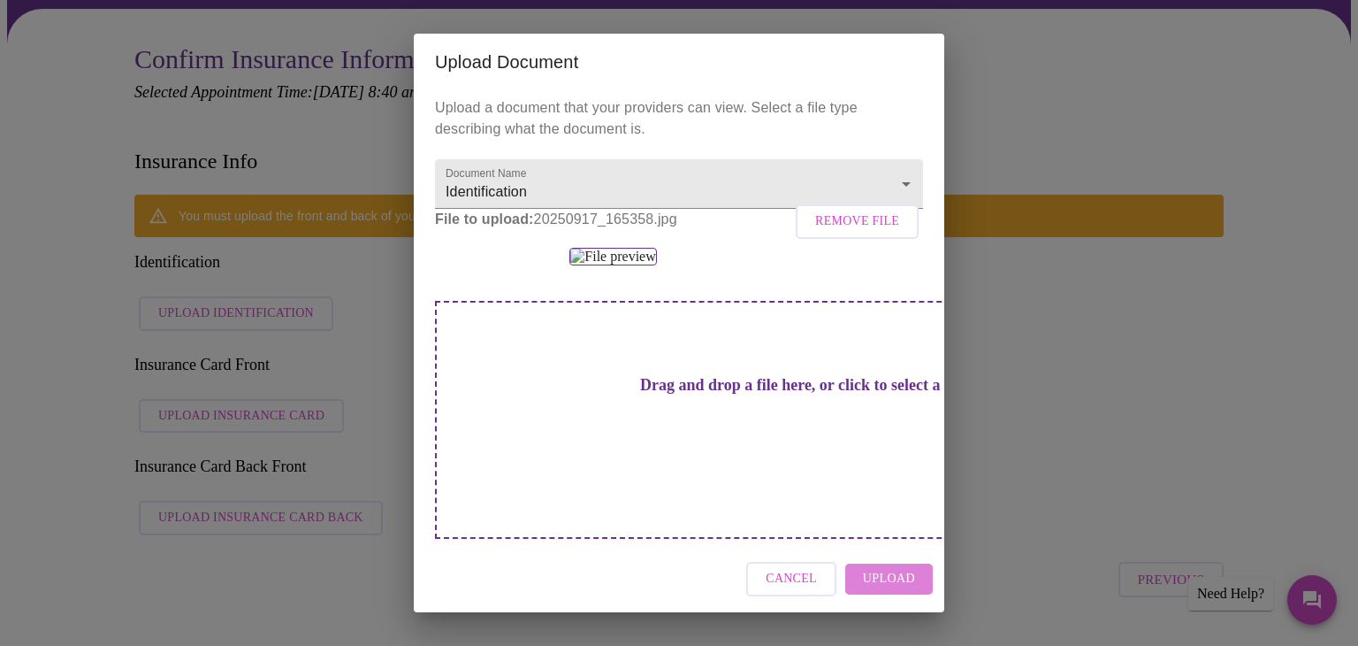
click at [901, 579] on span "Upload" at bounding box center [889, 579] width 52 height 22
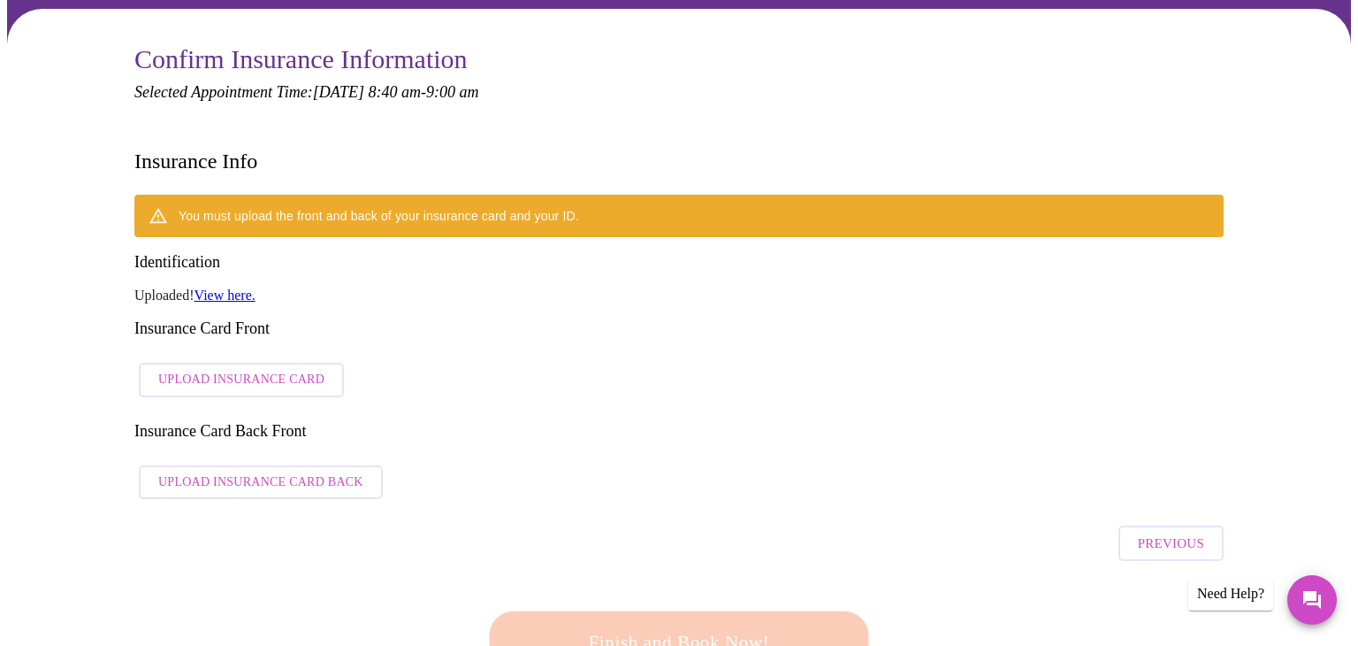
click at [245, 369] on span "Upload Insurance Card" at bounding box center [241, 380] width 166 height 22
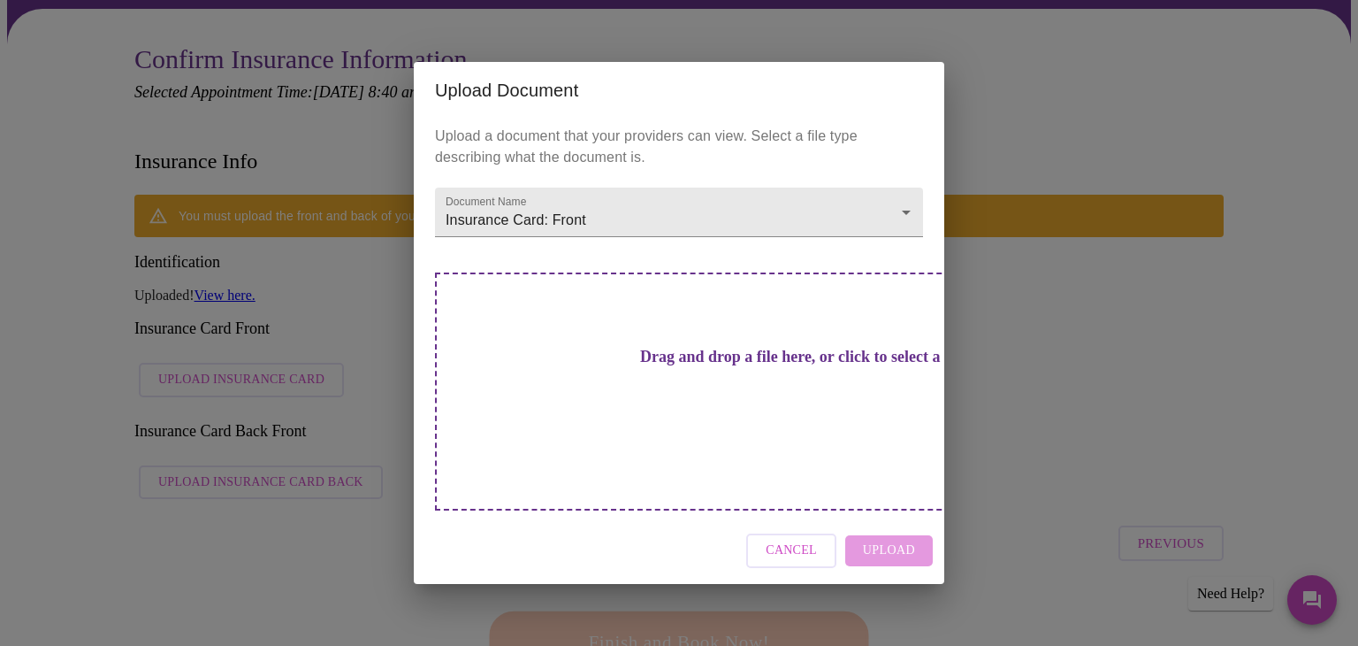
click at [688, 366] on h3 "Drag and drop a file here, or click to select a file" at bounding box center [803, 357] width 488 height 19
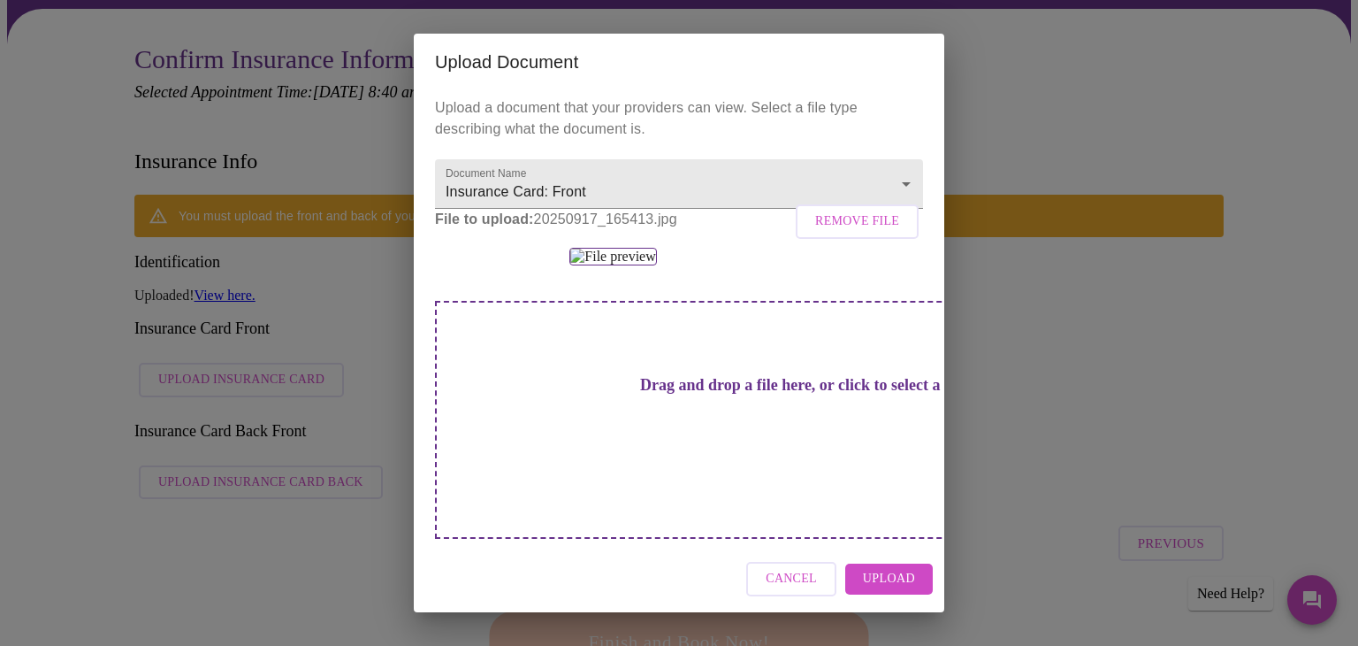
click at [876, 582] on span "Upload" at bounding box center [889, 579] width 52 height 22
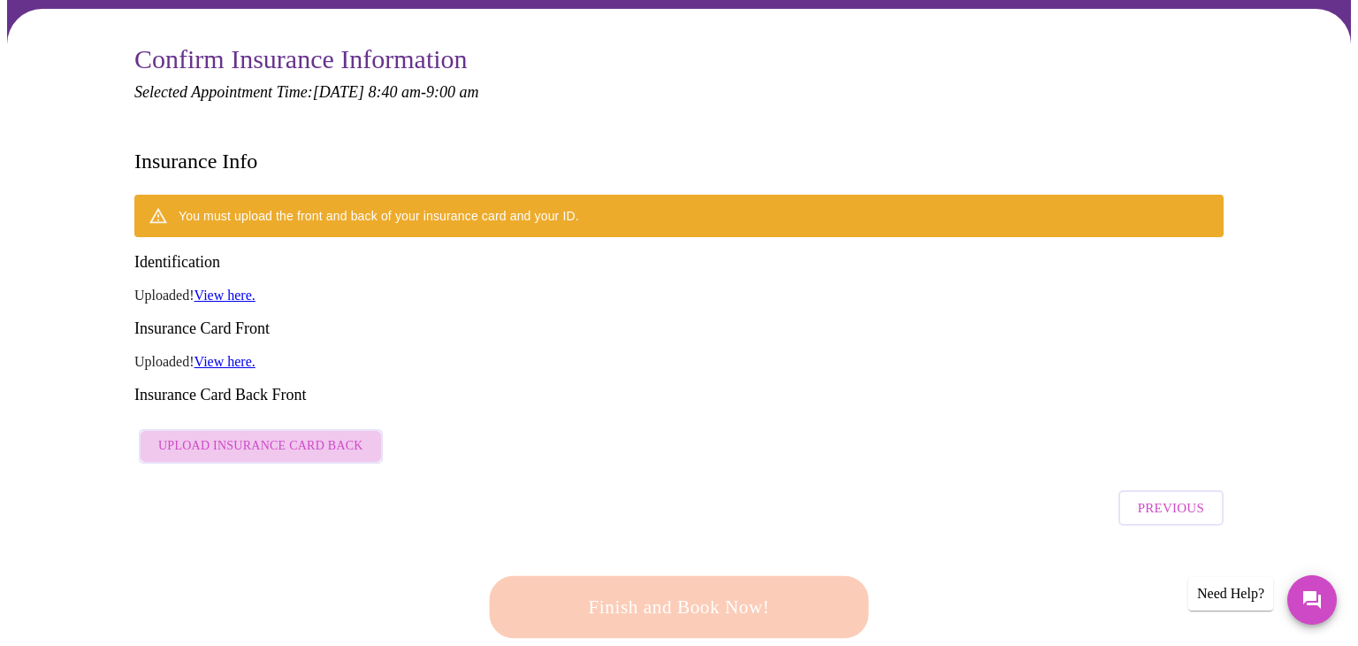
click at [276, 435] on span "Upload Insurance Card Back" at bounding box center [260, 446] width 205 height 22
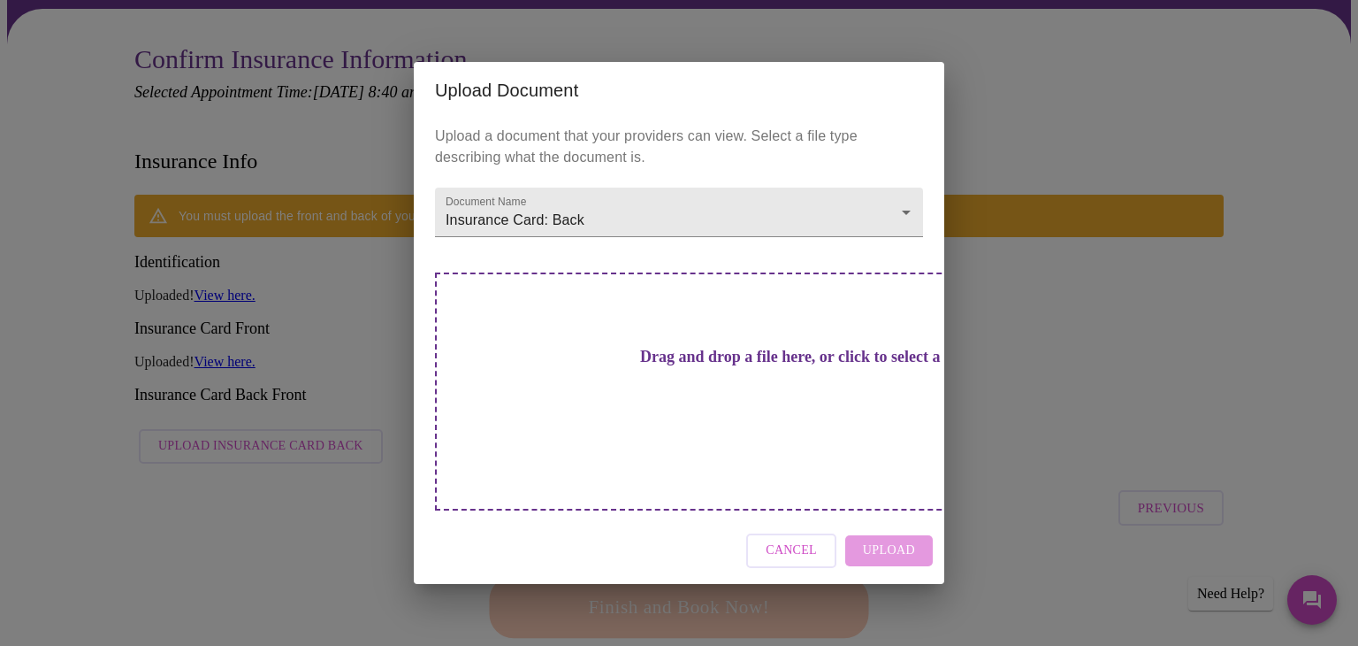
click at [676, 366] on h3 "Drag and drop a file here, or click to select a file" at bounding box center [803, 357] width 488 height 19
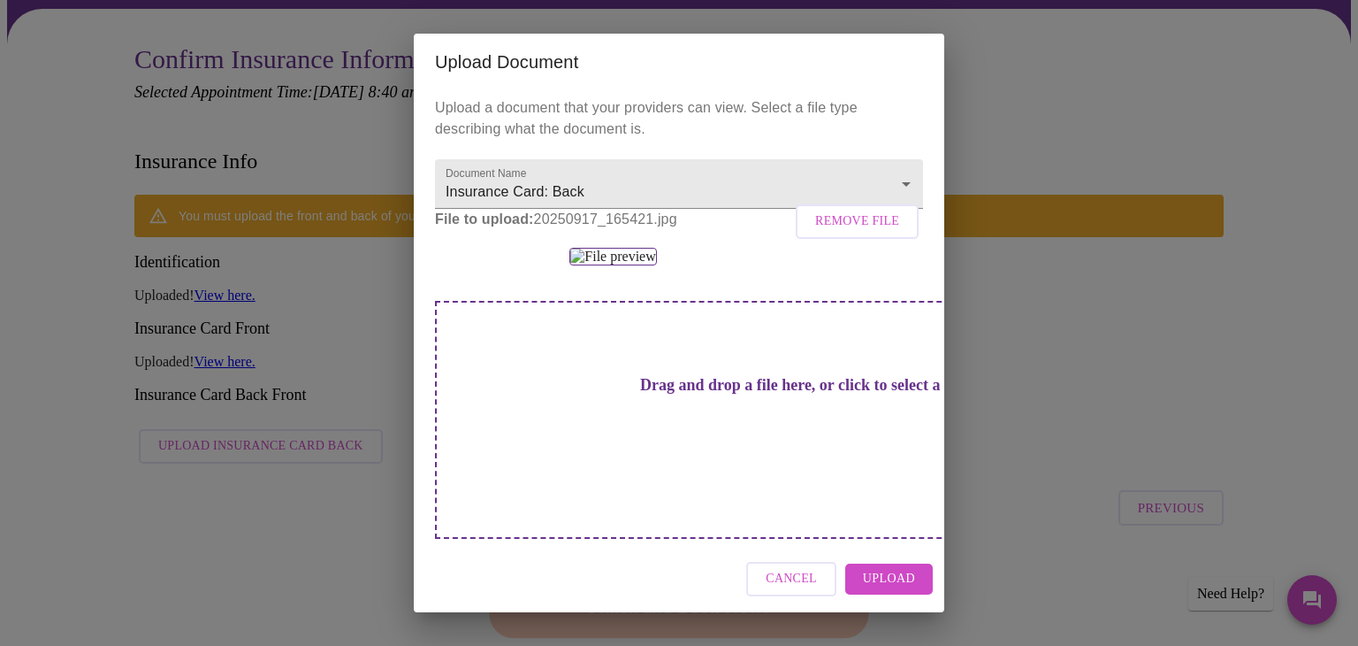
click at [900, 578] on span "Upload" at bounding box center [889, 579] width 52 height 22
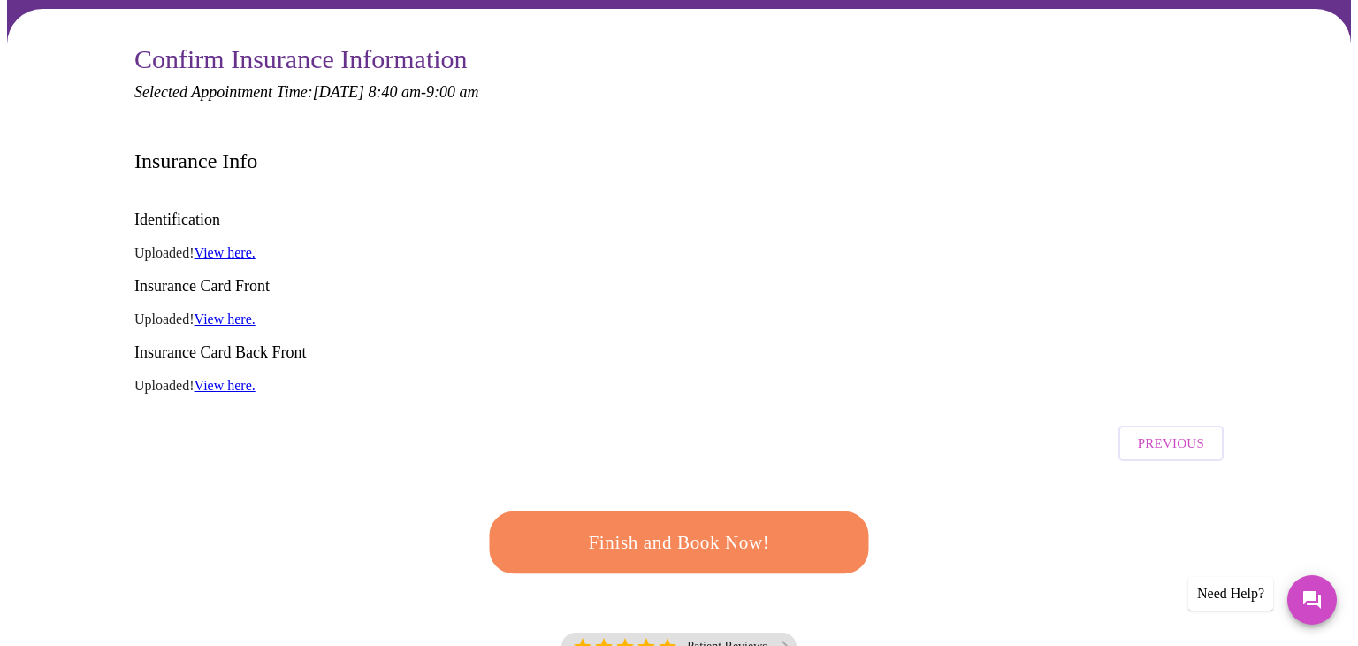
click at [718, 525] on span "Finish and Book Now!" at bounding box center [679, 542] width 333 height 34
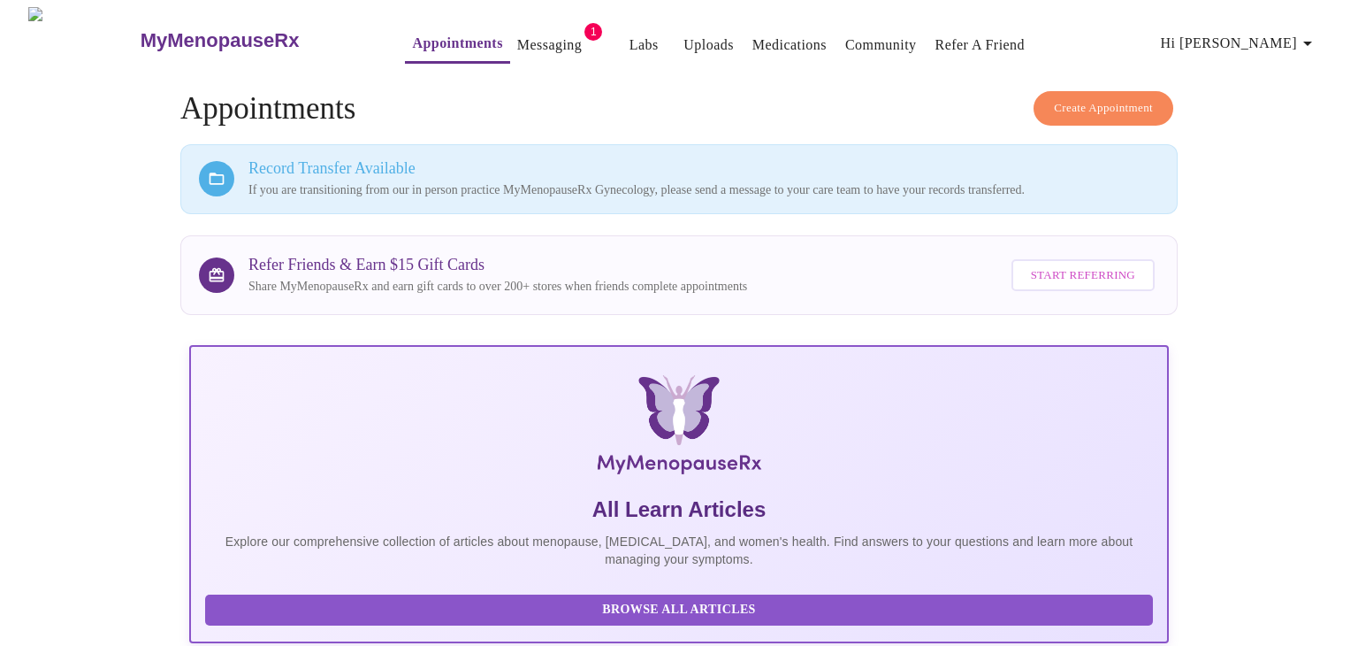
click at [517, 35] on link "Messaging" at bounding box center [549, 45] width 65 height 25
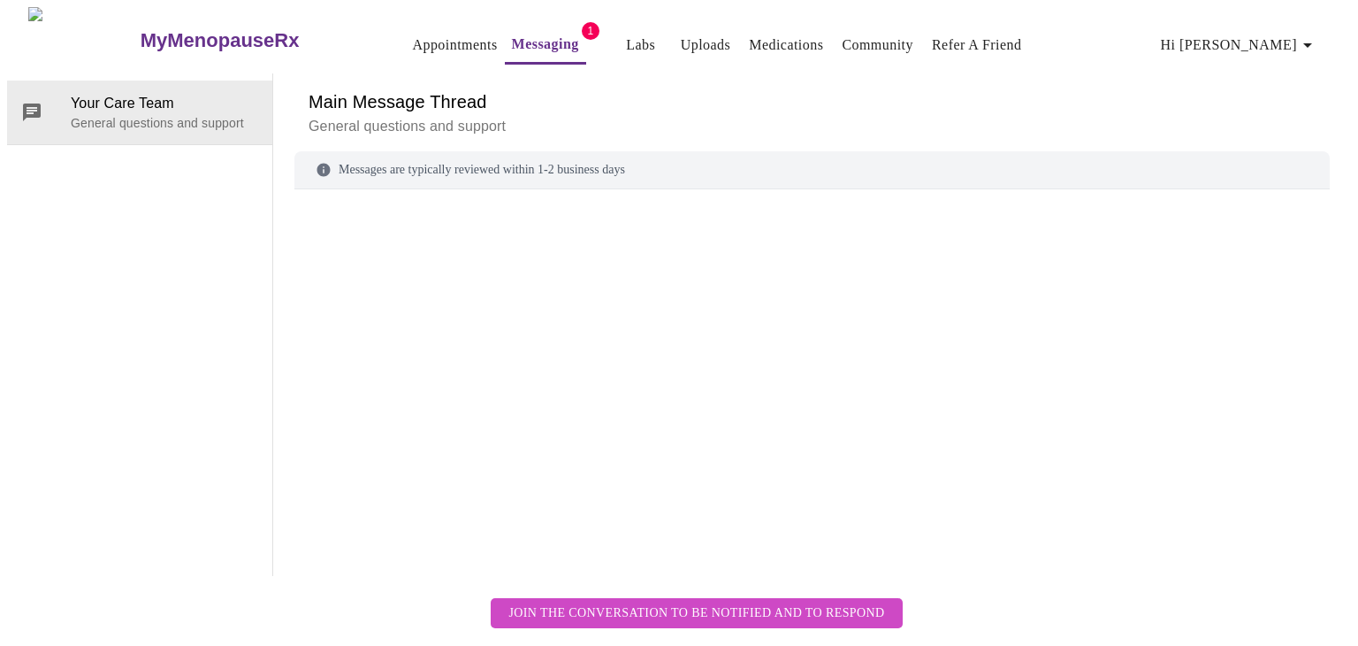
scroll to position [66, 0]
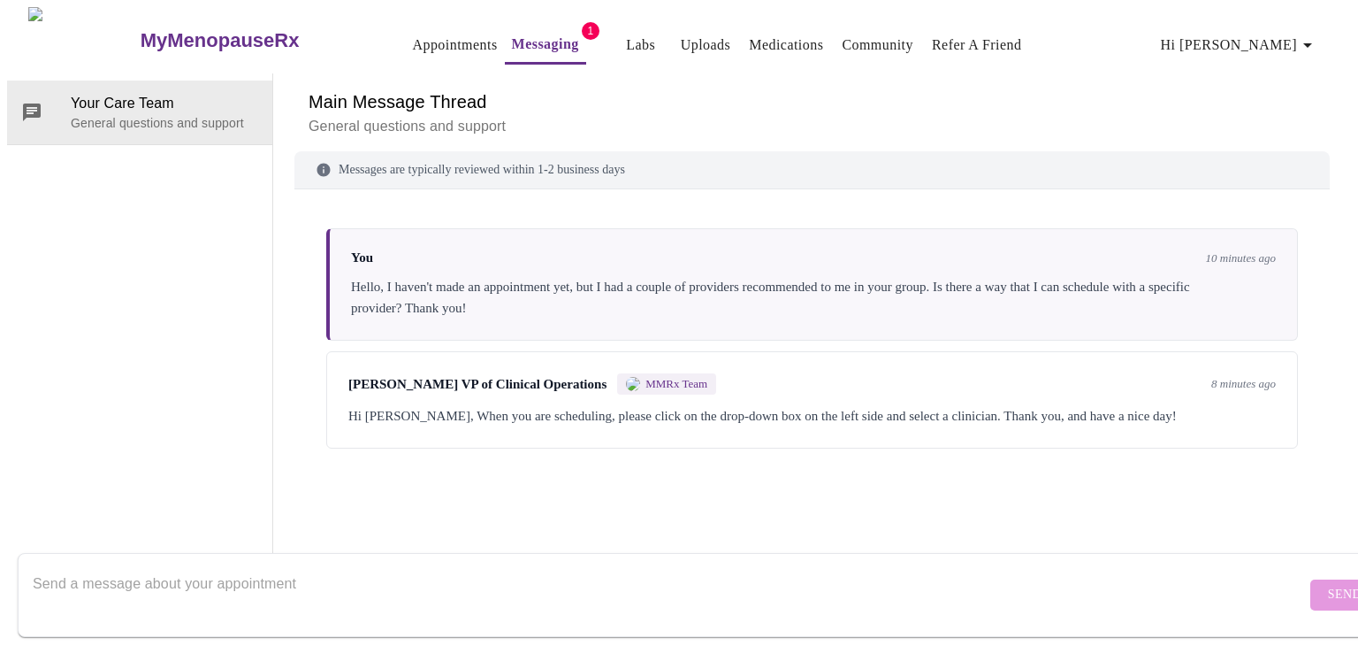
click at [116, 577] on textarea "Send a message about your appointment" at bounding box center [670, 594] width 1274 height 57
type textarea "/"
type textarea "Thank you! I totally missed that section the first time I tried to book. I see …"
click at [1328, 584] on span "Send" at bounding box center [1345, 595] width 34 height 22
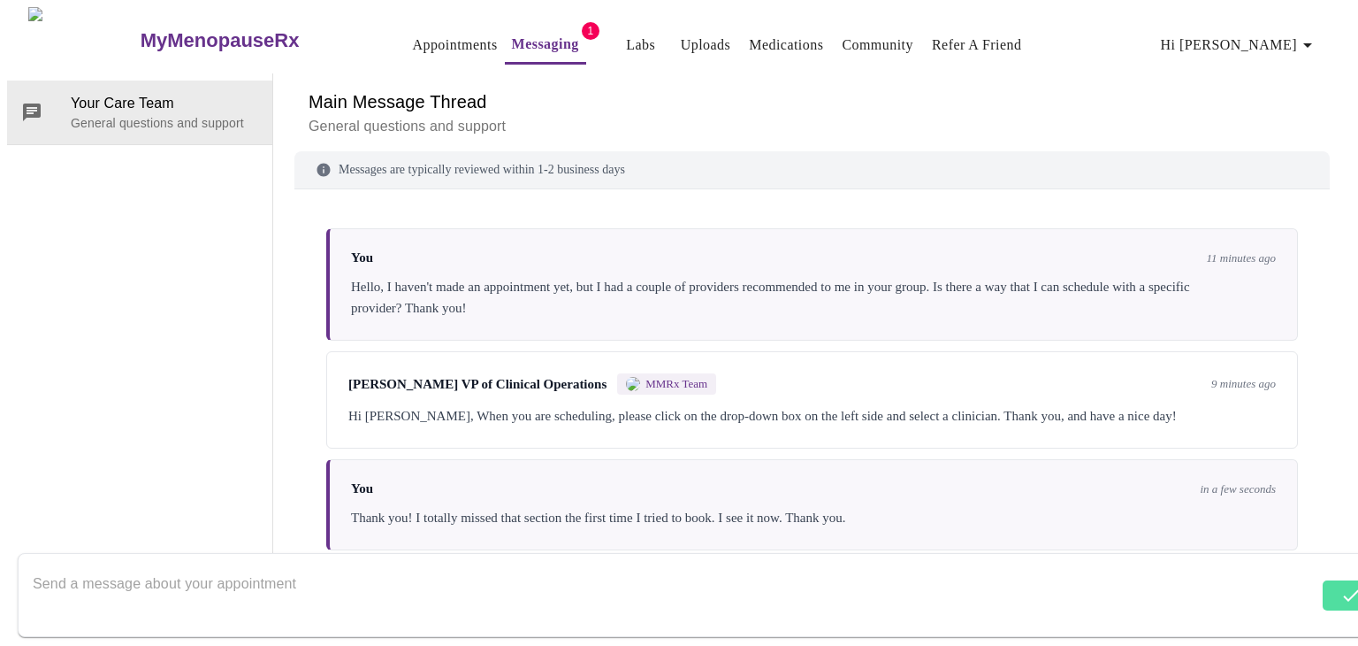
scroll to position [0, 0]
click at [427, 36] on link "Appointments" at bounding box center [454, 45] width 85 height 25
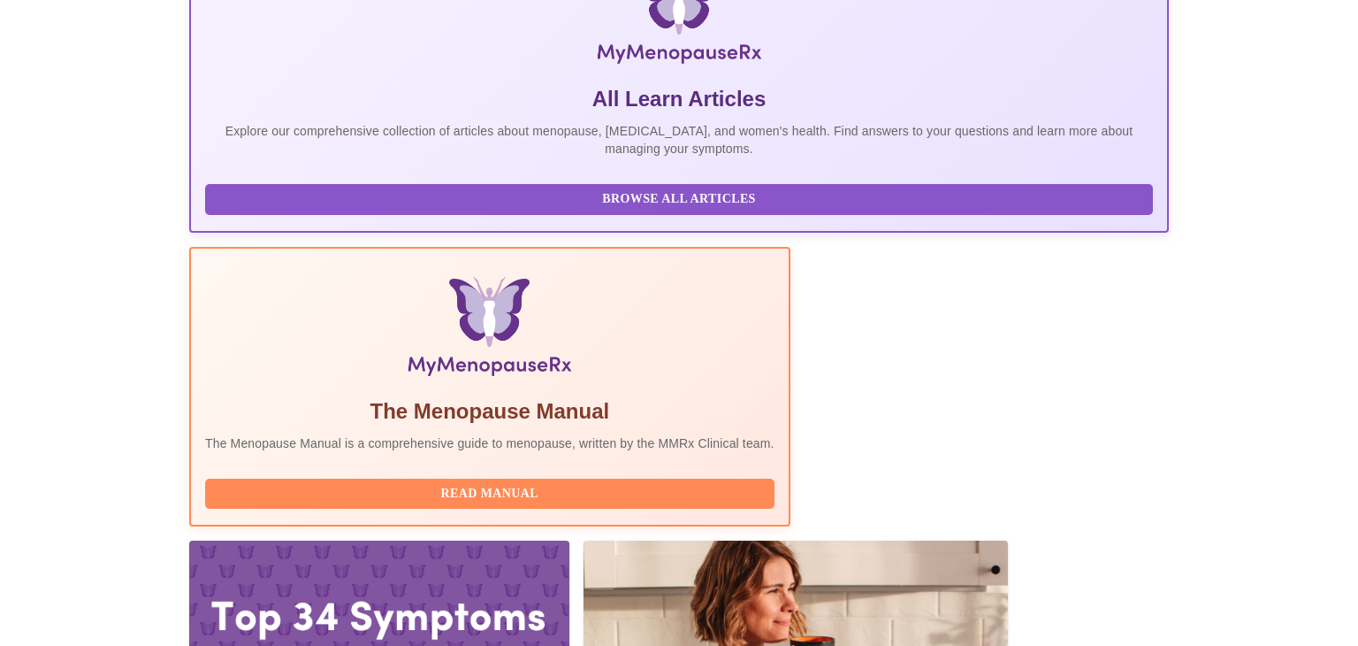
scroll to position [409, 0]
